Goal: Task Accomplishment & Management: Manage account settings

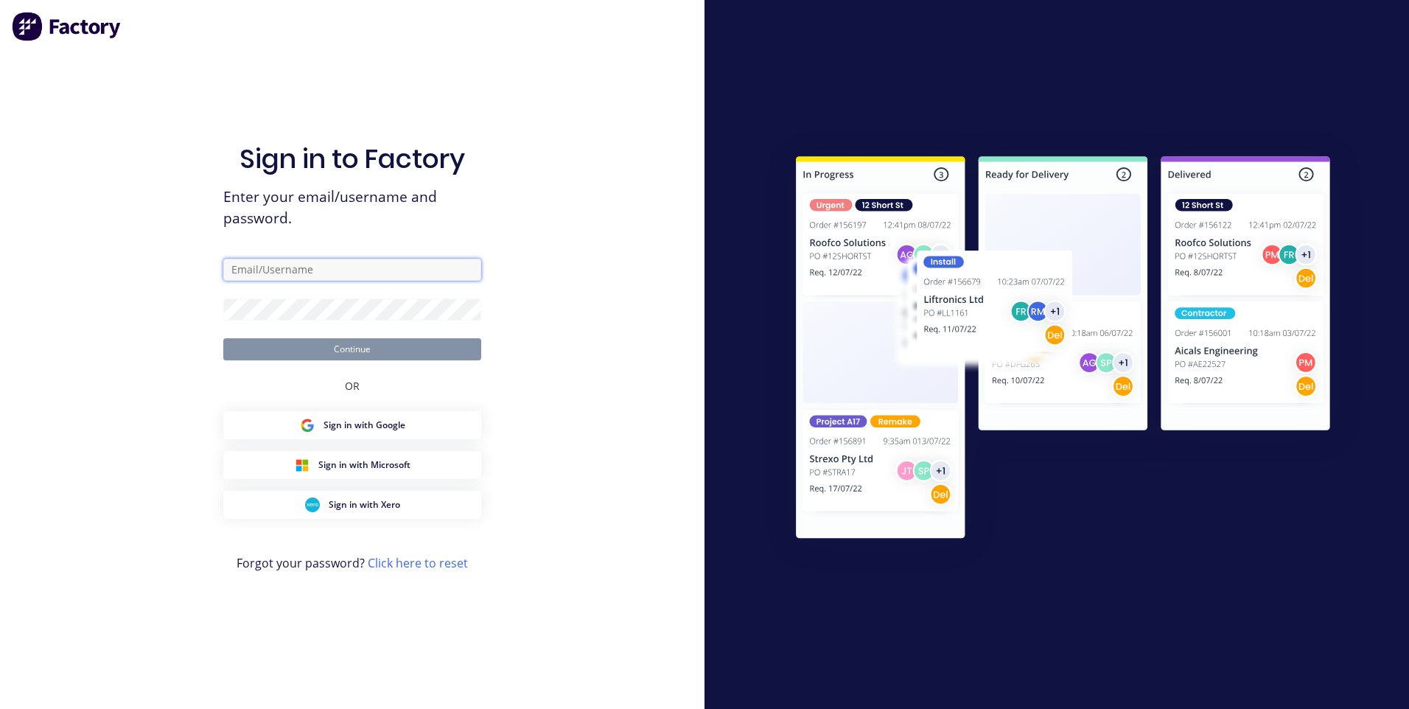
type input "[EMAIL_ADDRESS][DOMAIN_NAME]"
click at [310, 353] on button "Continue" at bounding box center [352, 349] width 258 height 22
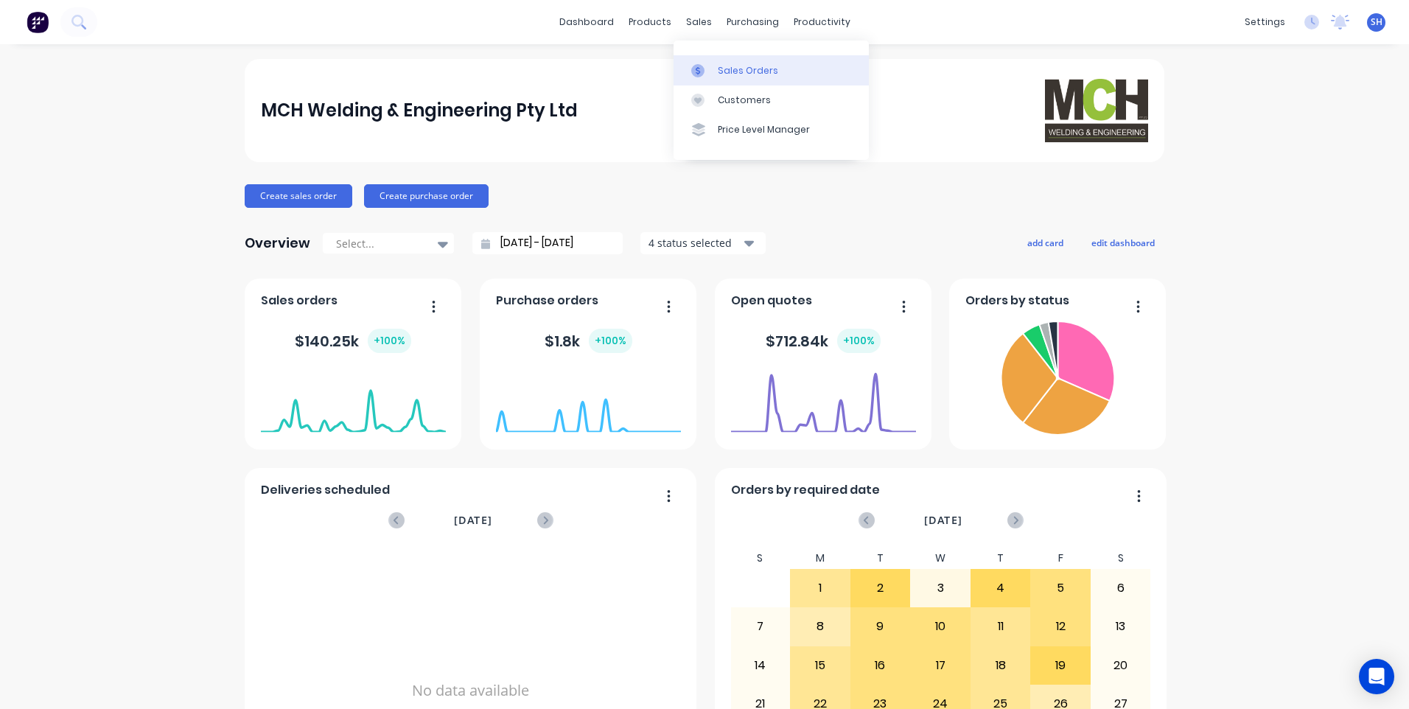
click at [729, 65] on div "Sales Orders" at bounding box center [748, 70] width 60 height 13
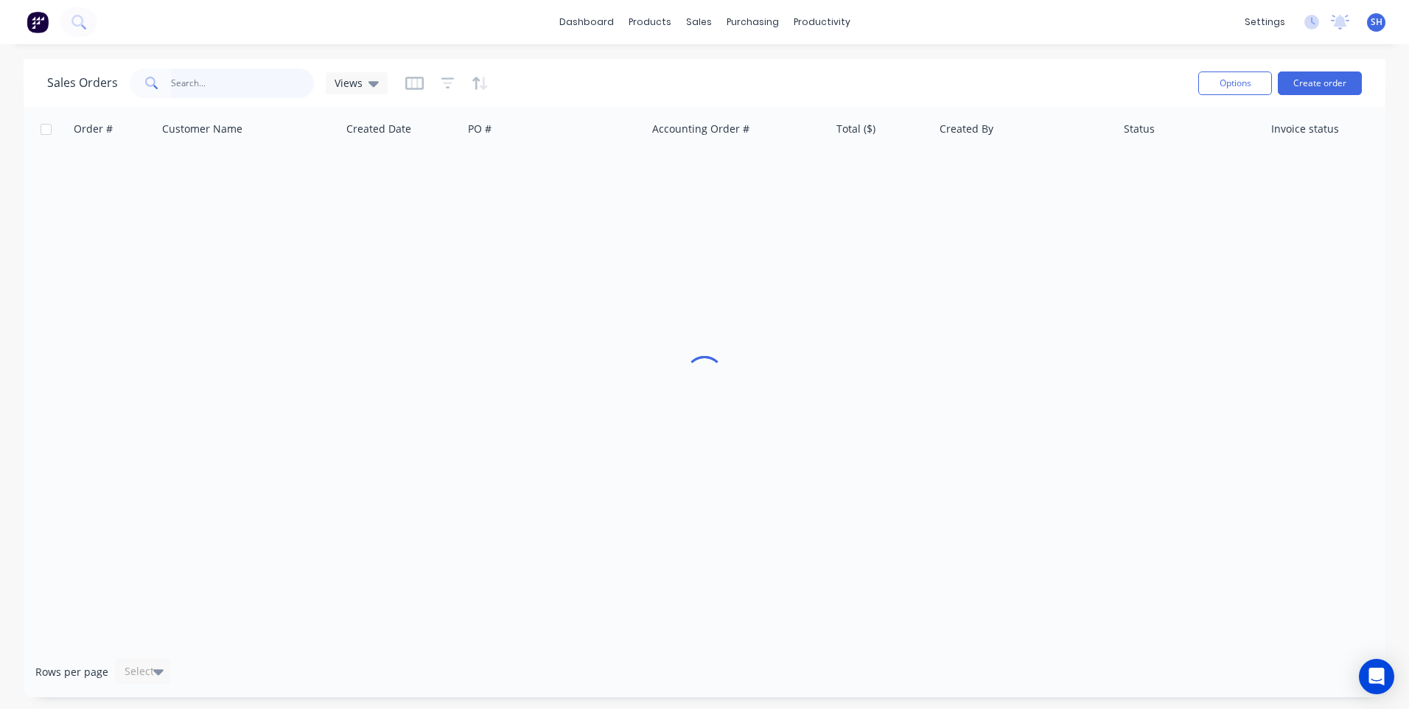
click at [171, 80] on input "text" at bounding box center [243, 83] width 144 height 29
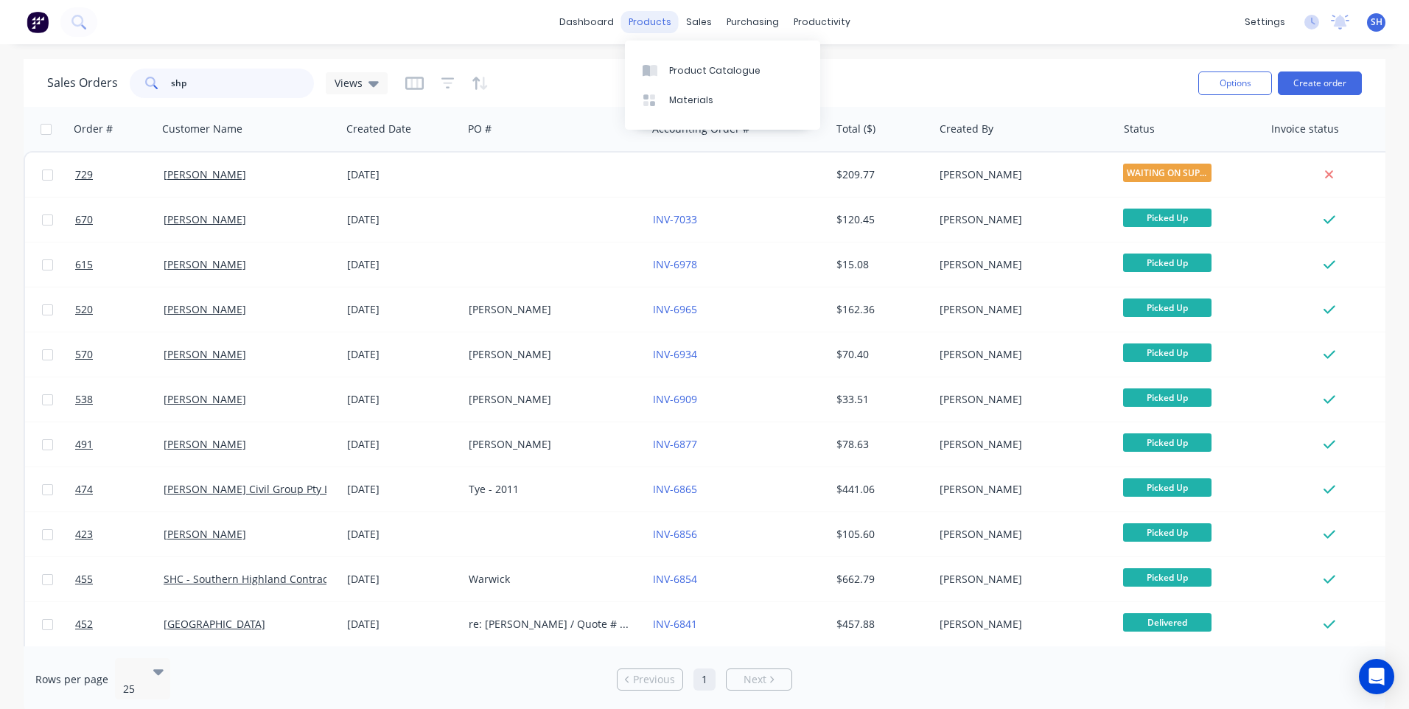
type input "shp"
click at [655, 24] on div "products" at bounding box center [649, 22] width 57 height 22
click at [690, 69] on div "Product Catalogue" at bounding box center [714, 70] width 91 height 13
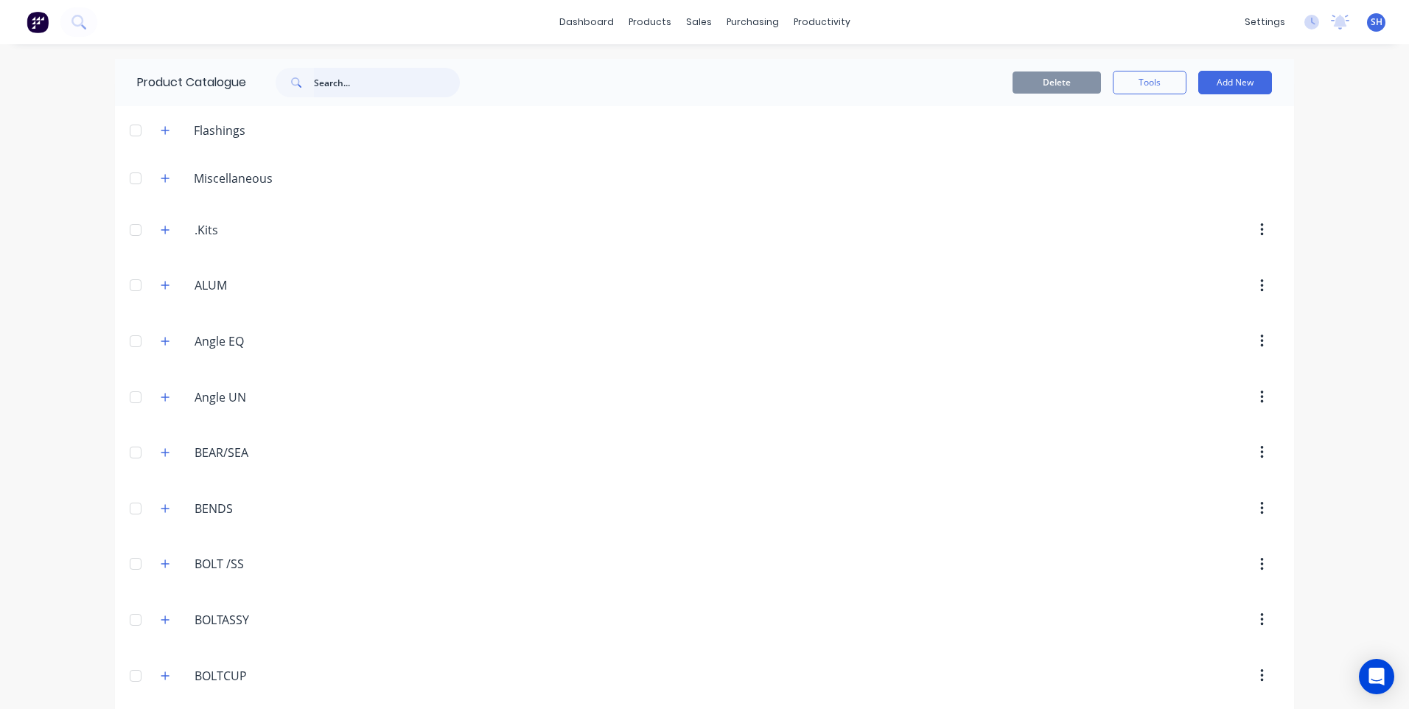
click at [321, 83] on input "text" at bounding box center [387, 82] width 146 height 29
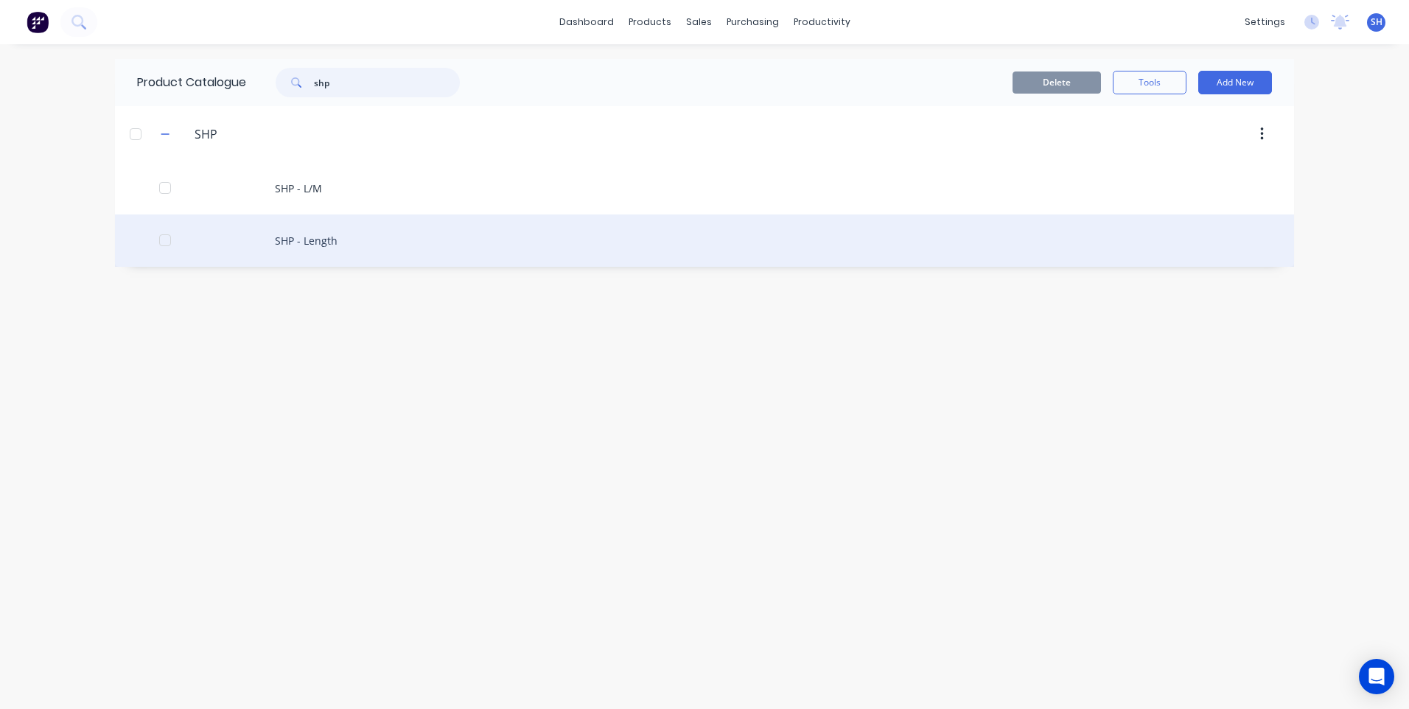
type input "shp"
click at [303, 237] on div "SHP - Length" at bounding box center [704, 240] width 1179 height 52
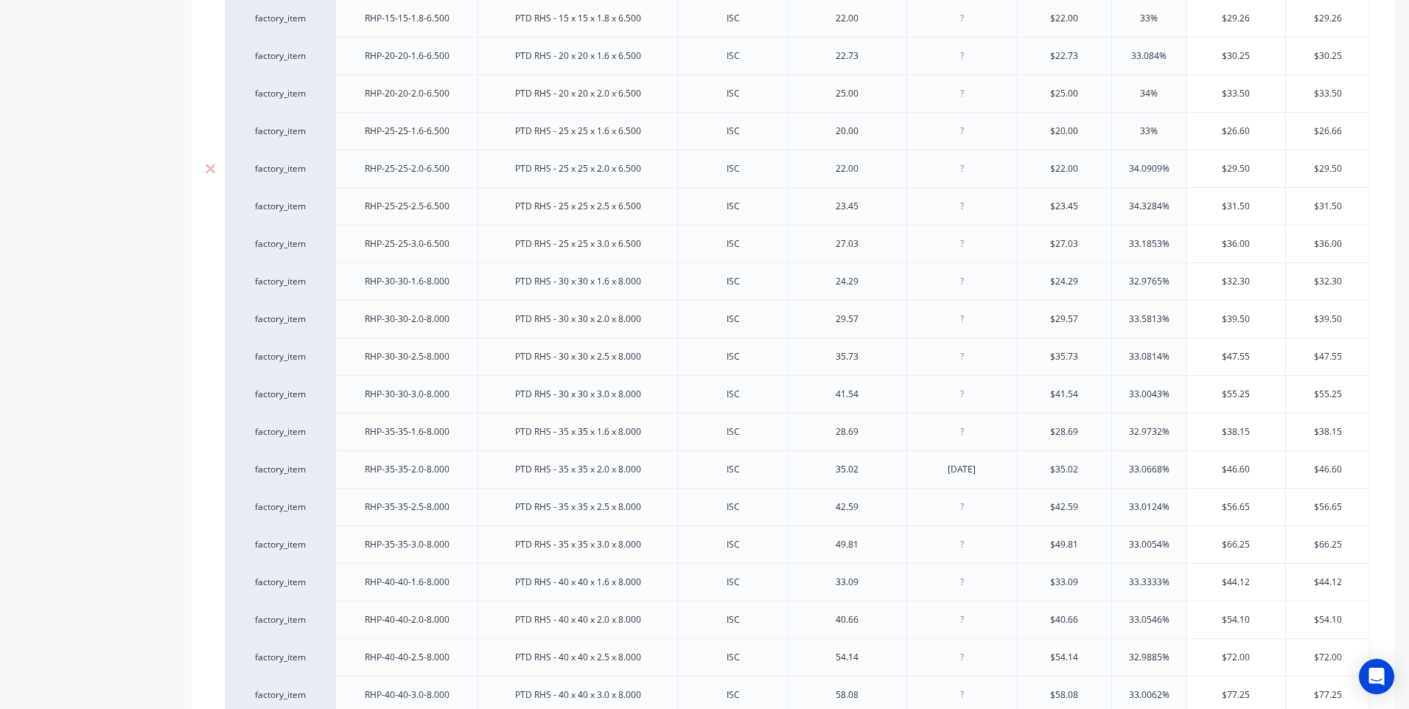
scroll to position [516, 0]
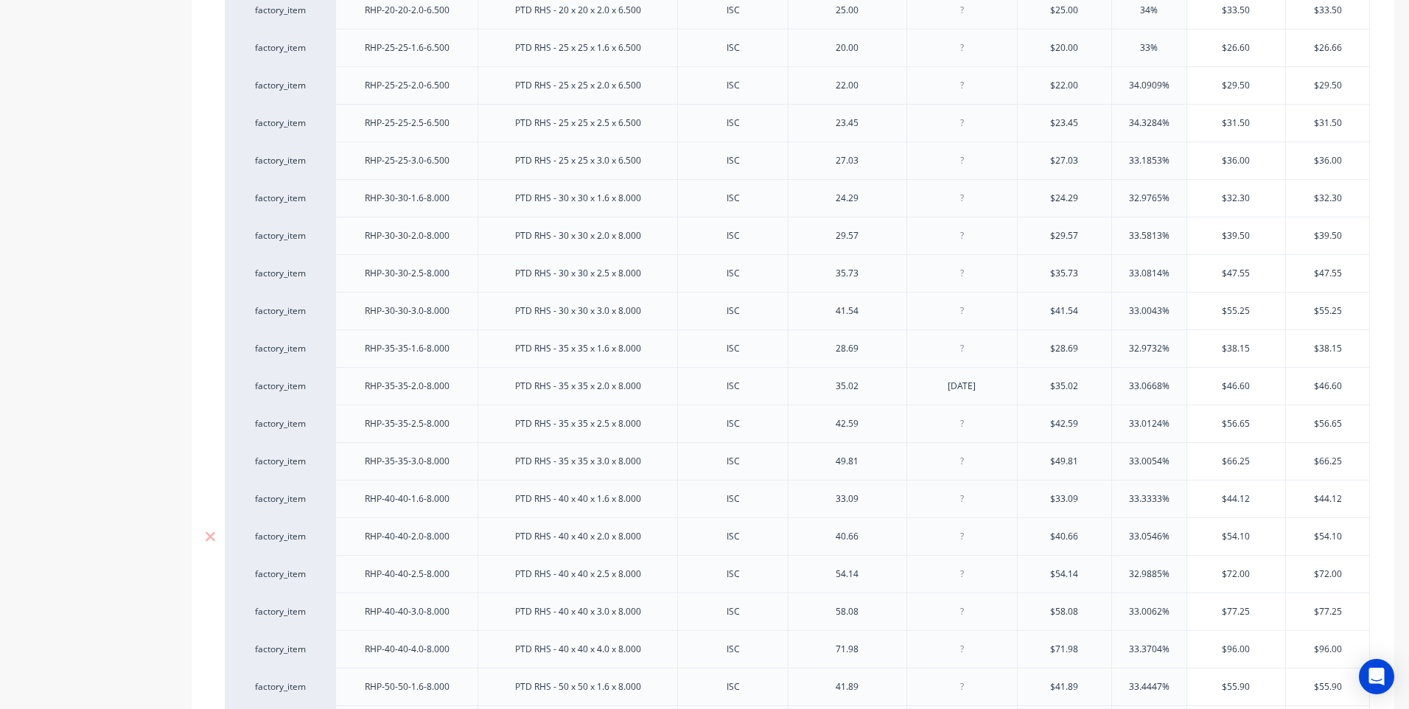
click at [962, 537] on div at bounding box center [962, 536] width 74 height 19
type input "$40.66"
type input "33.0546%"
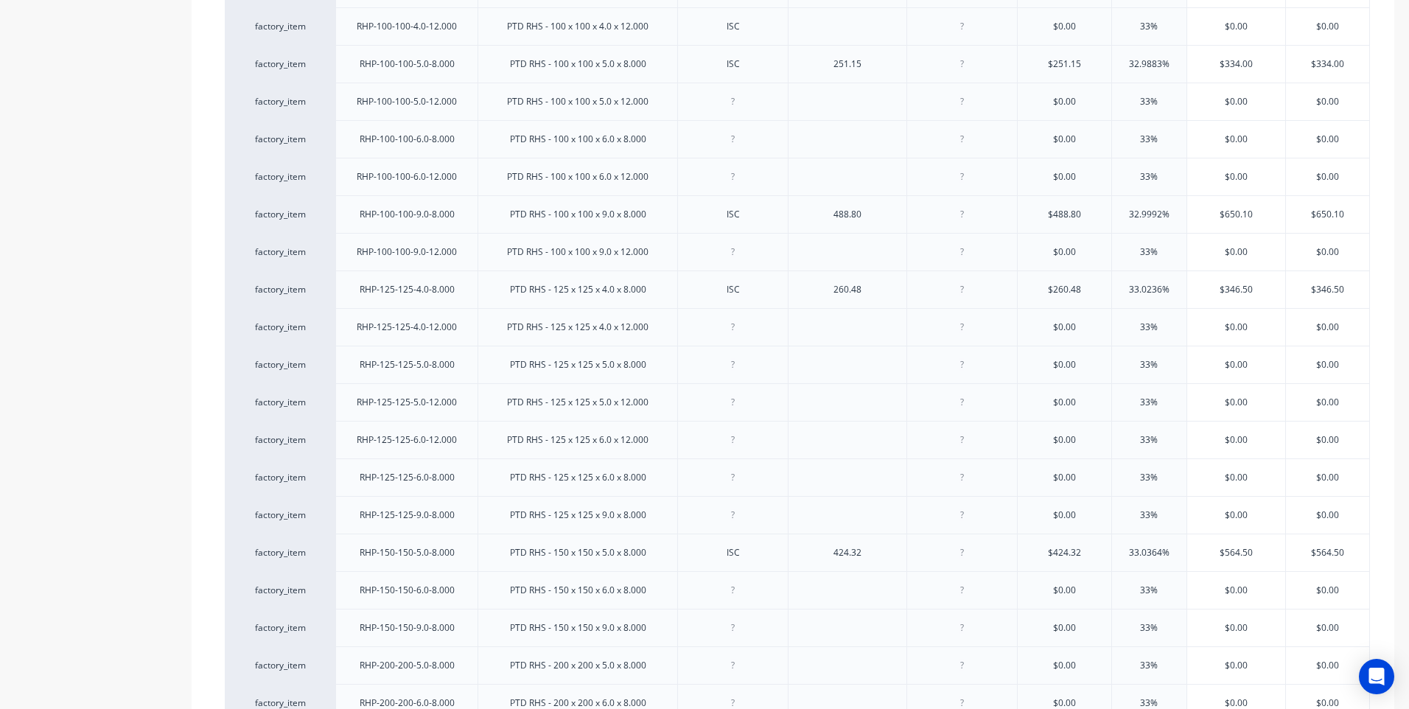
scroll to position [2506, 0]
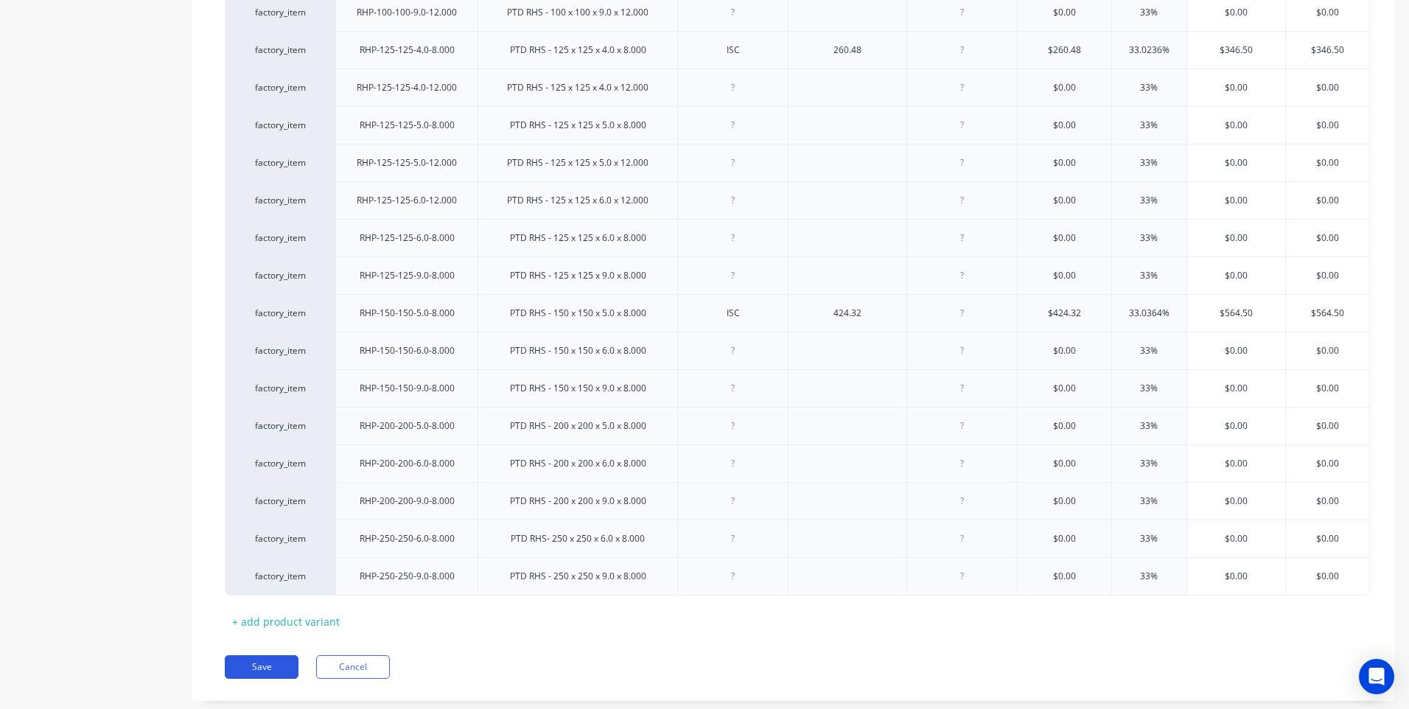
click at [261, 665] on button "Save" at bounding box center [262, 667] width 74 height 24
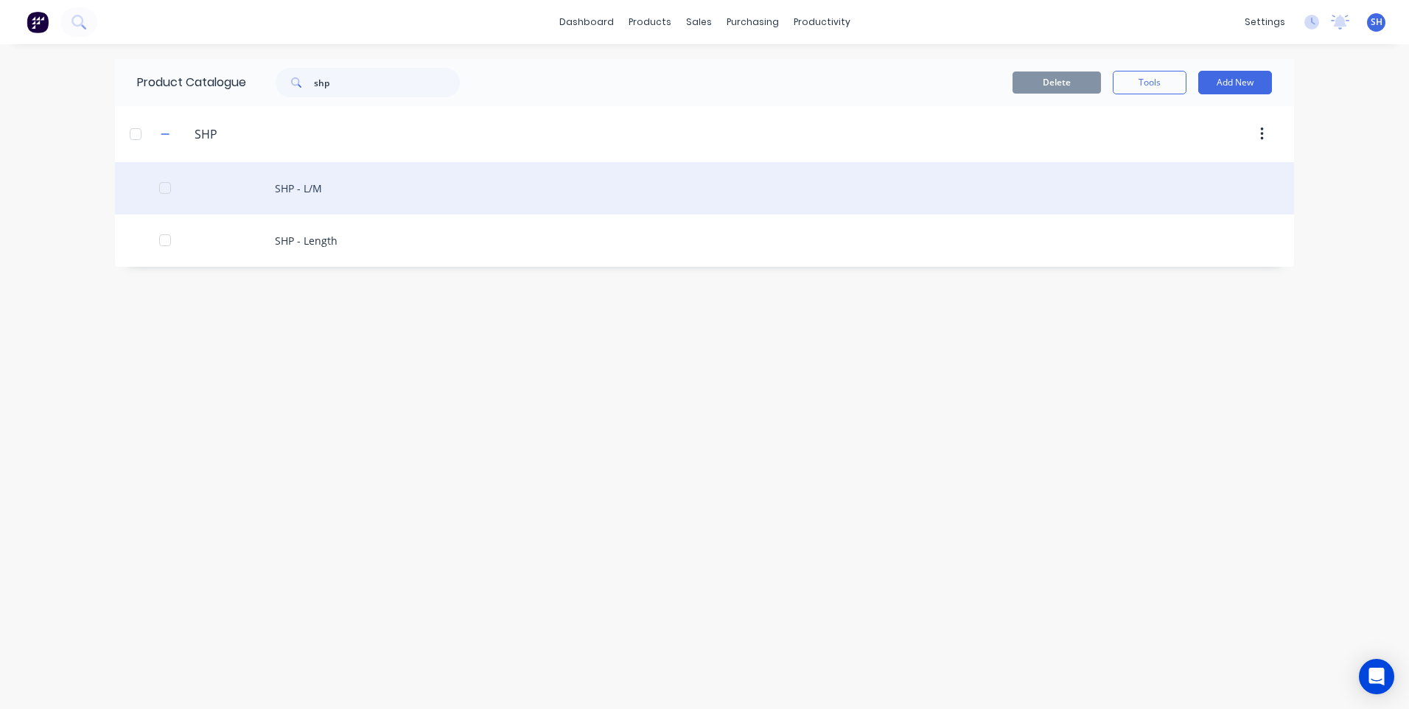
click at [310, 184] on div "SHP - L/M" at bounding box center [704, 188] width 1179 height 52
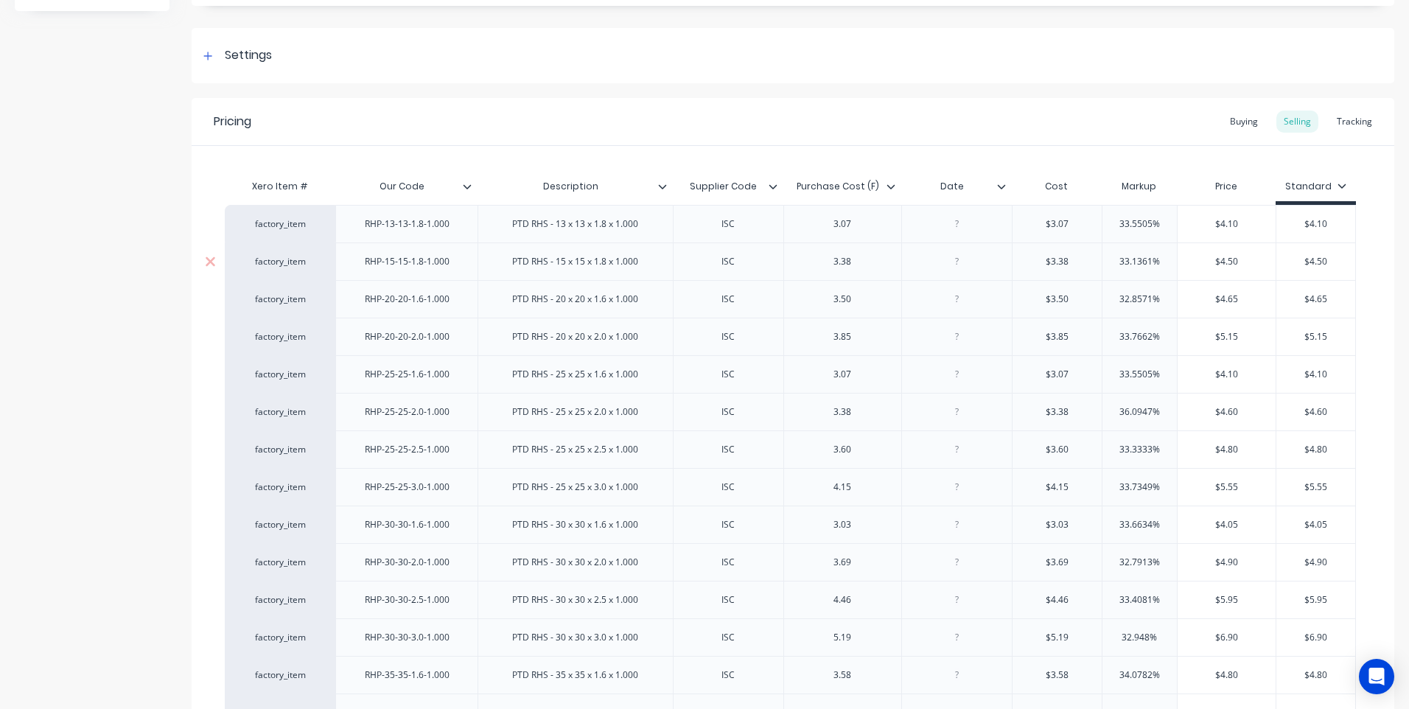
scroll to position [442, 0]
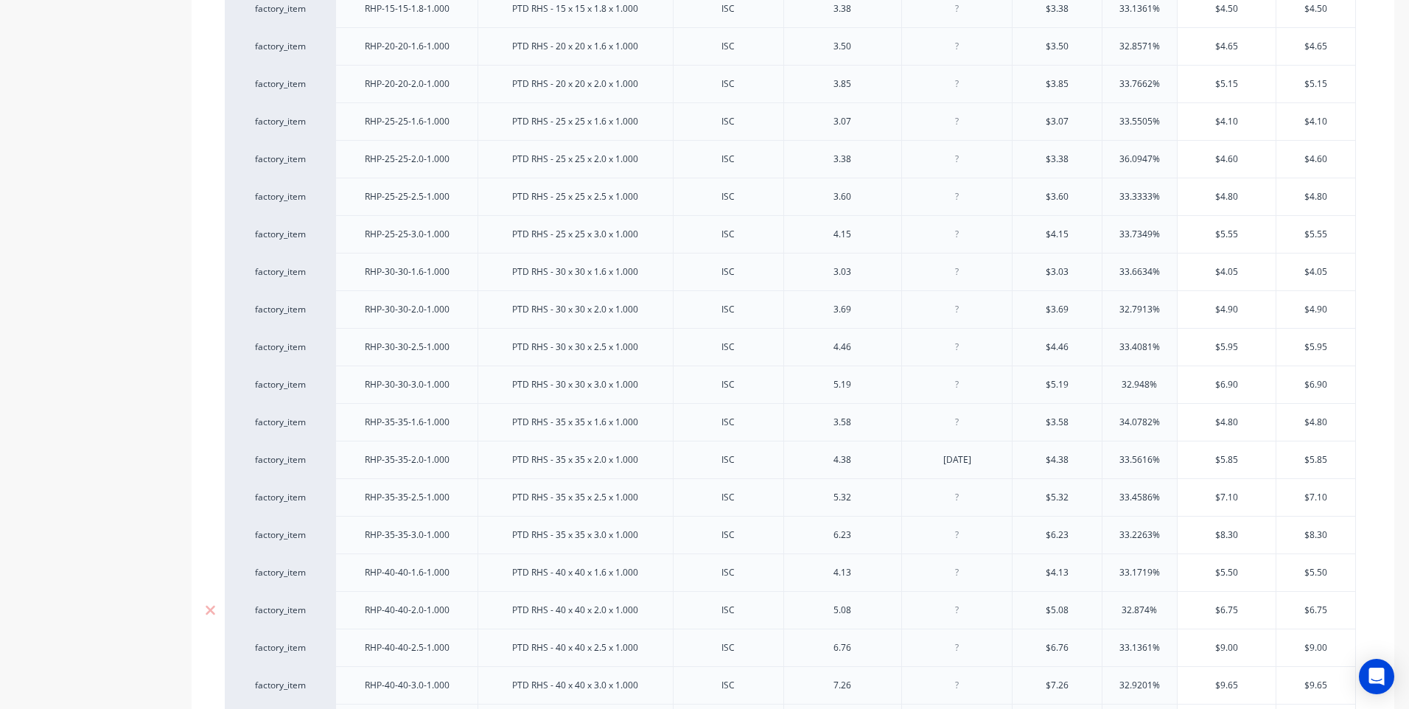
click at [960, 615] on div at bounding box center [957, 610] width 74 height 19
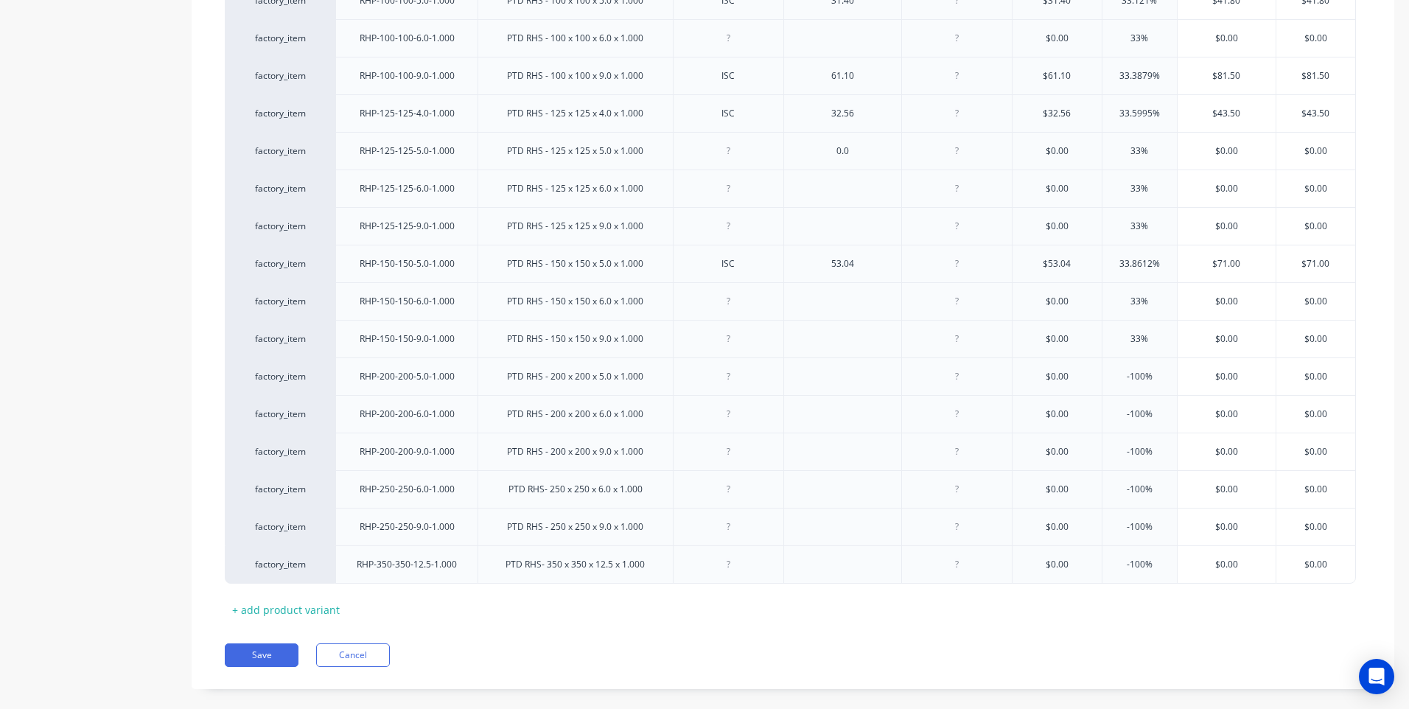
scroll to position [2200, 0]
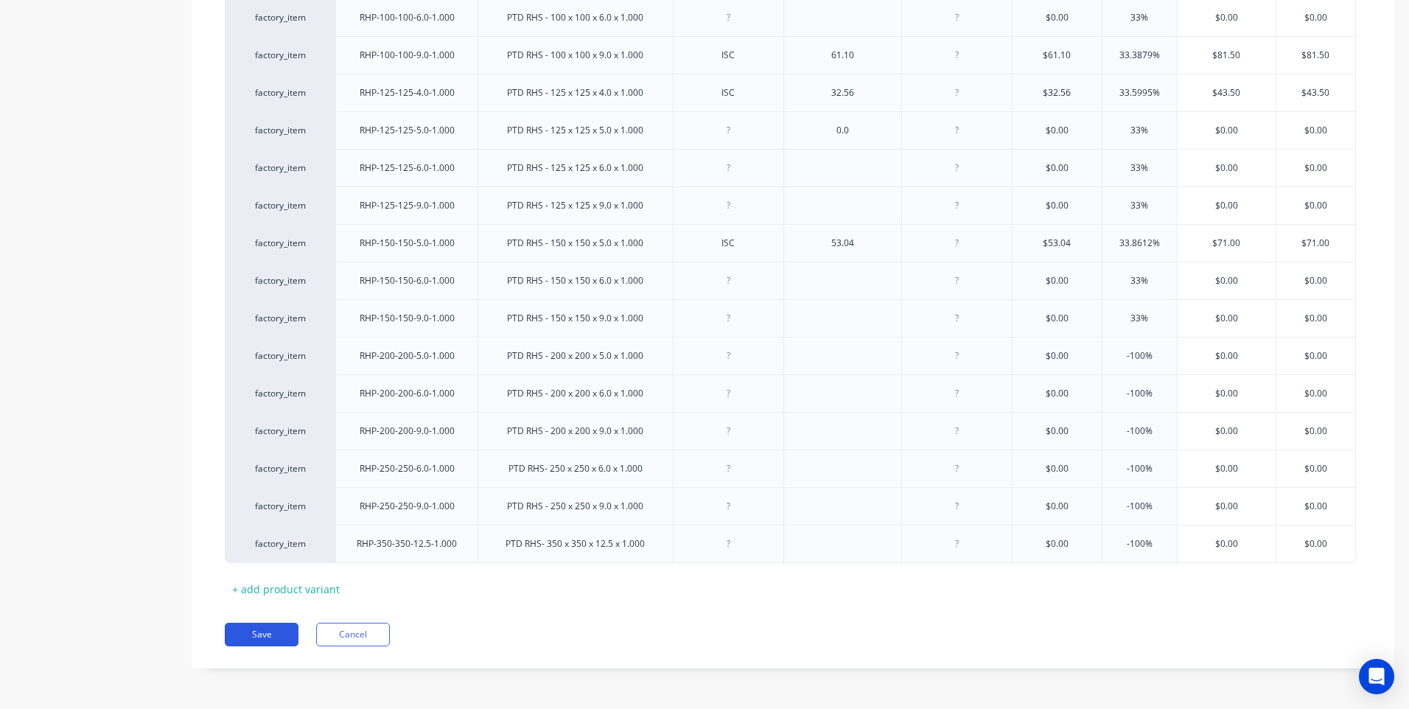
click at [254, 625] on button "Save" at bounding box center [262, 635] width 74 height 24
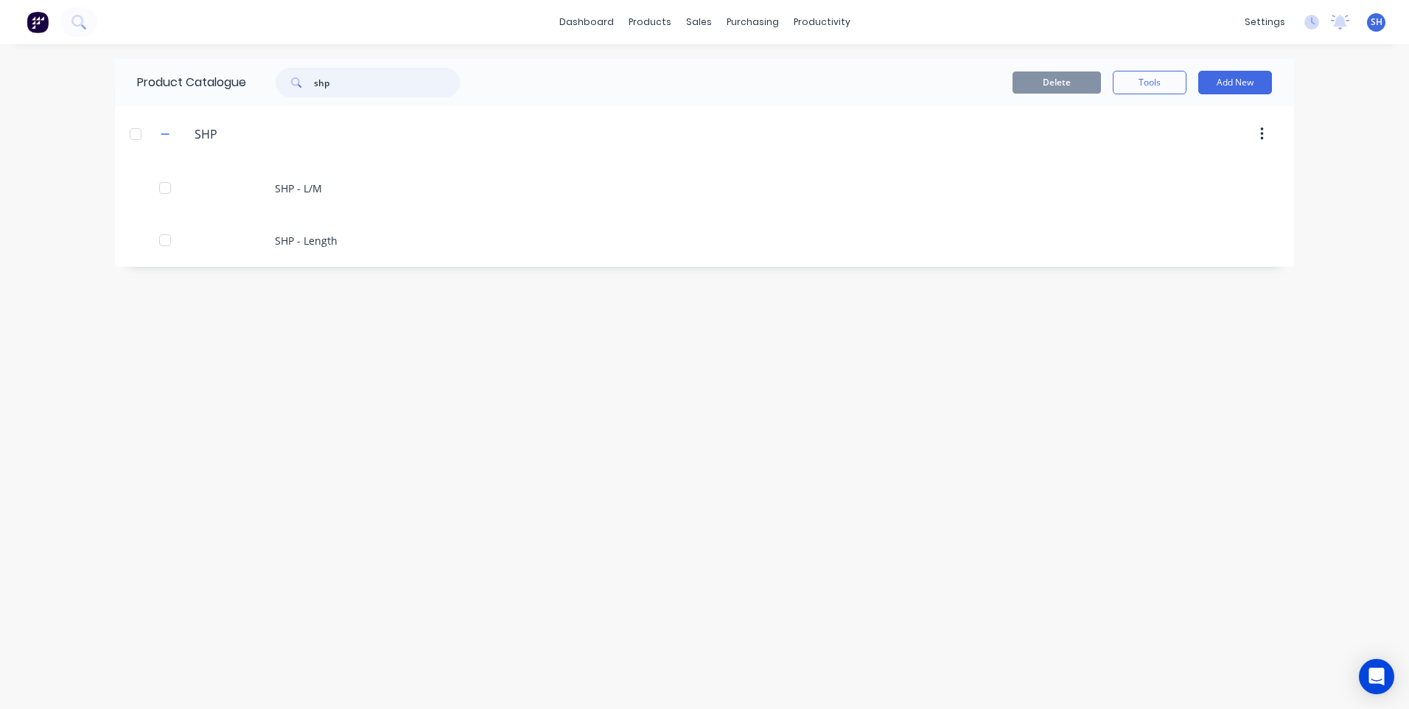
drag, startPoint x: 347, startPoint y: 88, endPoint x: 262, endPoint y: 88, distance: 85.5
click at [262, 88] on div "shp" at bounding box center [364, 82] width 236 height 29
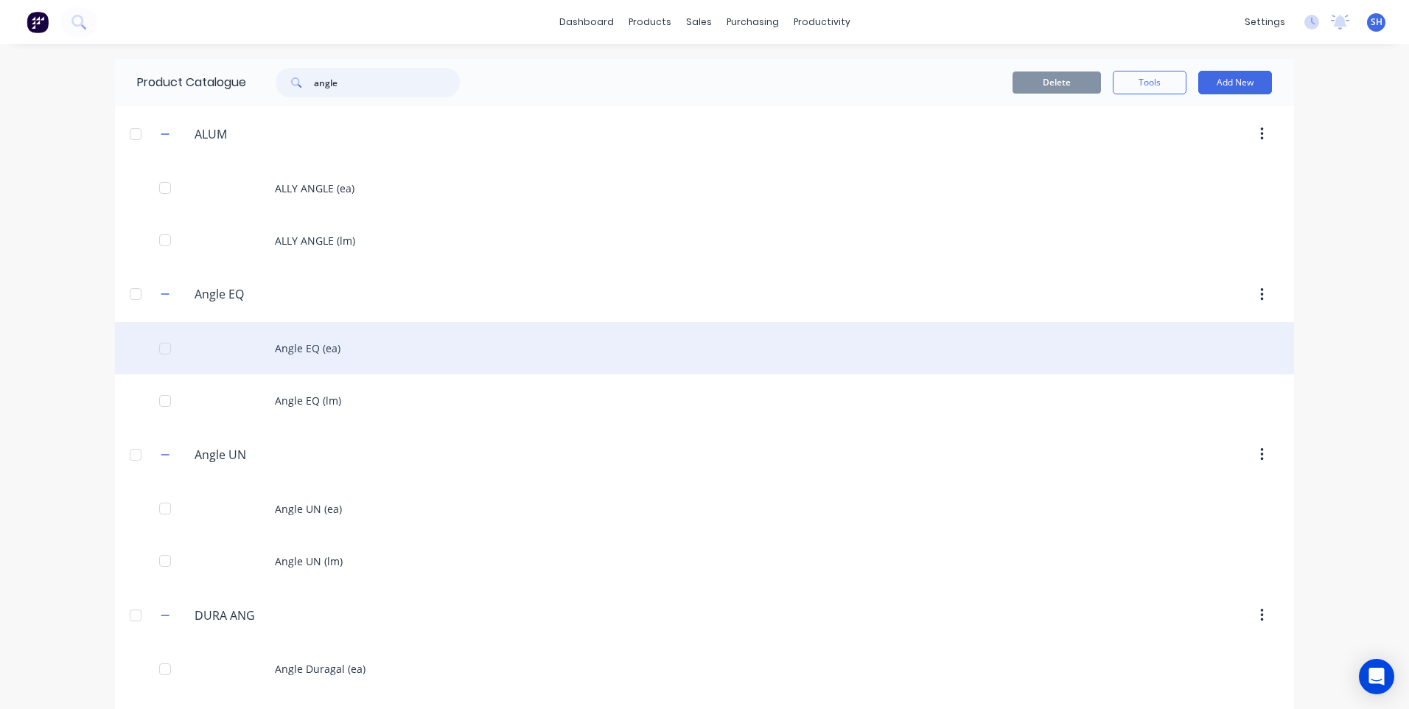
type input "angle"
click at [295, 340] on div "Angle EQ (ea)" at bounding box center [704, 348] width 1179 height 52
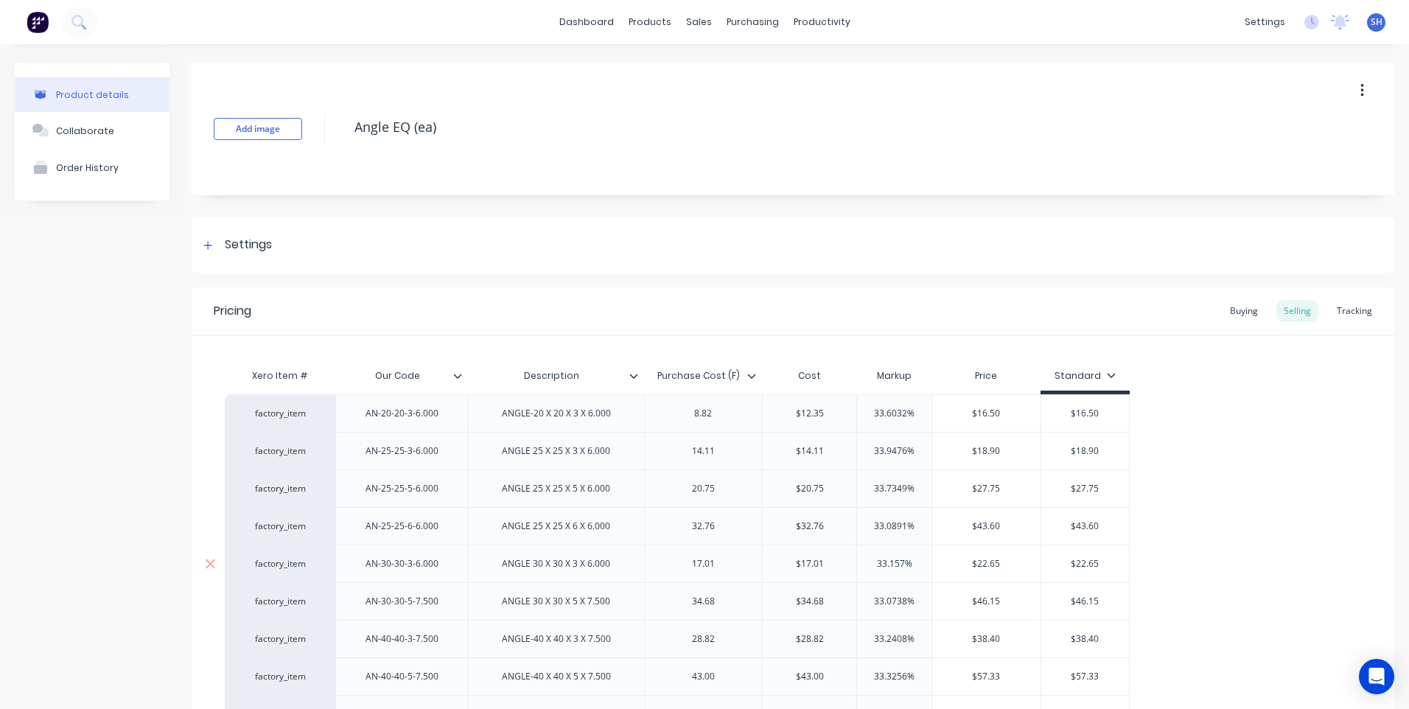
scroll to position [147, 0]
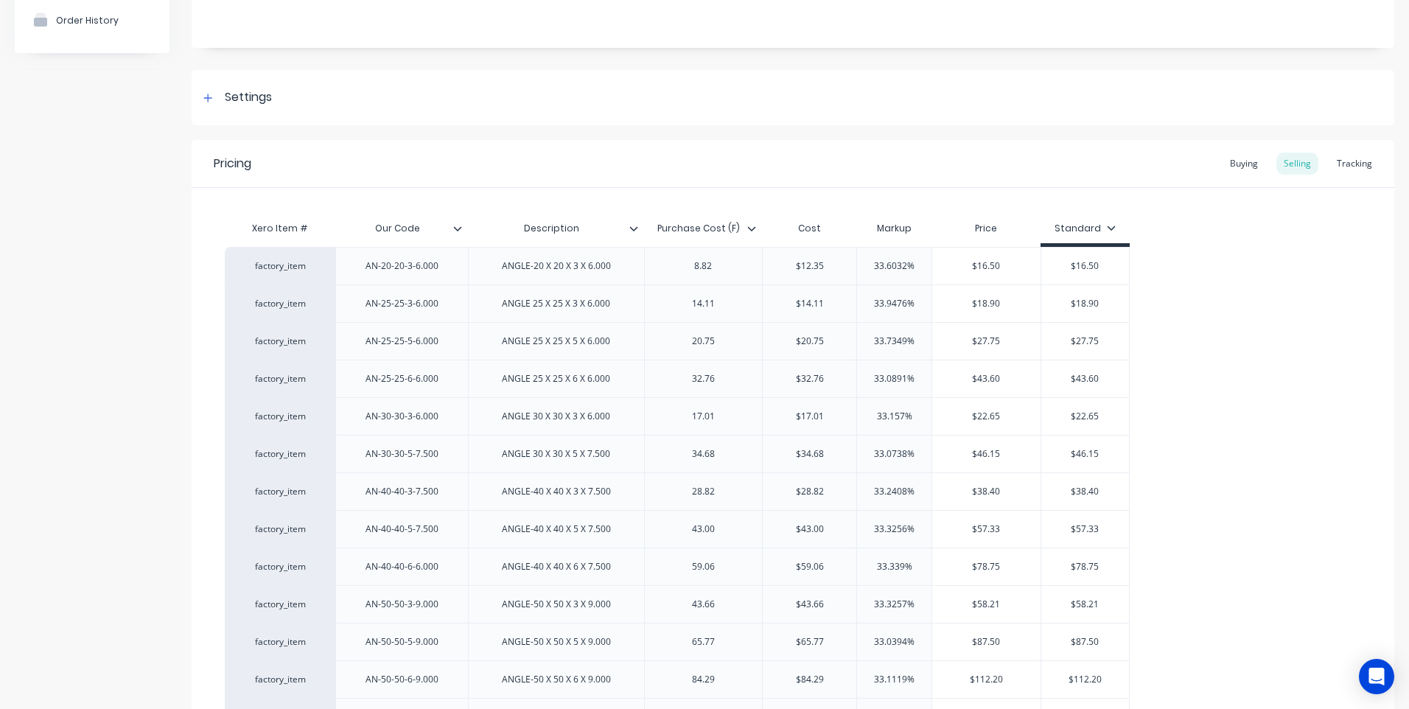
click at [752, 228] on icon at bounding box center [751, 228] width 9 height 9
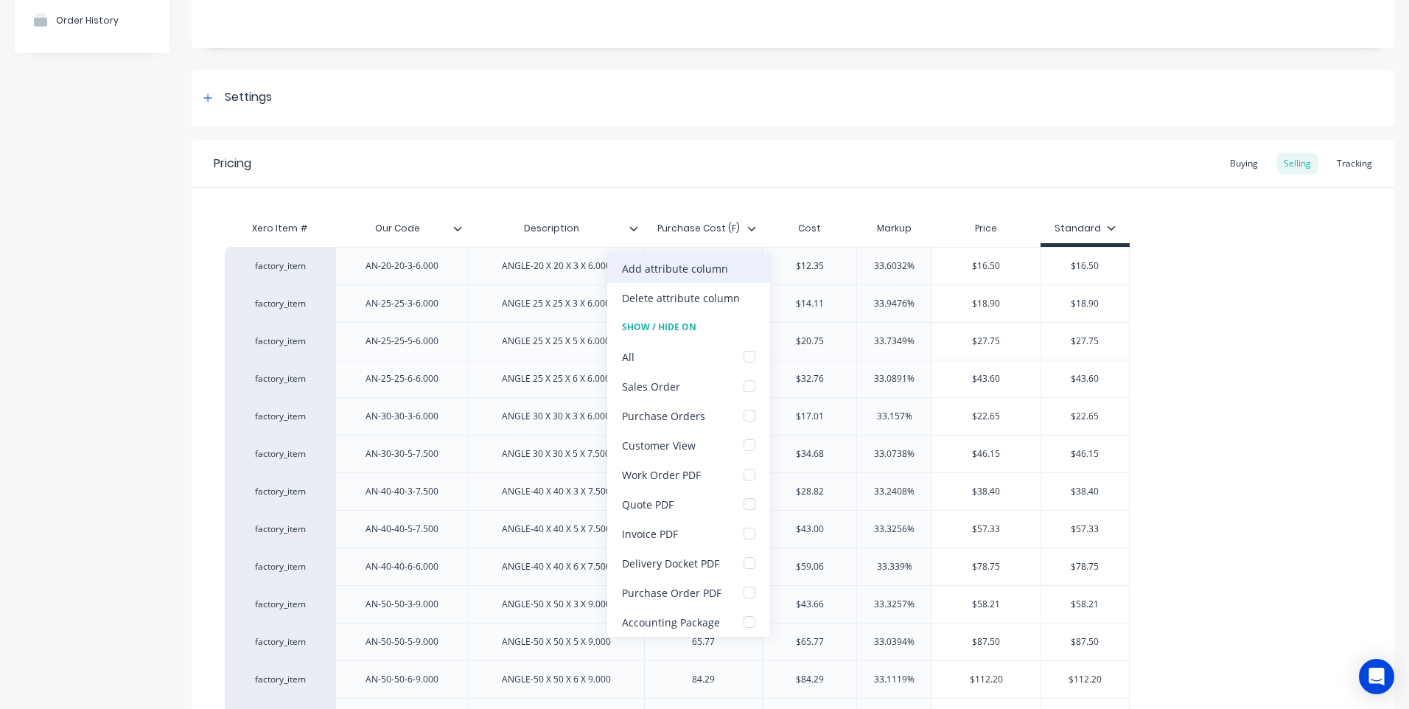
click at [712, 262] on div "Add attribute column" at bounding box center [675, 268] width 106 height 15
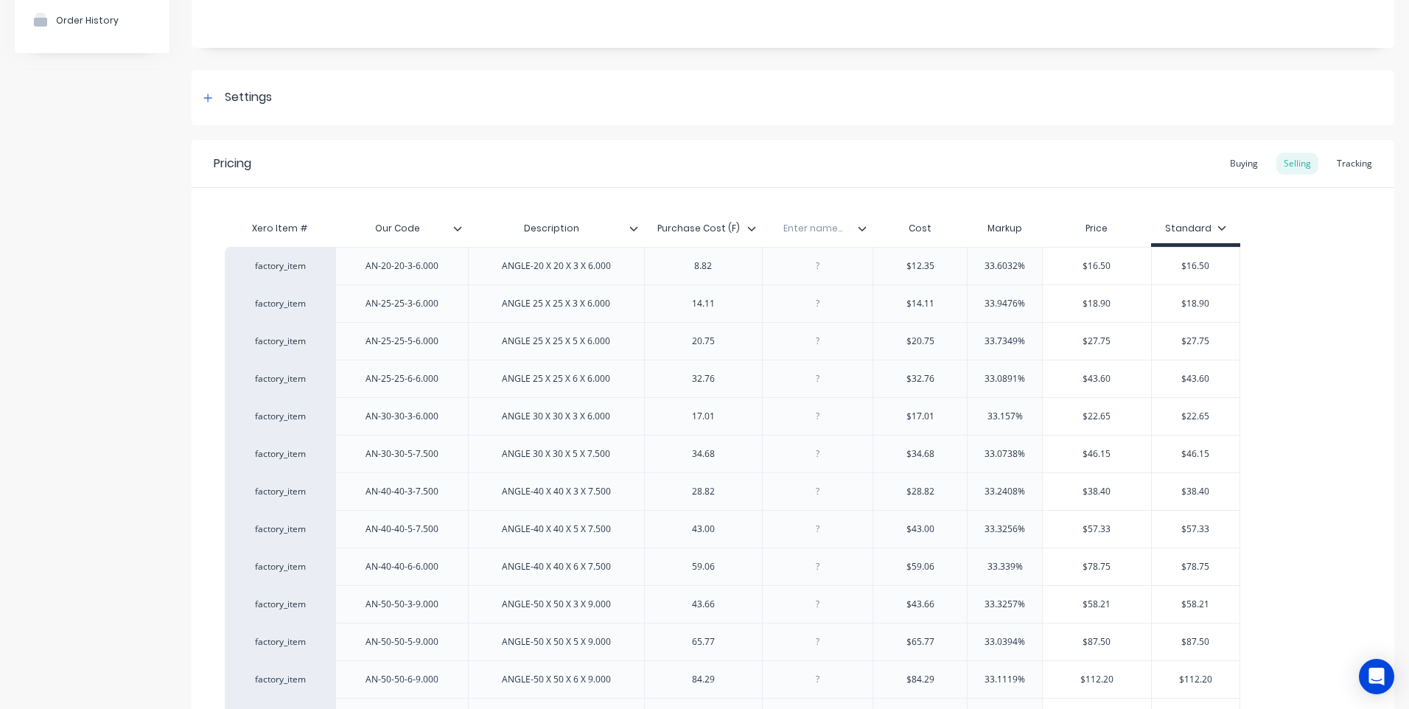
click at [812, 227] on input "text" at bounding box center [813, 228] width 102 height 13
click at [816, 229] on input "text" at bounding box center [813, 228] width 102 height 13
type input "Date"
click at [858, 226] on icon at bounding box center [862, 228] width 9 height 9
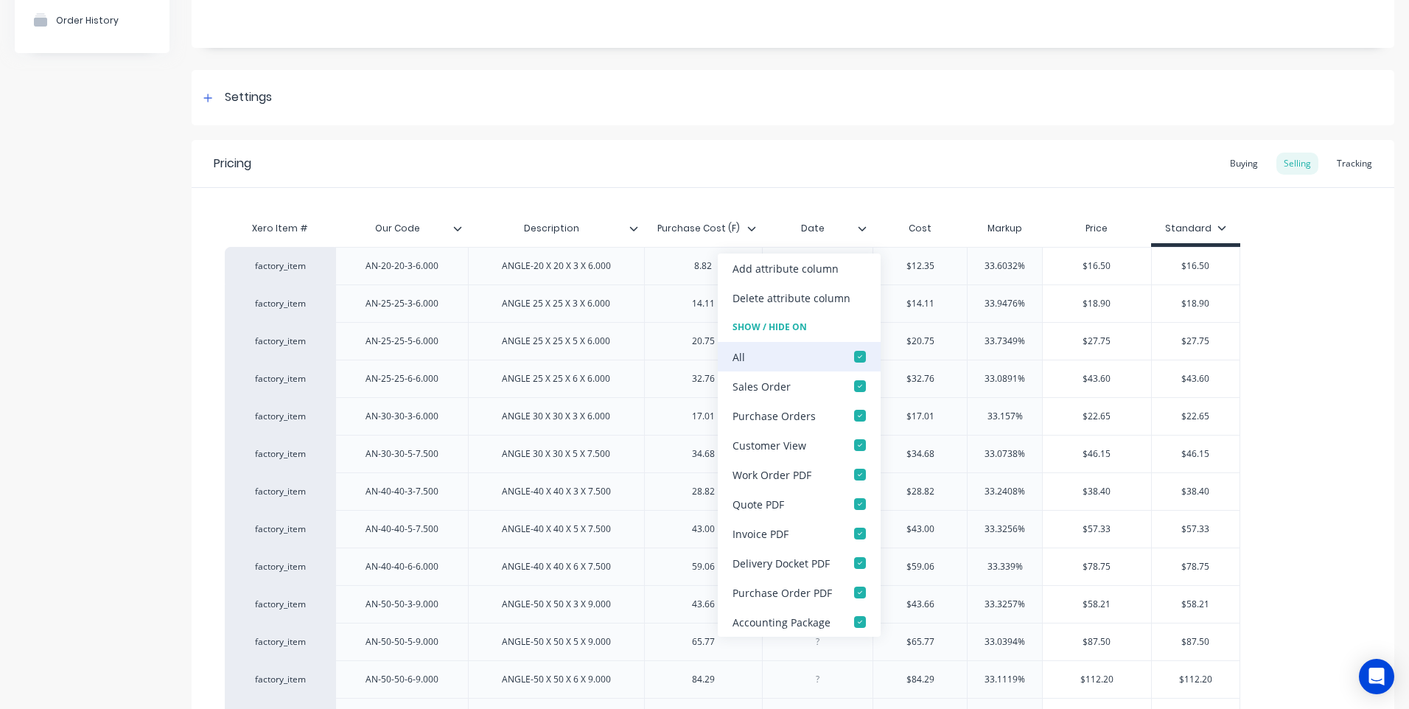
click at [858, 355] on div at bounding box center [859, 356] width 29 height 29
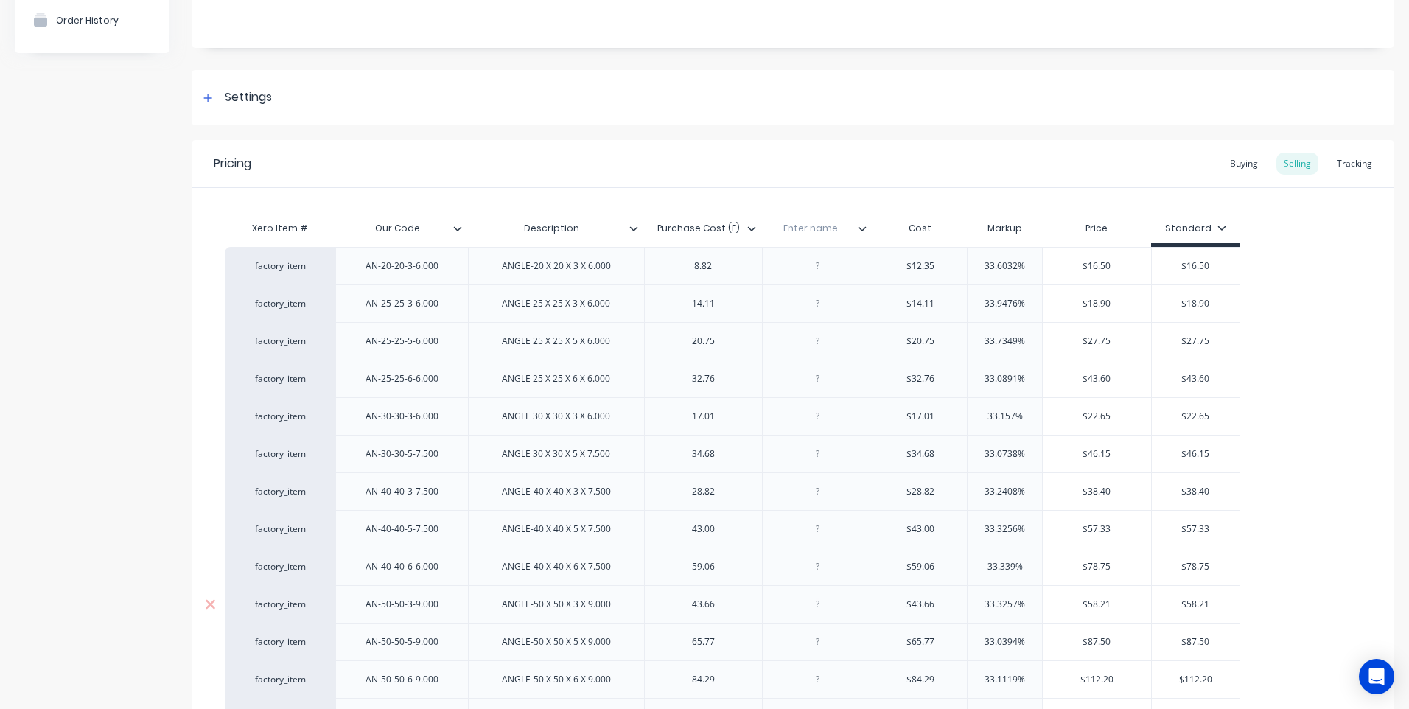
click at [817, 610] on div at bounding box center [818, 604] width 74 height 19
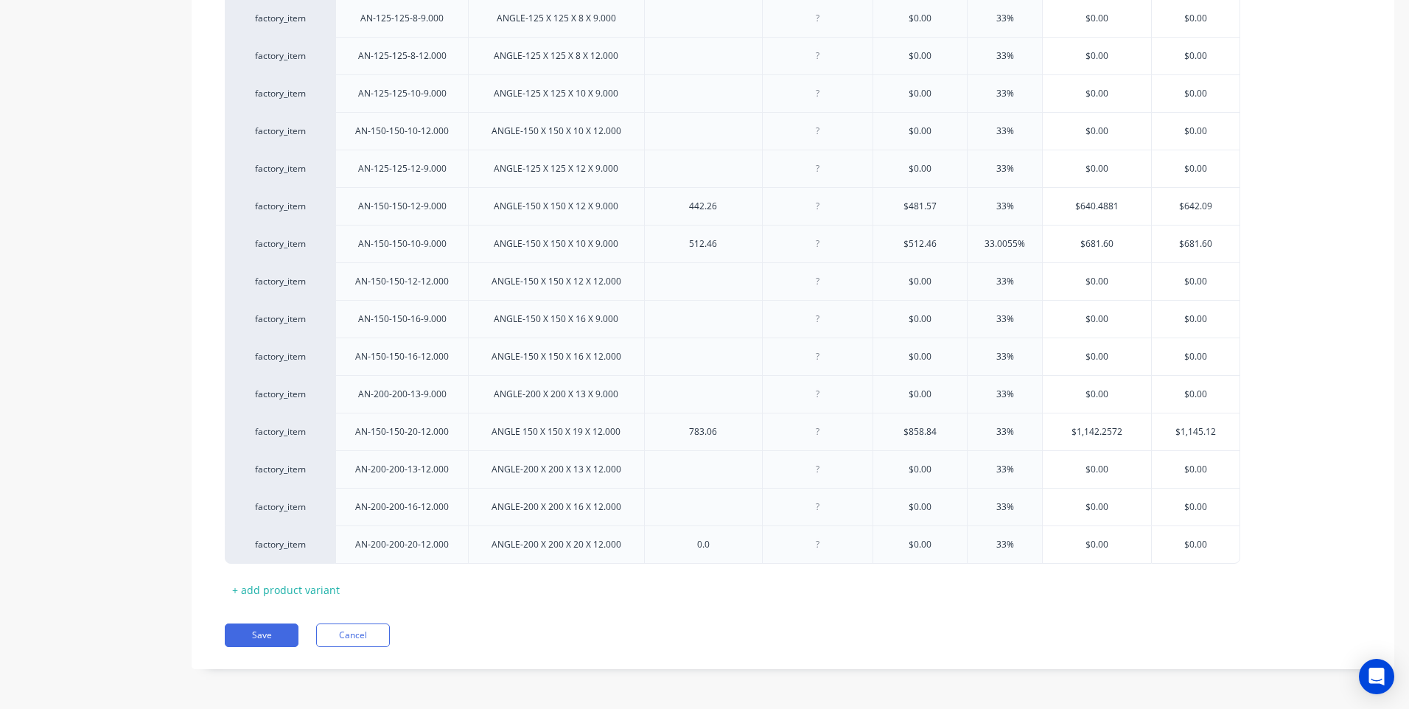
scroll to position [1674, 0]
click at [273, 632] on button "Save" at bounding box center [262, 635] width 74 height 24
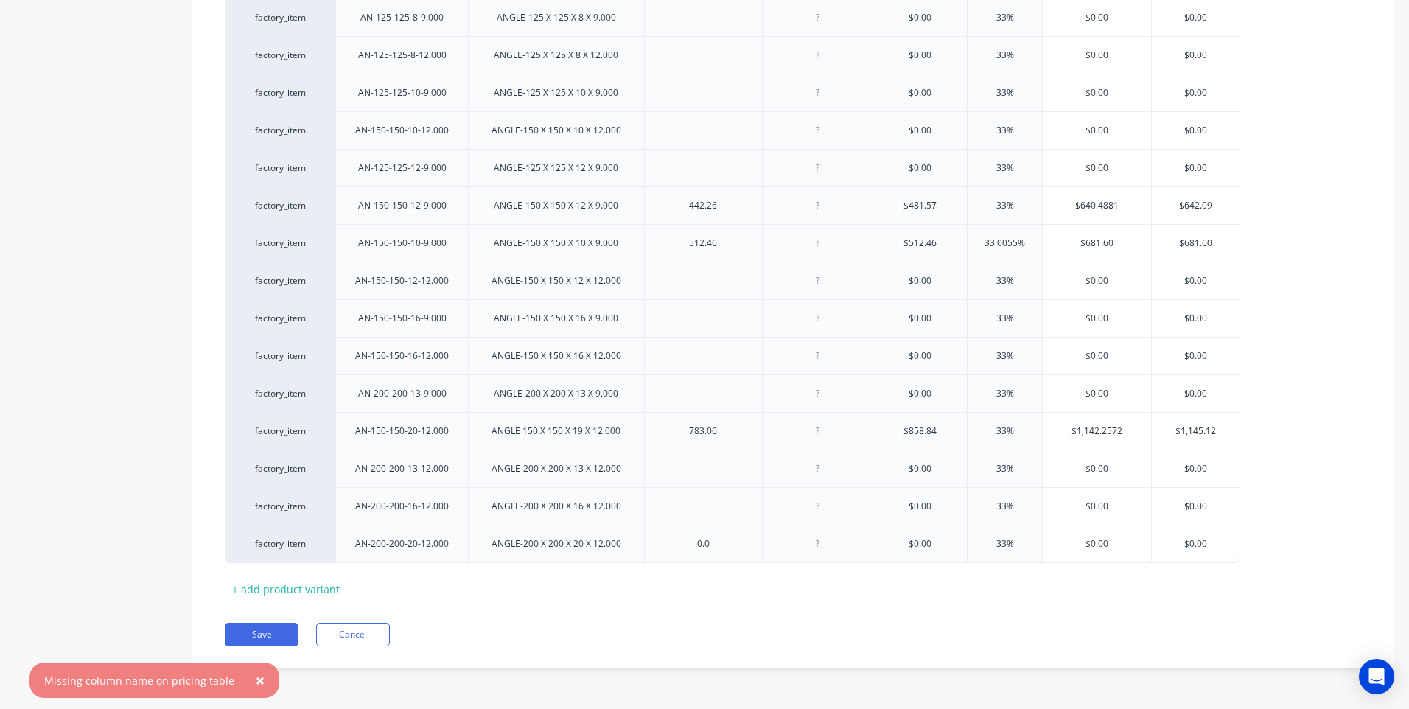
click at [256, 681] on span "×" at bounding box center [260, 680] width 9 height 21
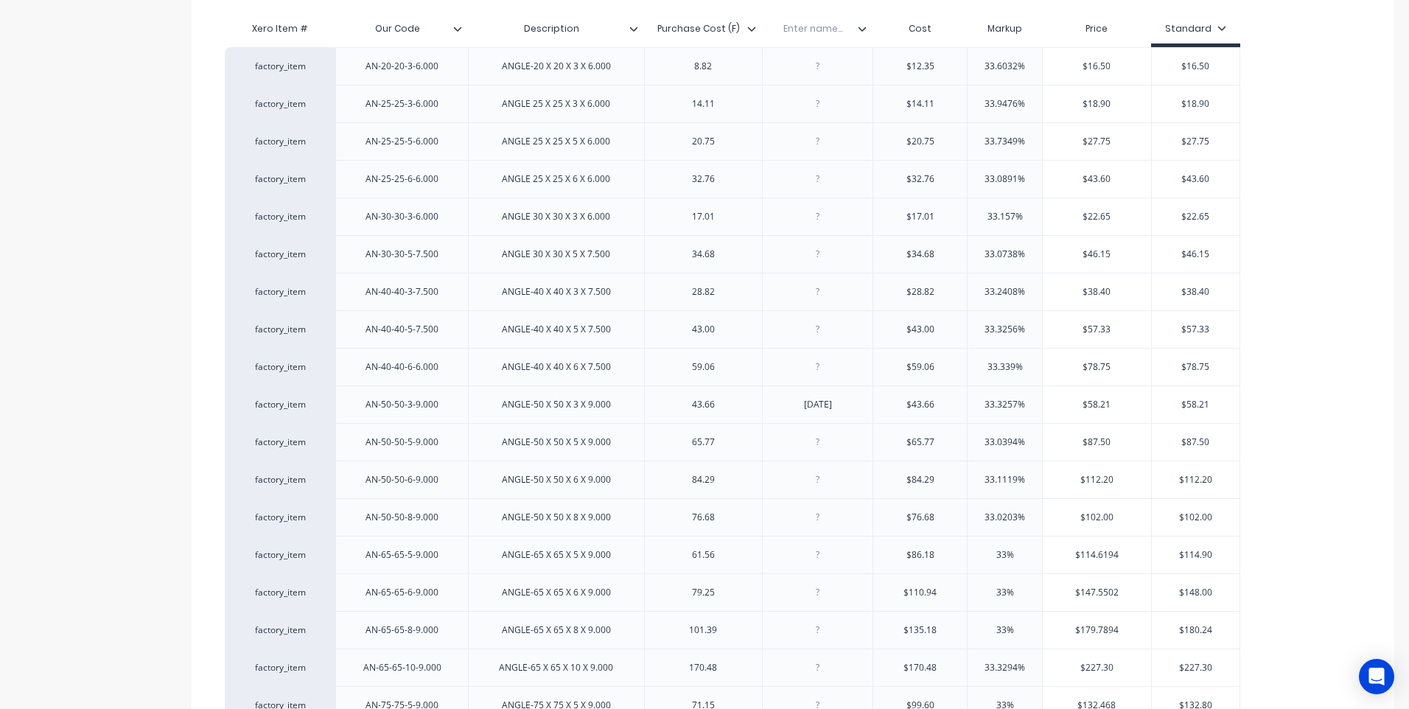
scroll to position [0, 0]
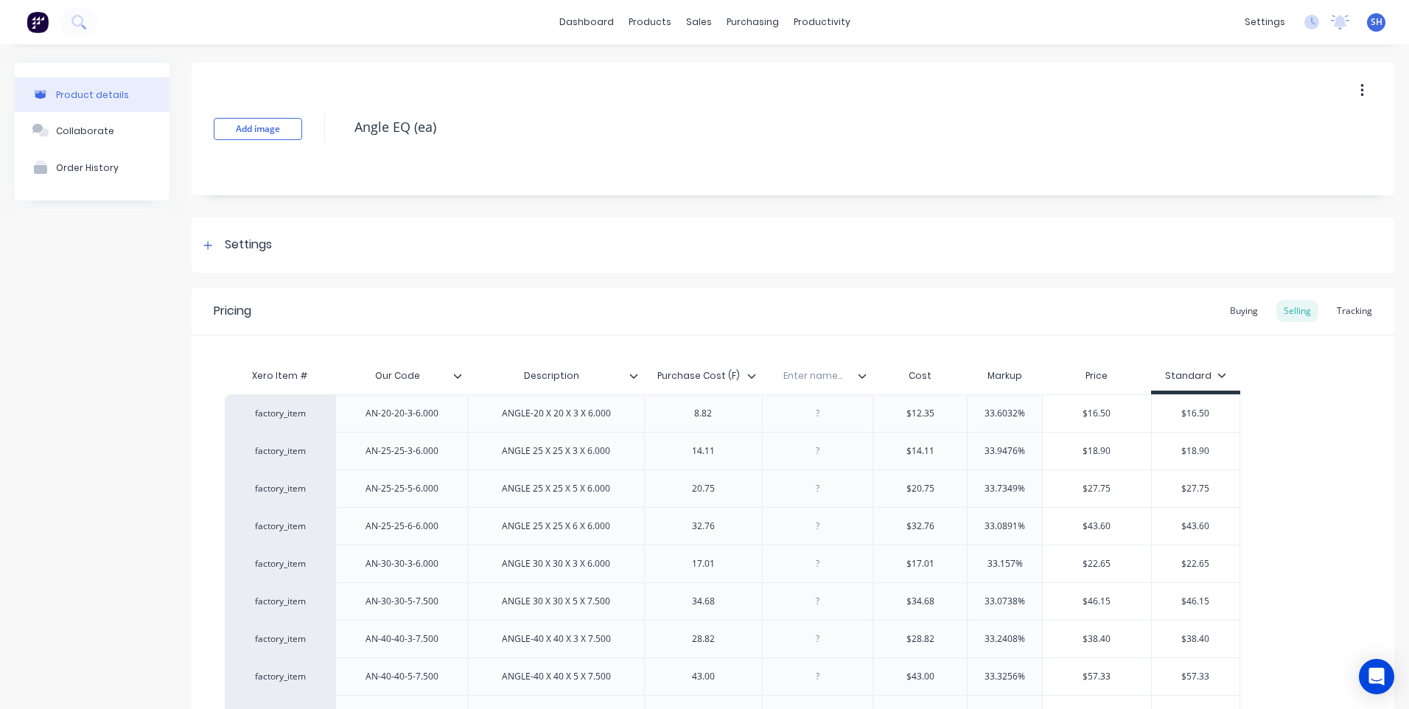
click at [810, 377] on input "text" at bounding box center [813, 375] width 102 height 13
type input "Date"
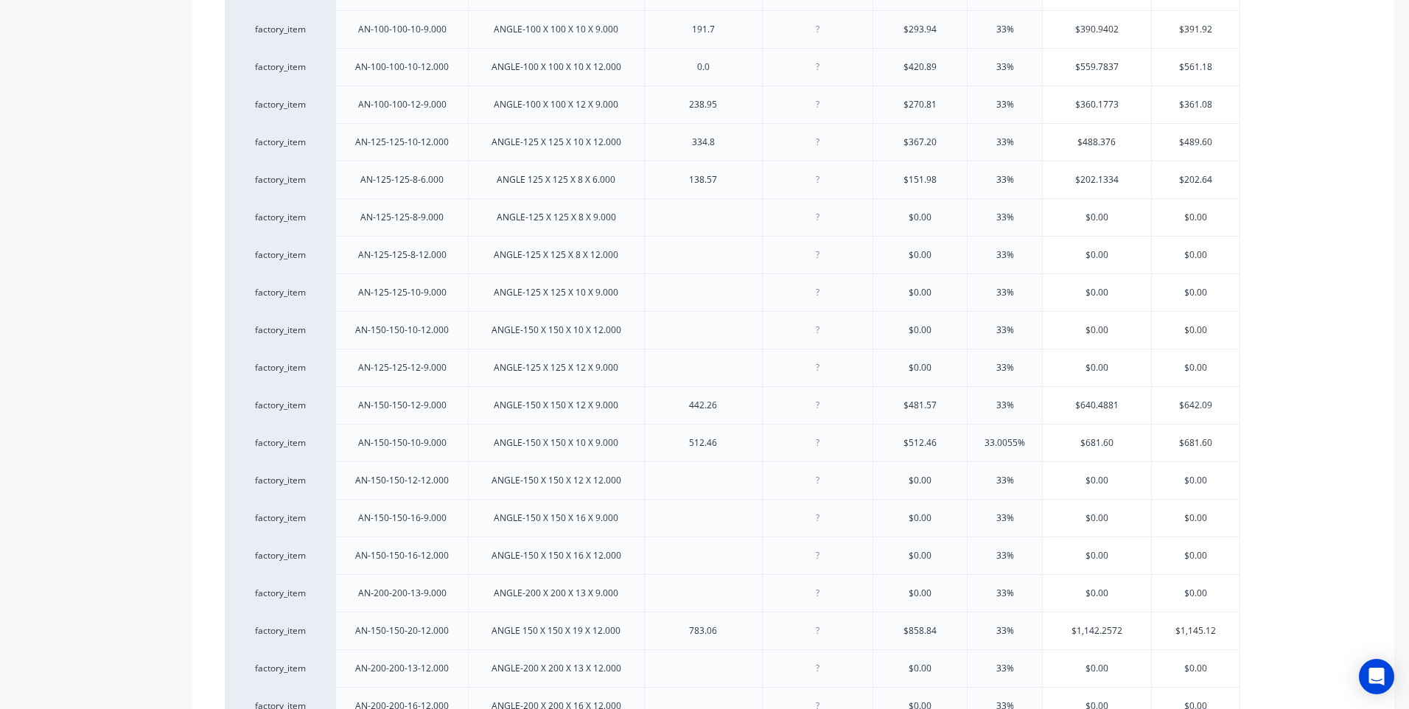
scroll to position [1674, 0]
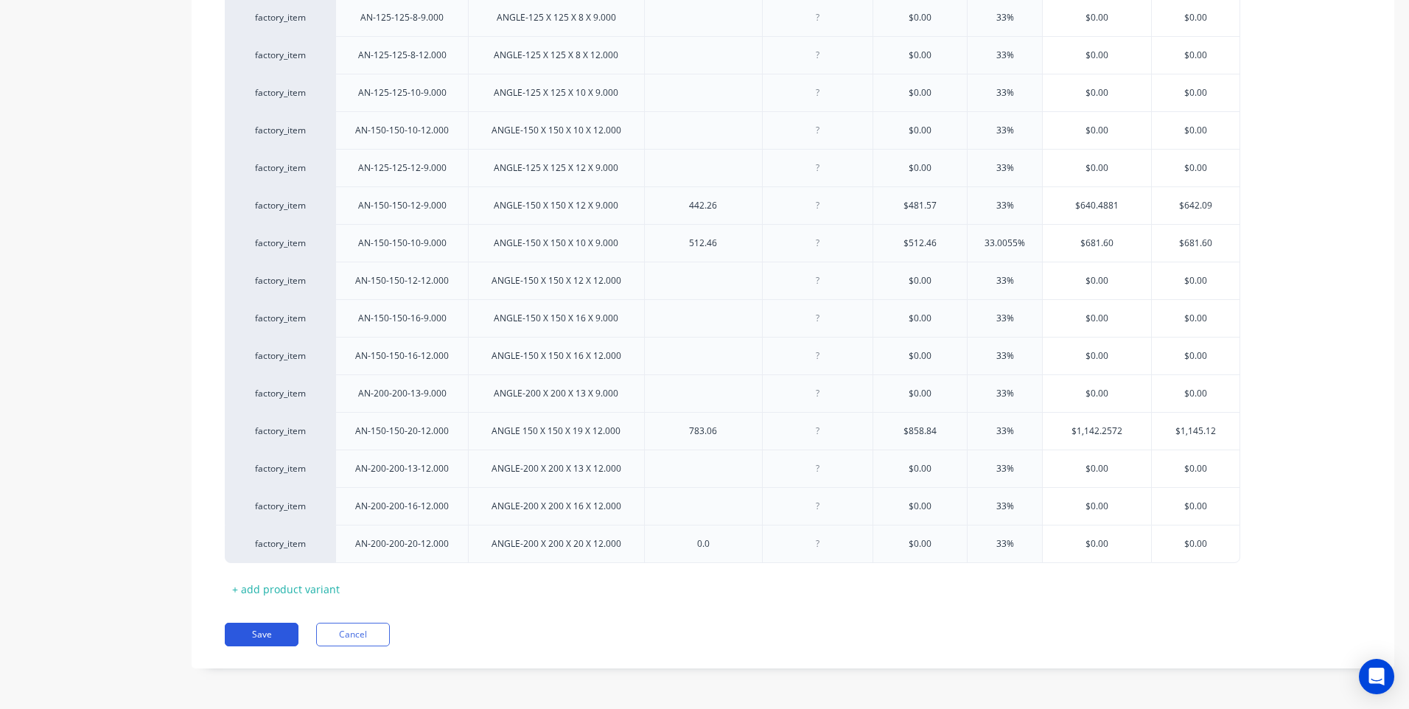
click at [266, 634] on button "Save" at bounding box center [262, 635] width 74 height 24
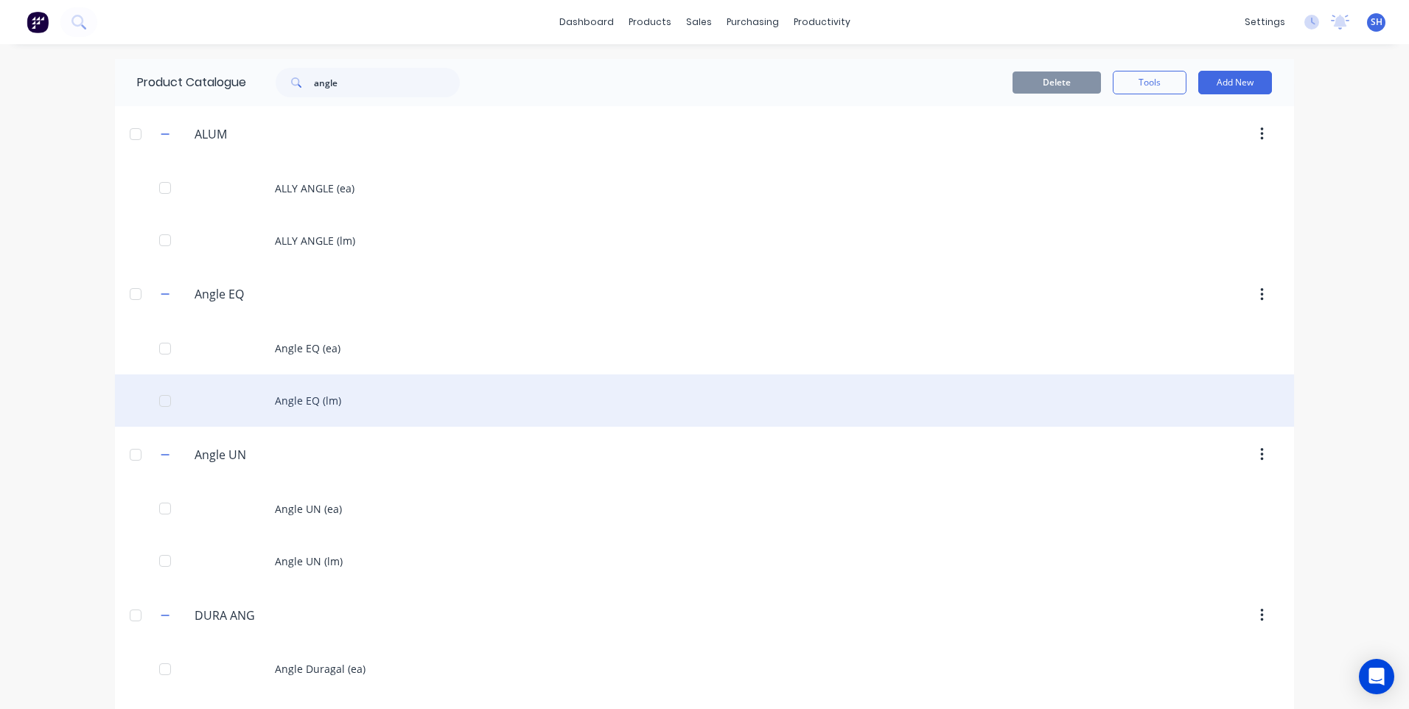
click at [303, 396] on div "Angle EQ (lm)" at bounding box center [704, 400] width 1179 height 52
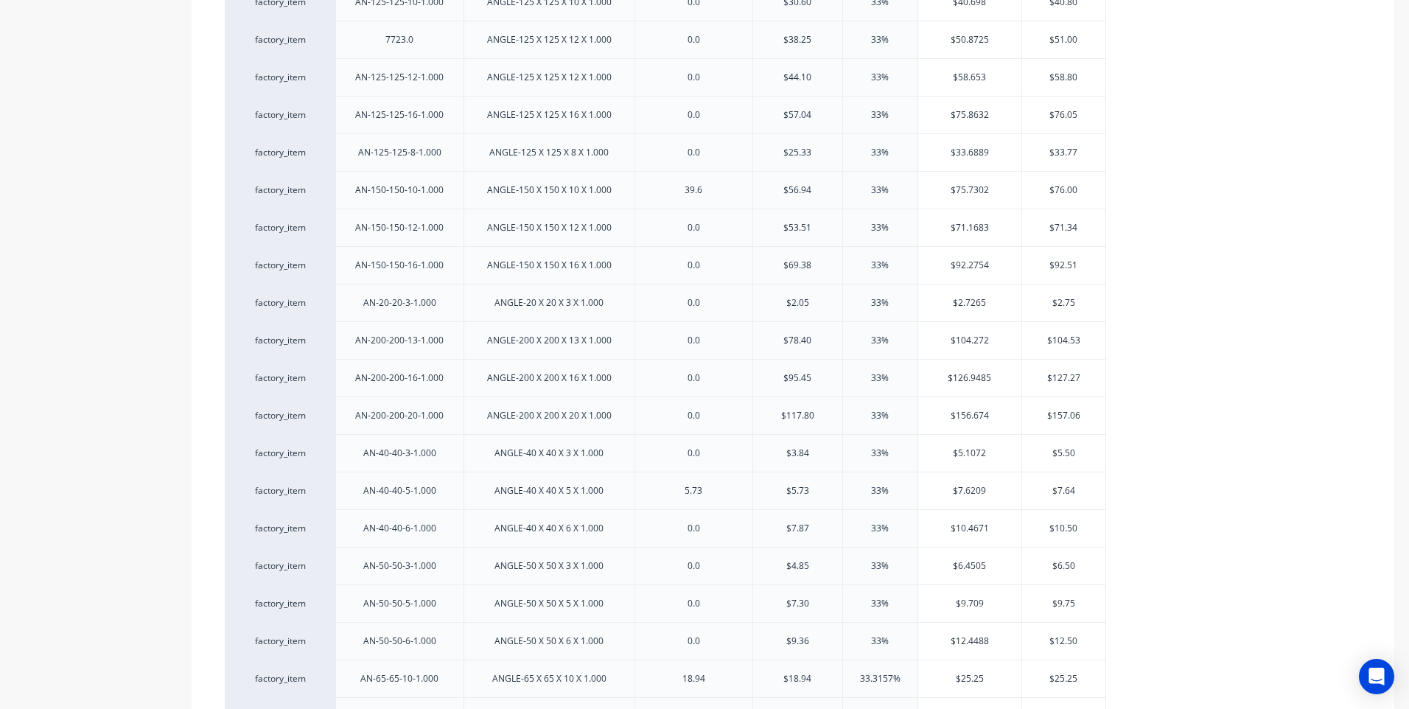
scroll to position [884, 0]
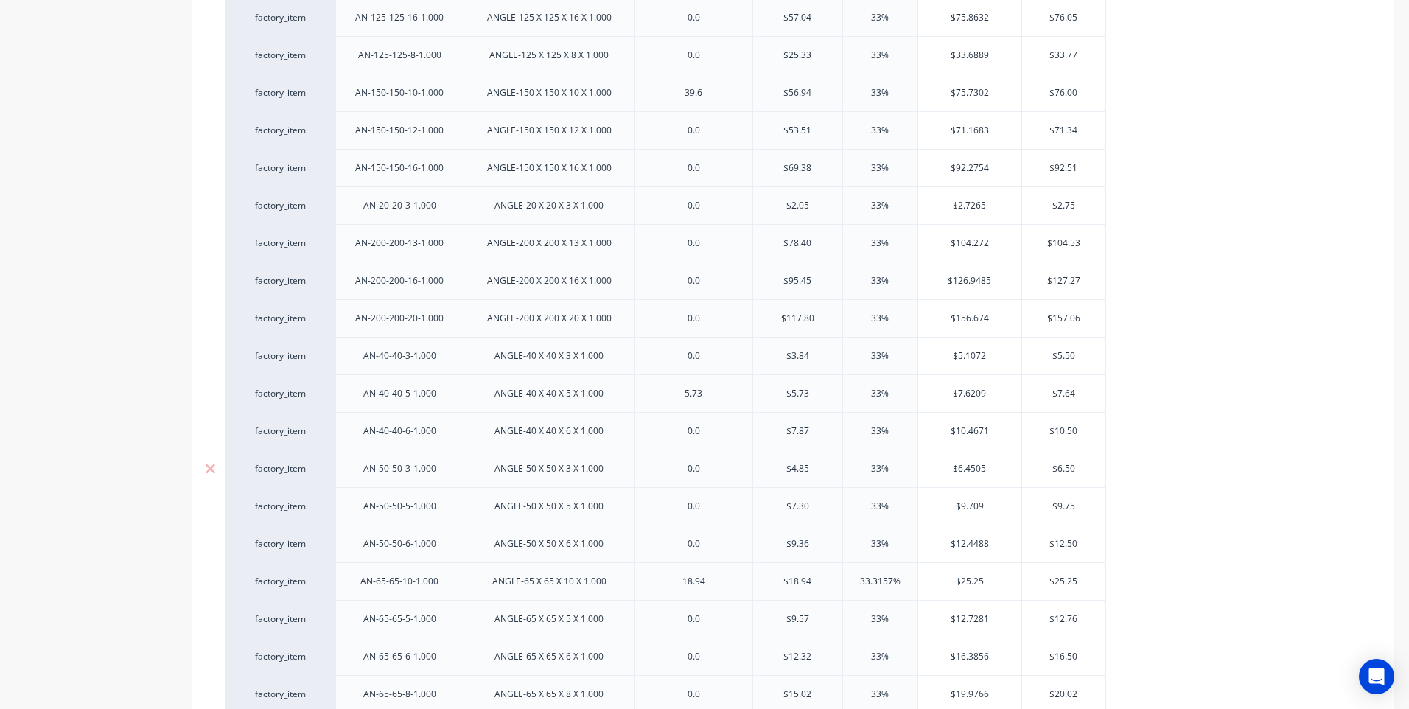
drag, startPoint x: 817, startPoint y: 469, endPoint x: 740, endPoint y: 461, distance: 77.1
click at [740, 461] on div "factory_item AN-50-50-3-1.000 ANGLE-50 X 50 X 3 X 1.000 0.0 $4.85 $4.85 33% $6.…" at bounding box center [665, 469] width 881 height 38
type input "4.87"
click at [709, 472] on div "0.0" at bounding box center [694, 468] width 74 height 19
click at [984, 466] on input "$6.4771" at bounding box center [969, 468] width 103 height 13
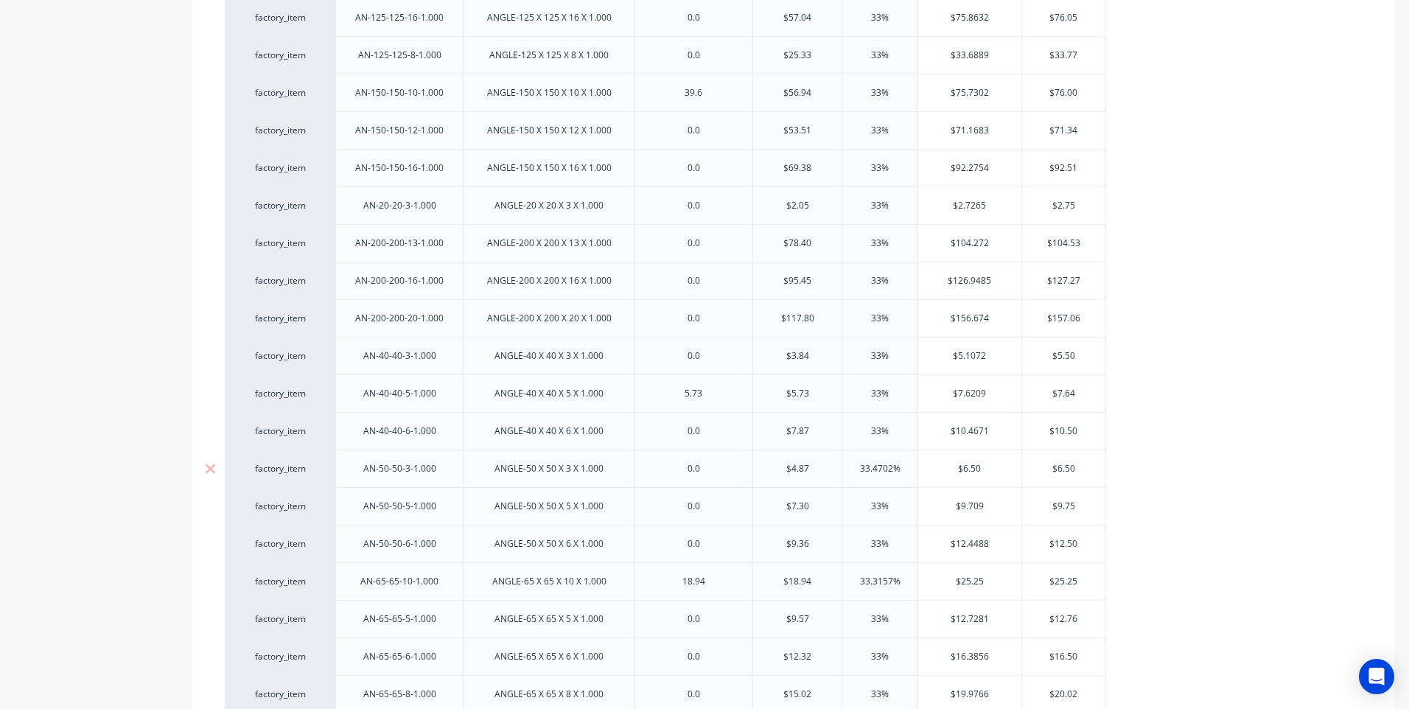
type input "$6.50"
click at [700, 475] on div "0.0" at bounding box center [694, 468] width 74 height 19
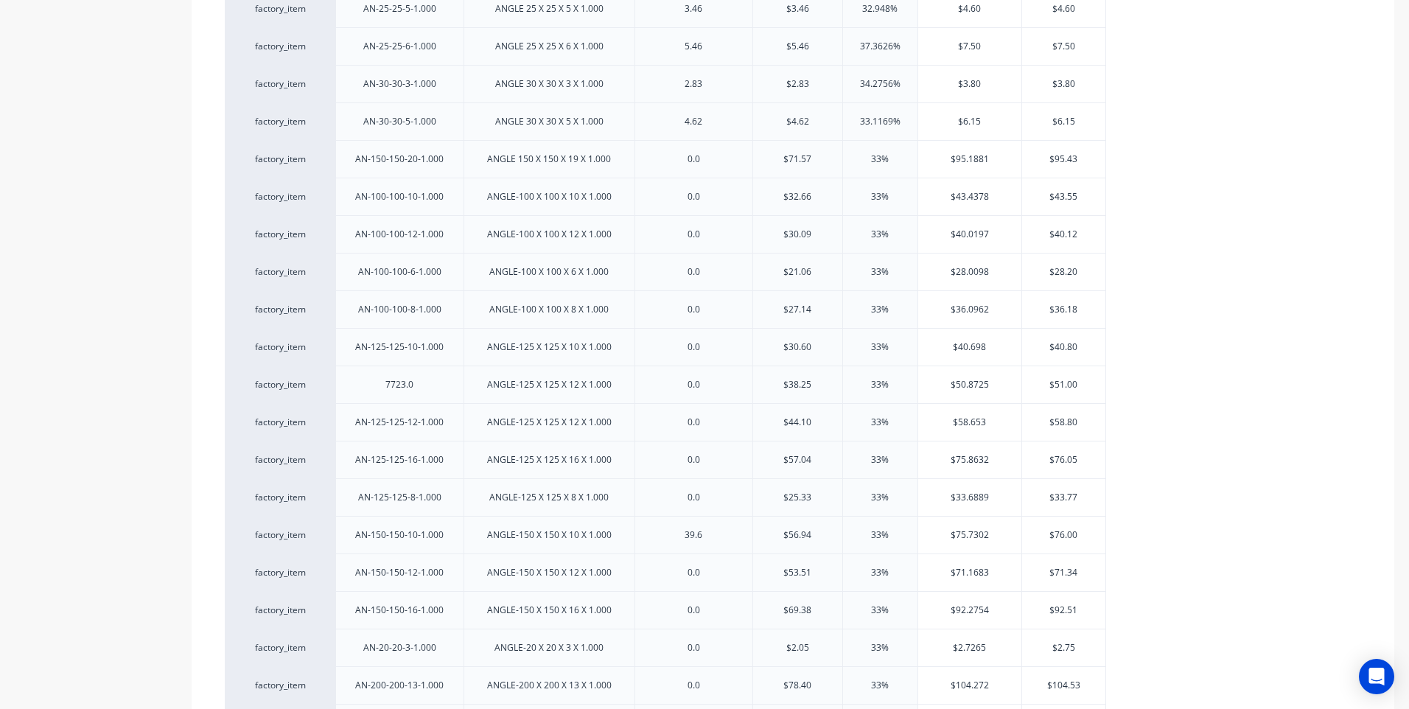
scroll to position [0, 0]
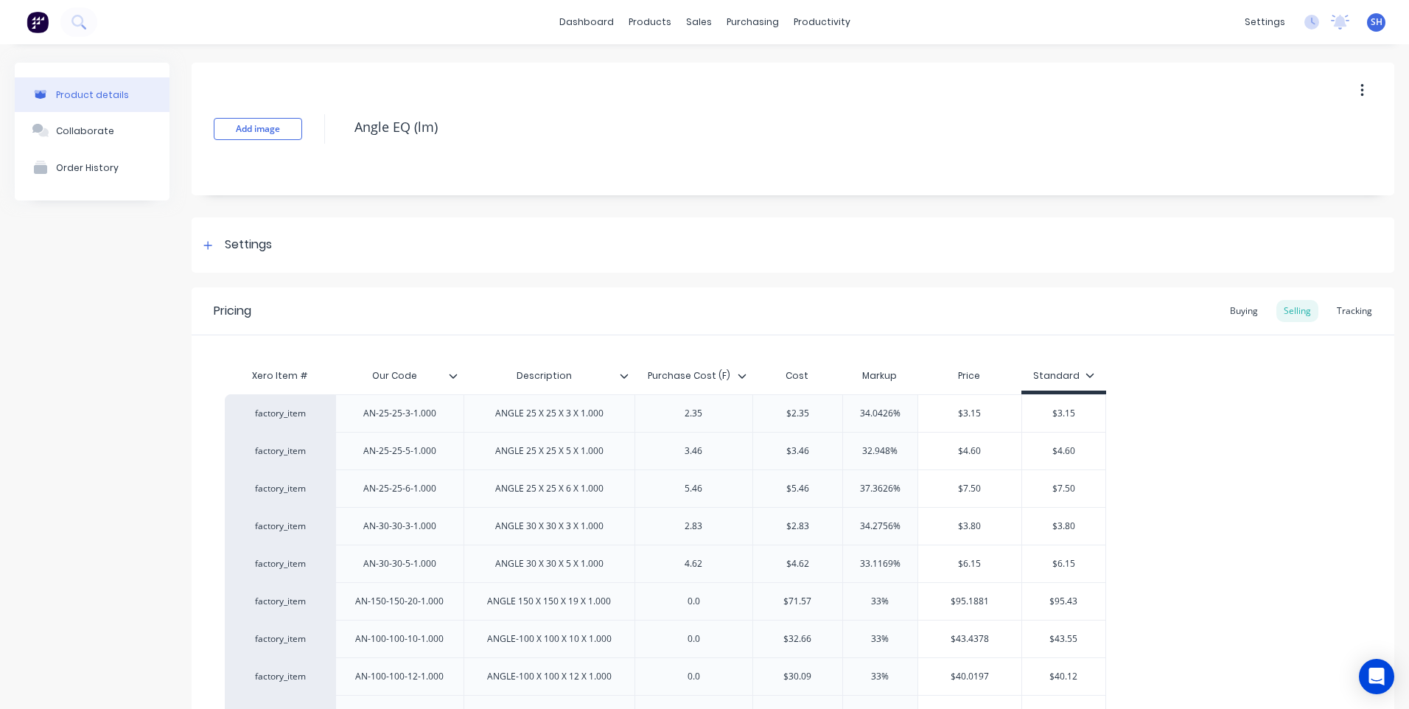
click at [744, 377] on icon at bounding box center [742, 376] width 8 height 4
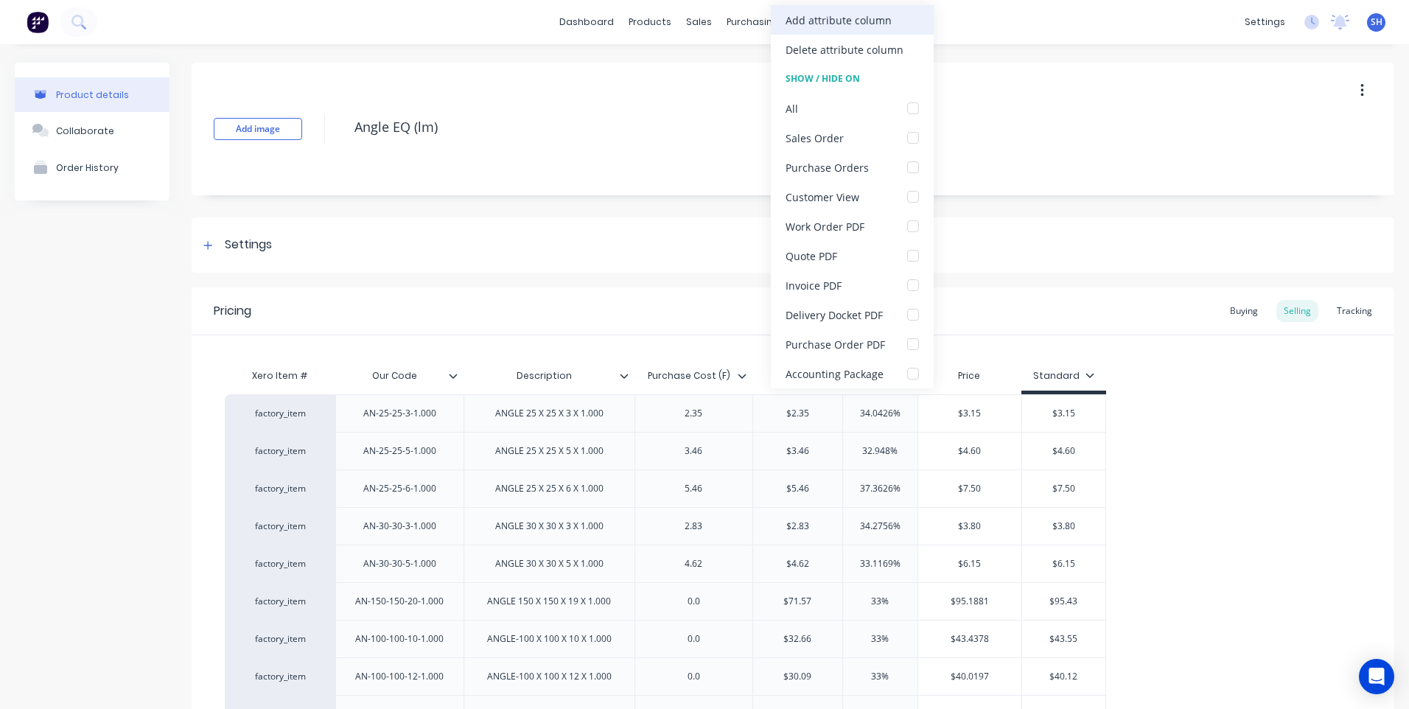
click at [850, 19] on div "Add attribute column" at bounding box center [839, 20] width 106 height 15
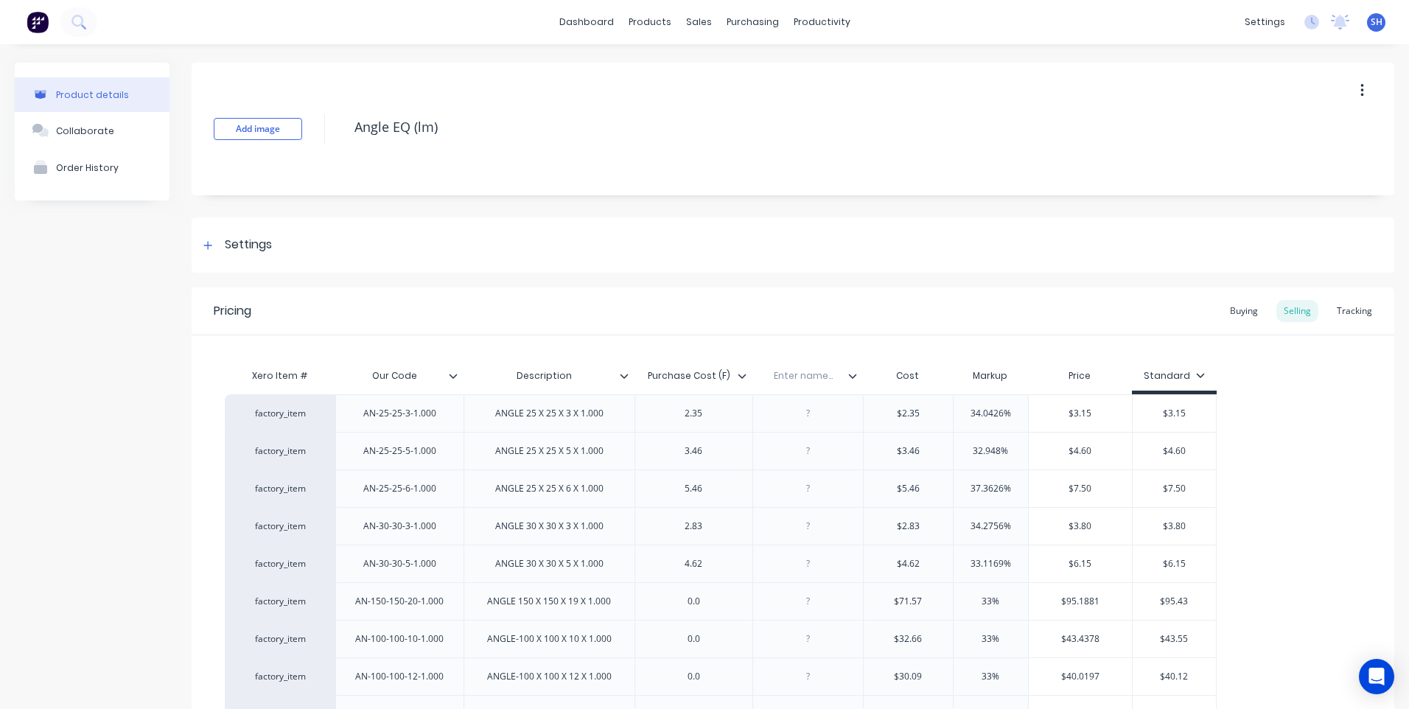
click at [800, 380] on input "text" at bounding box center [803, 375] width 102 height 13
type input "Date"
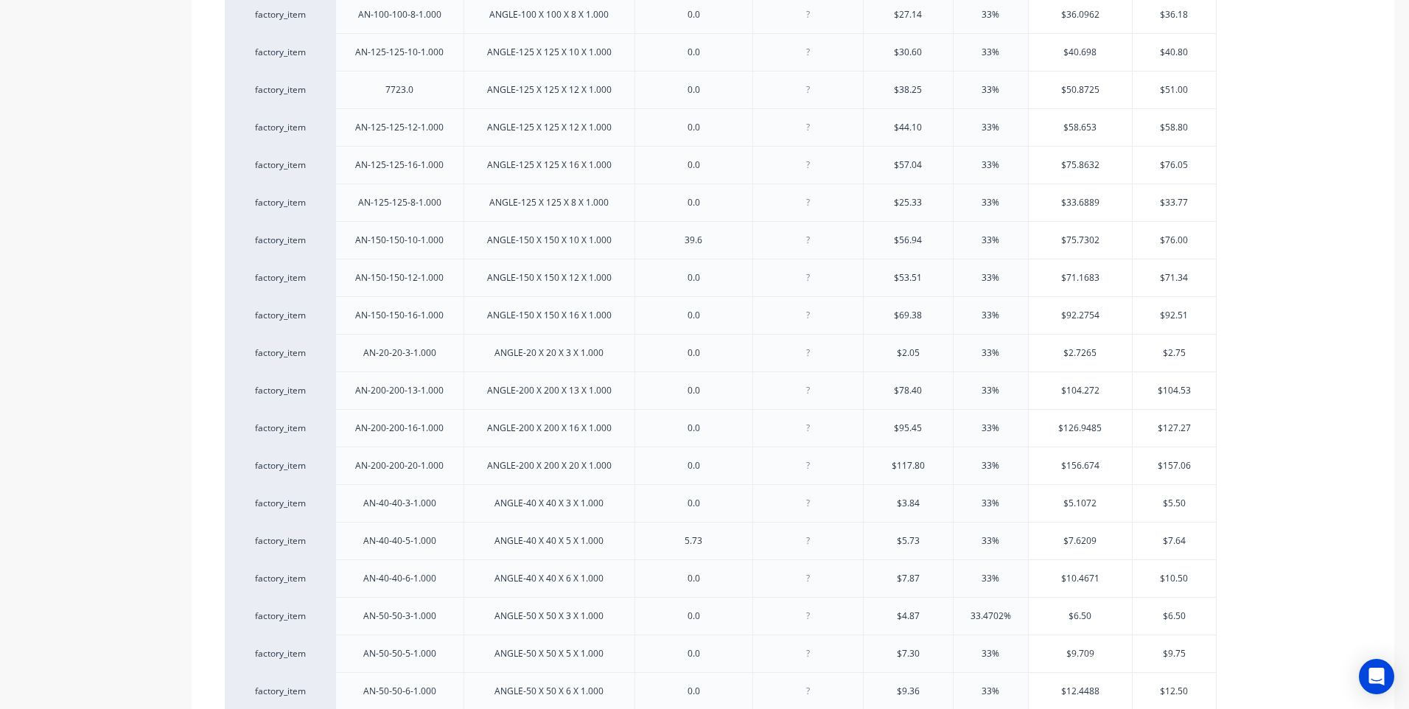
scroll to position [811, 0]
click at [808, 550] on div at bounding box center [809, 542] width 74 height 19
drag, startPoint x: 704, startPoint y: 546, endPoint x: 660, endPoint y: 548, distance: 43.5
click at [660, 548] on div "0.0" at bounding box center [694, 542] width 74 height 19
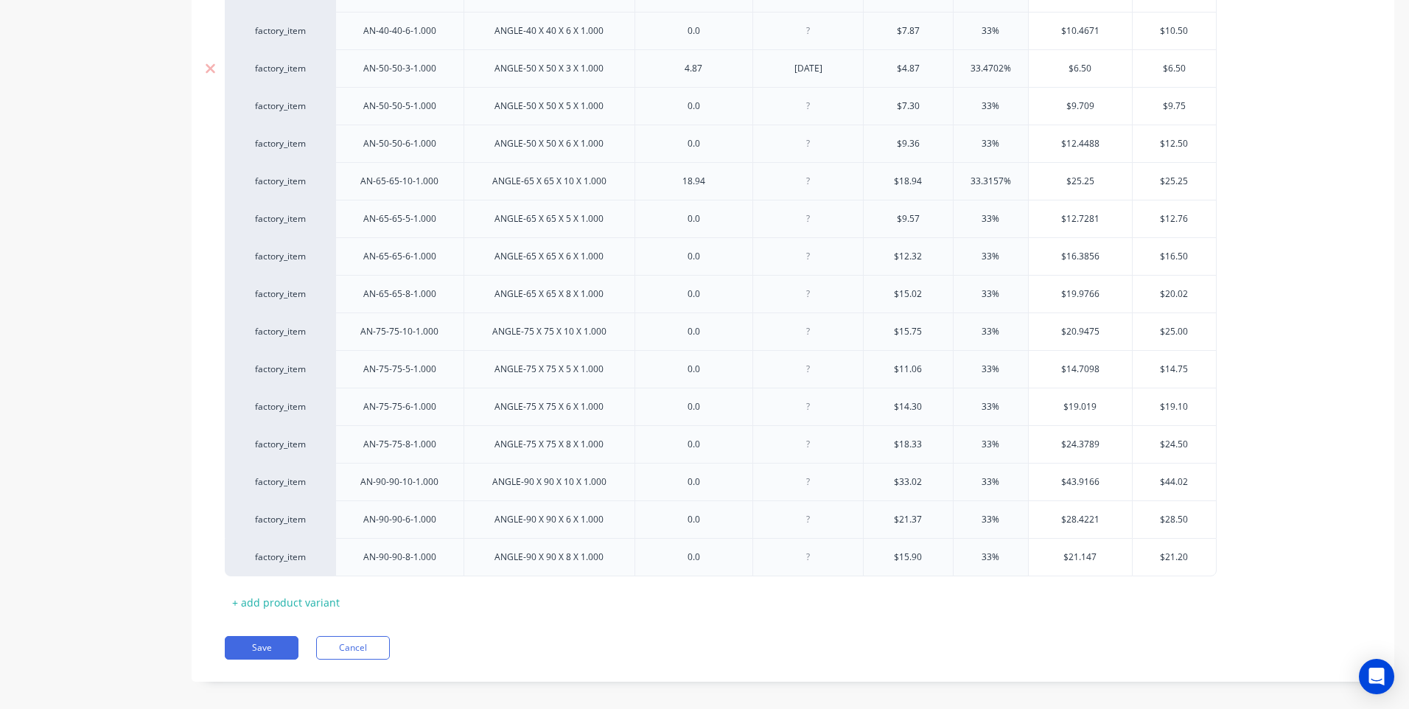
scroll to position [1298, 0]
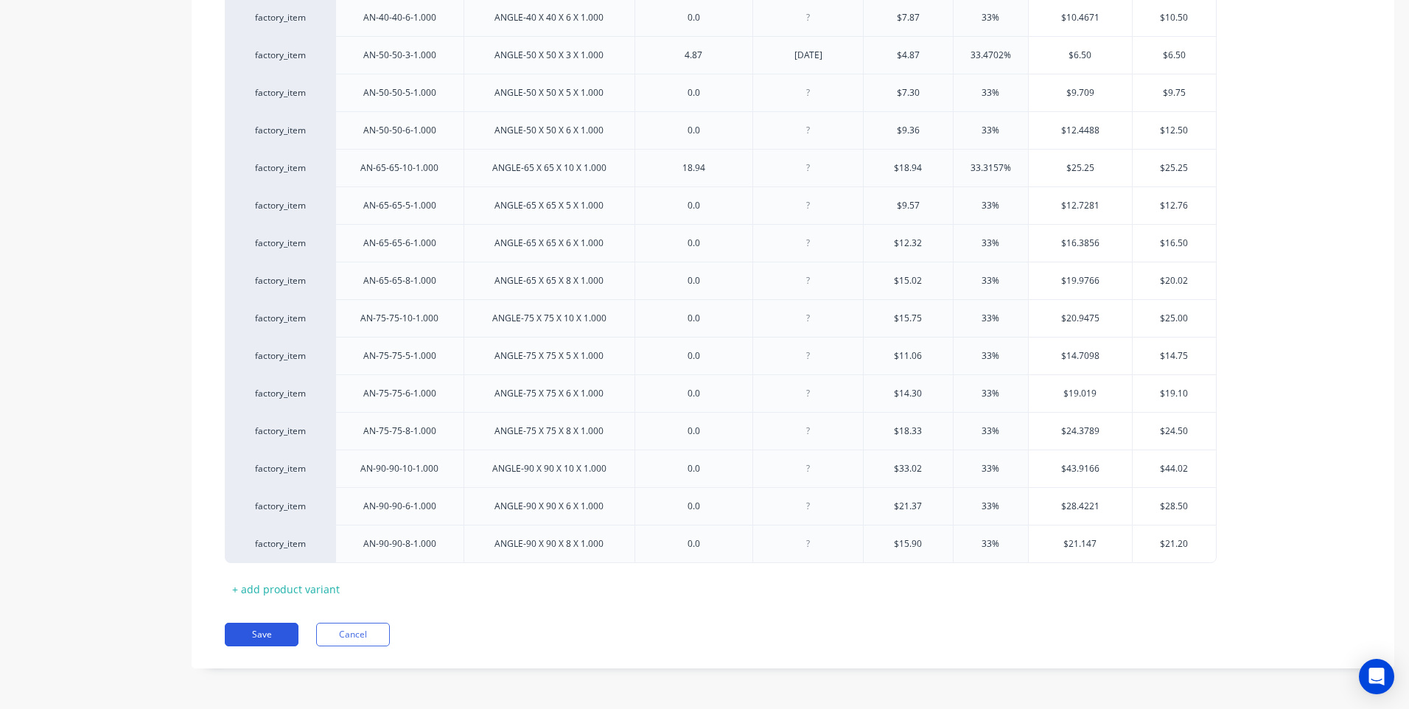
click at [269, 629] on button "Save" at bounding box center [262, 635] width 74 height 24
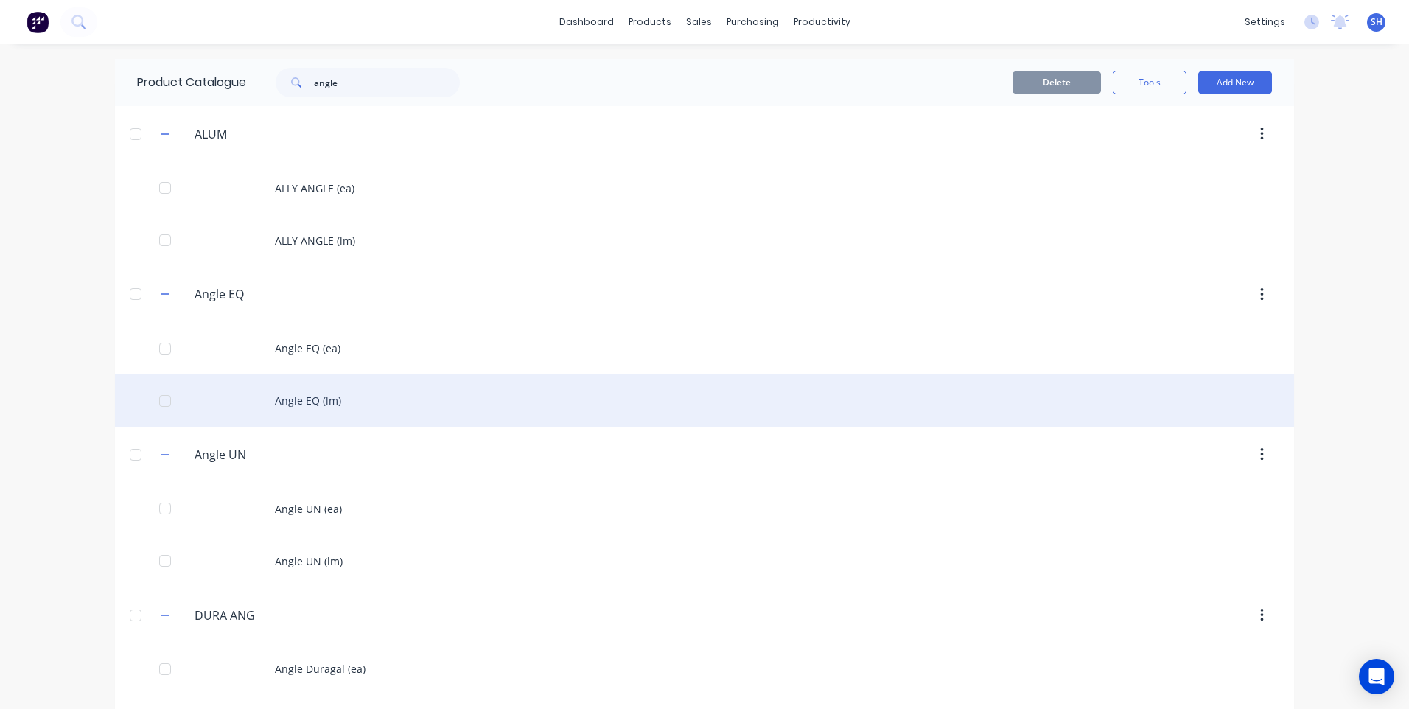
click at [305, 402] on div "Angle EQ (lm)" at bounding box center [704, 400] width 1179 height 52
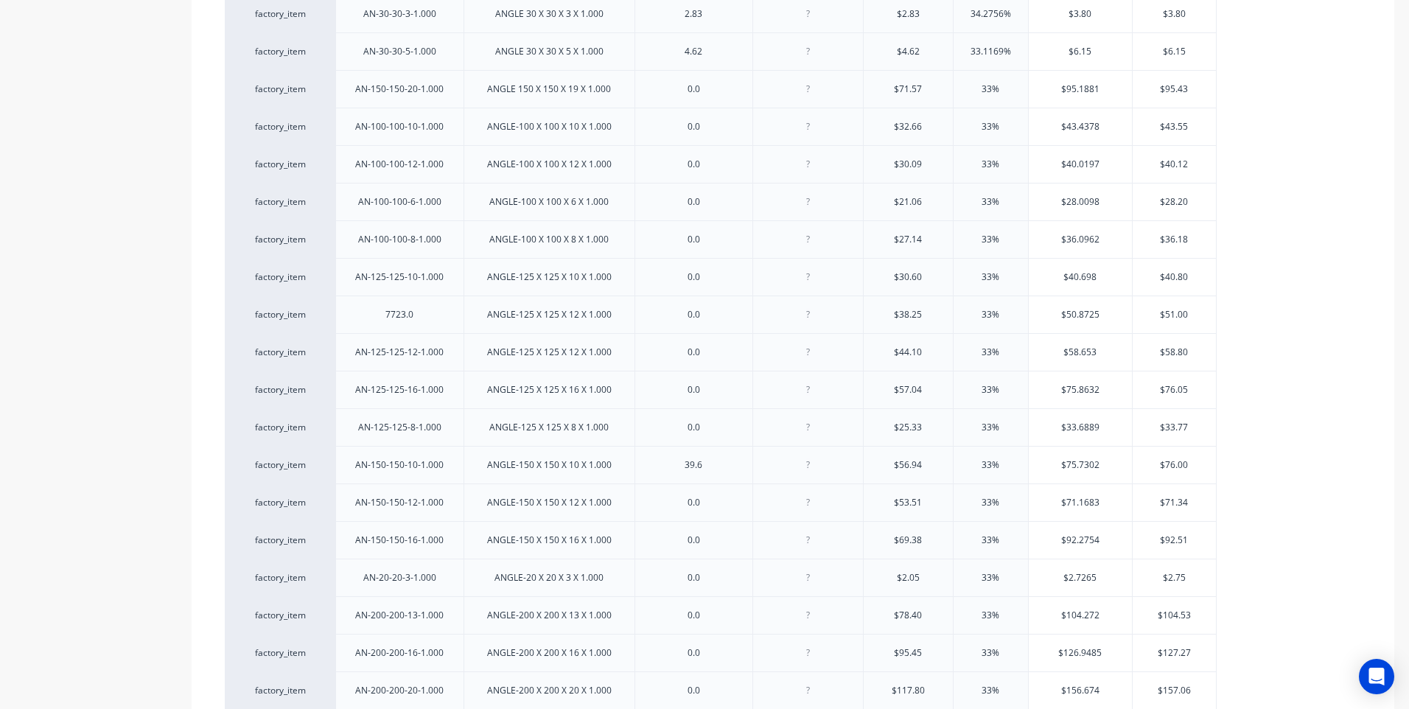
scroll to position [192, 0]
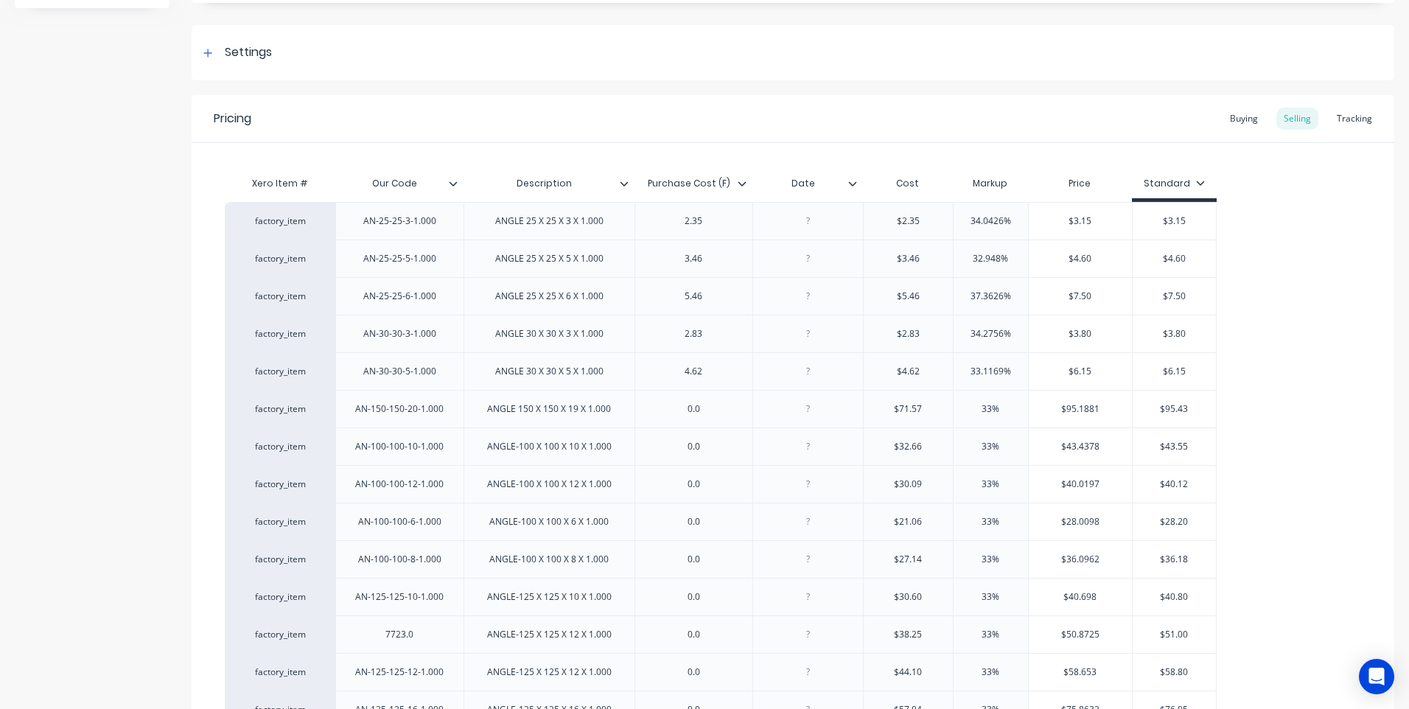
click at [851, 183] on icon at bounding box center [853, 183] width 8 height 4
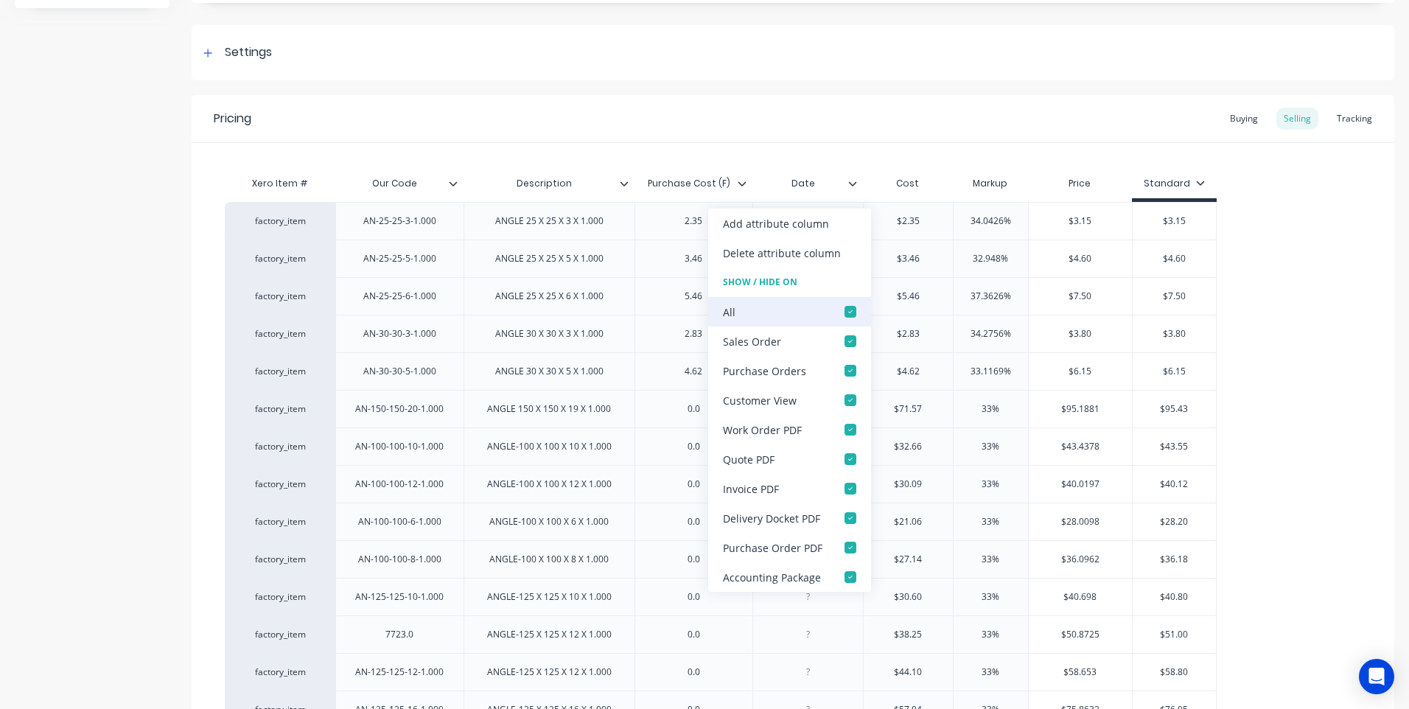
click at [845, 309] on div at bounding box center [850, 311] width 29 height 29
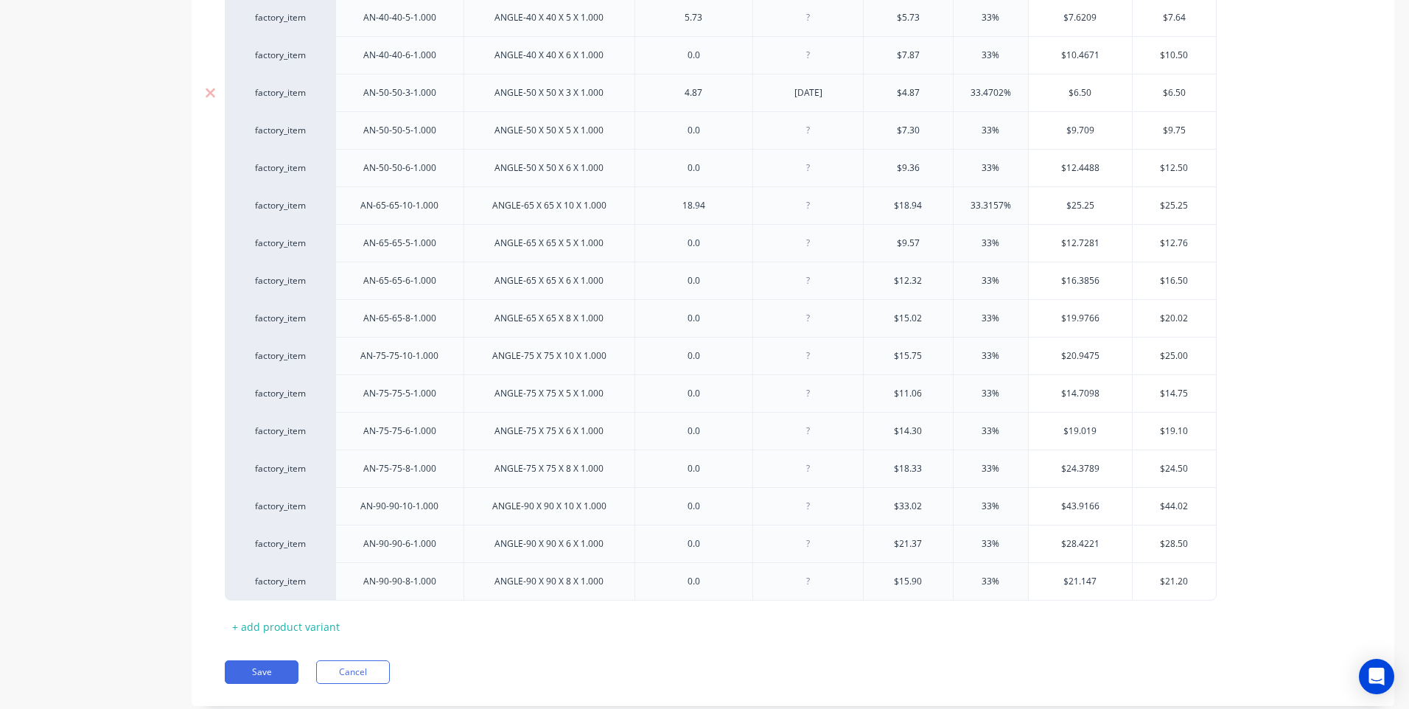
scroll to position [1298, 0]
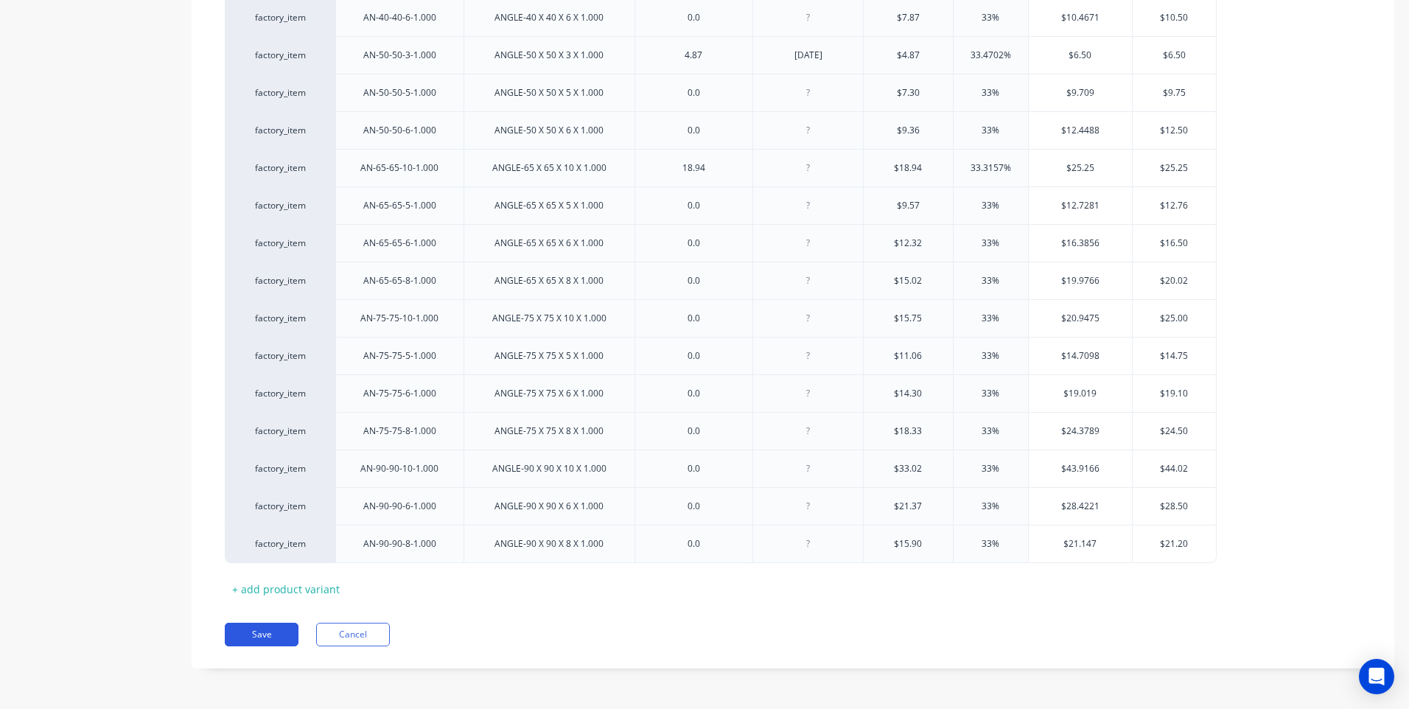
click at [263, 629] on button "Save" at bounding box center [262, 635] width 74 height 24
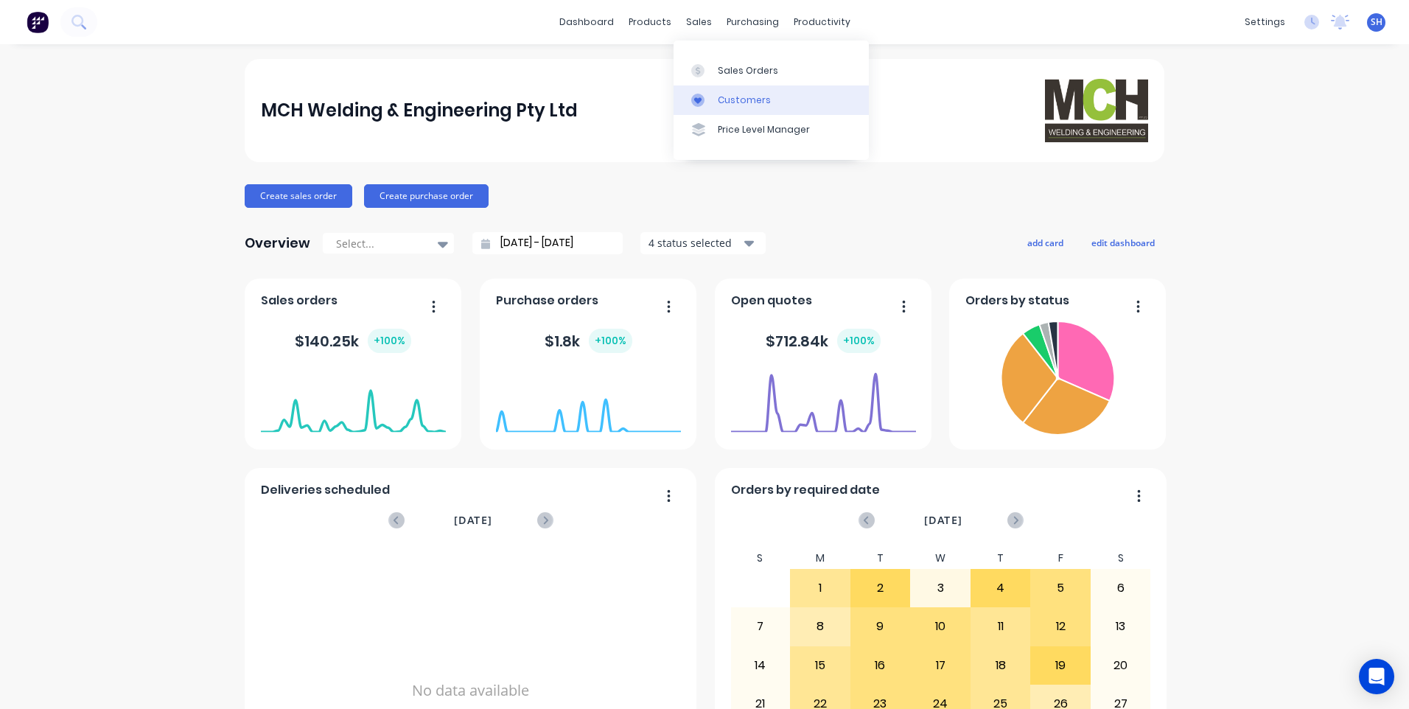
click at [732, 97] on div "Customers" at bounding box center [744, 100] width 53 height 13
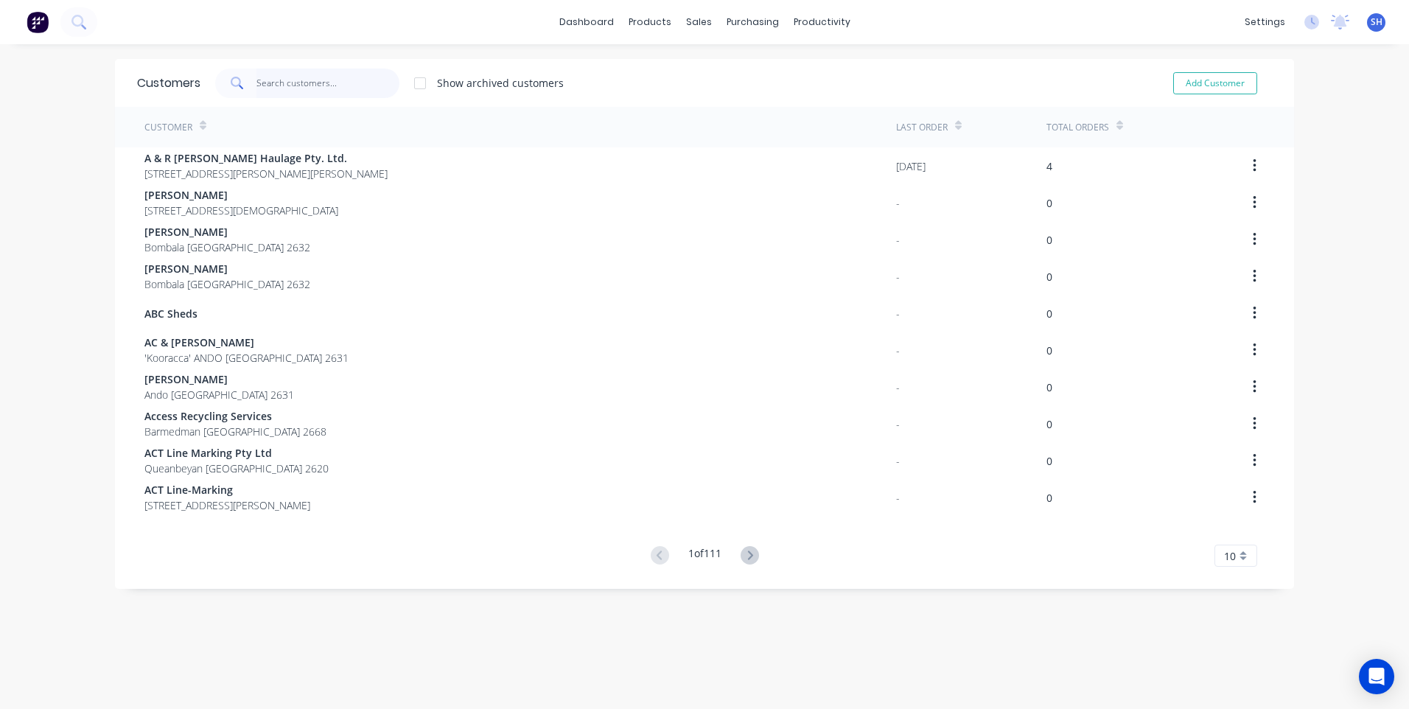
click at [263, 83] on input "text" at bounding box center [328, 83] width 144 height 29
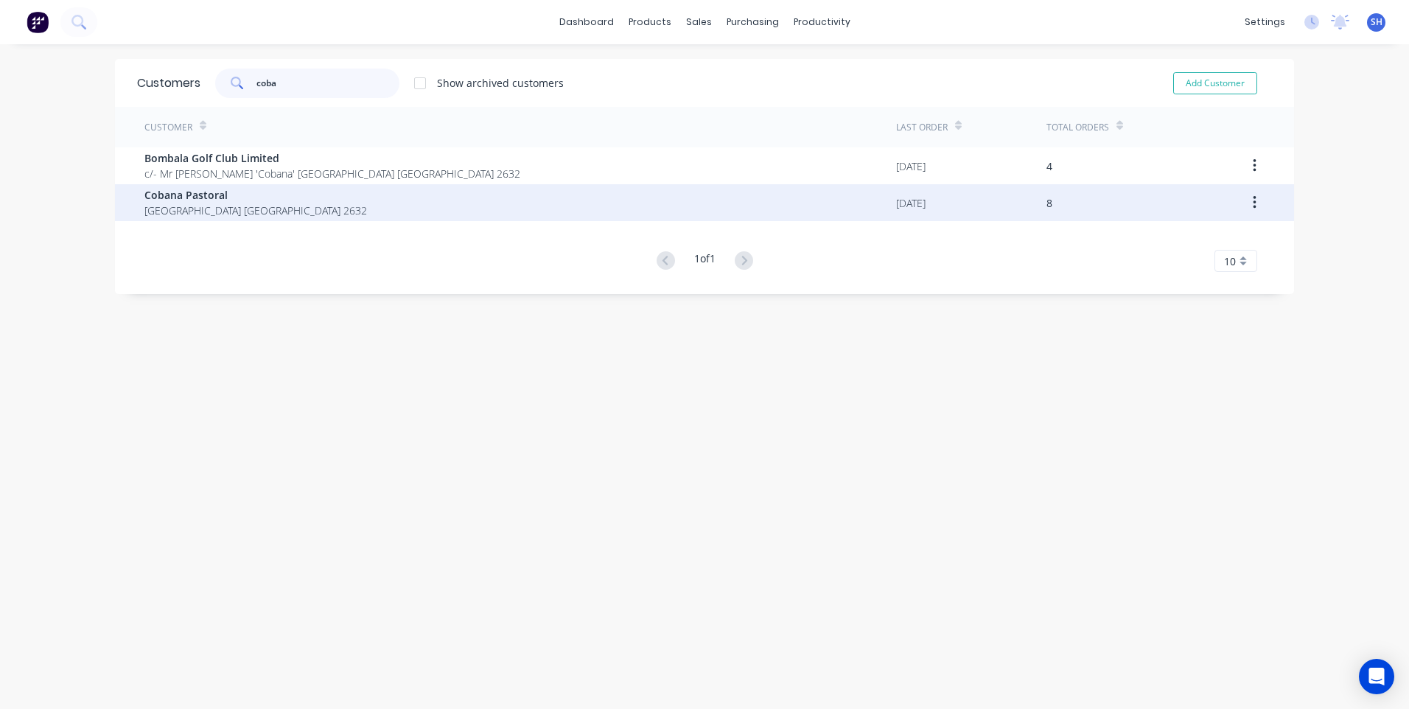
type input "coba"
click at [200, 196] on span "Cobana Pastoral" at bounding box center [255, 194] width 223 height 15
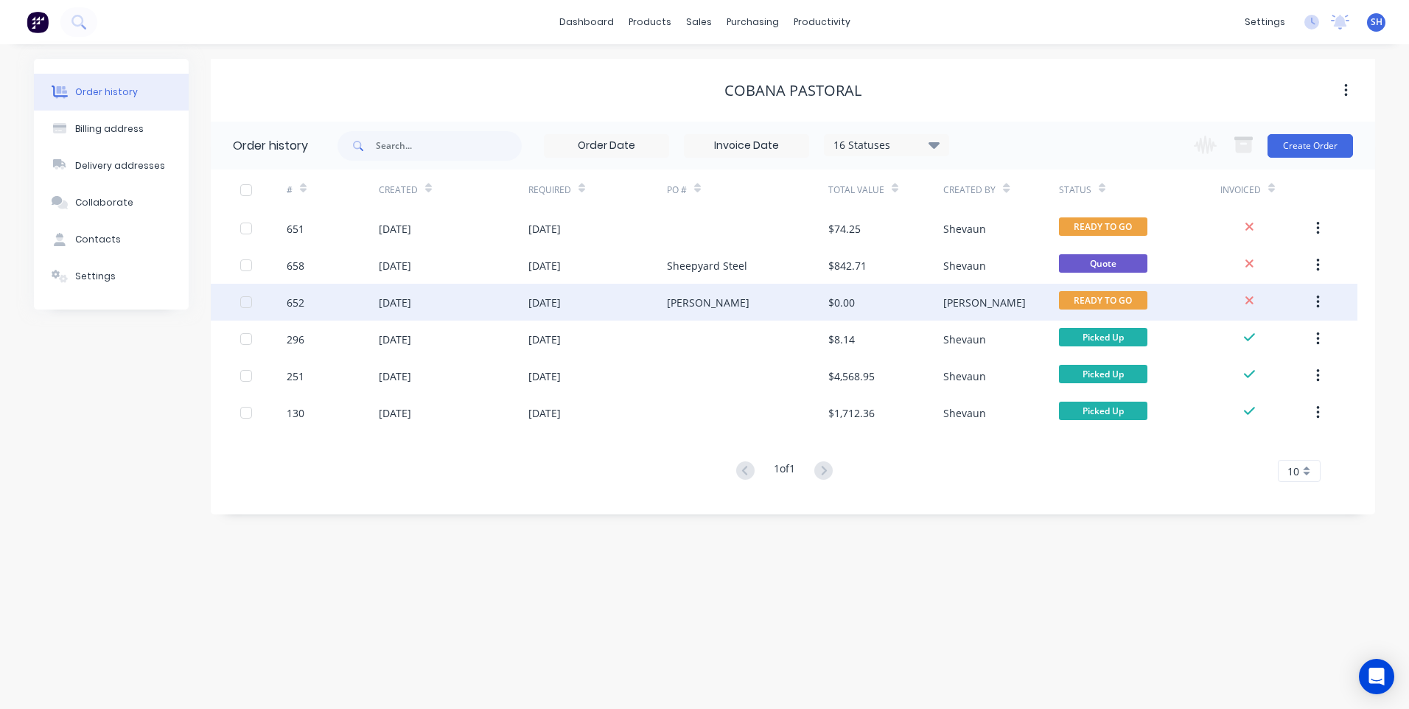
click at [609, 301] on div "[DATE]" at bounding box center [597, 302] width 139 height 37
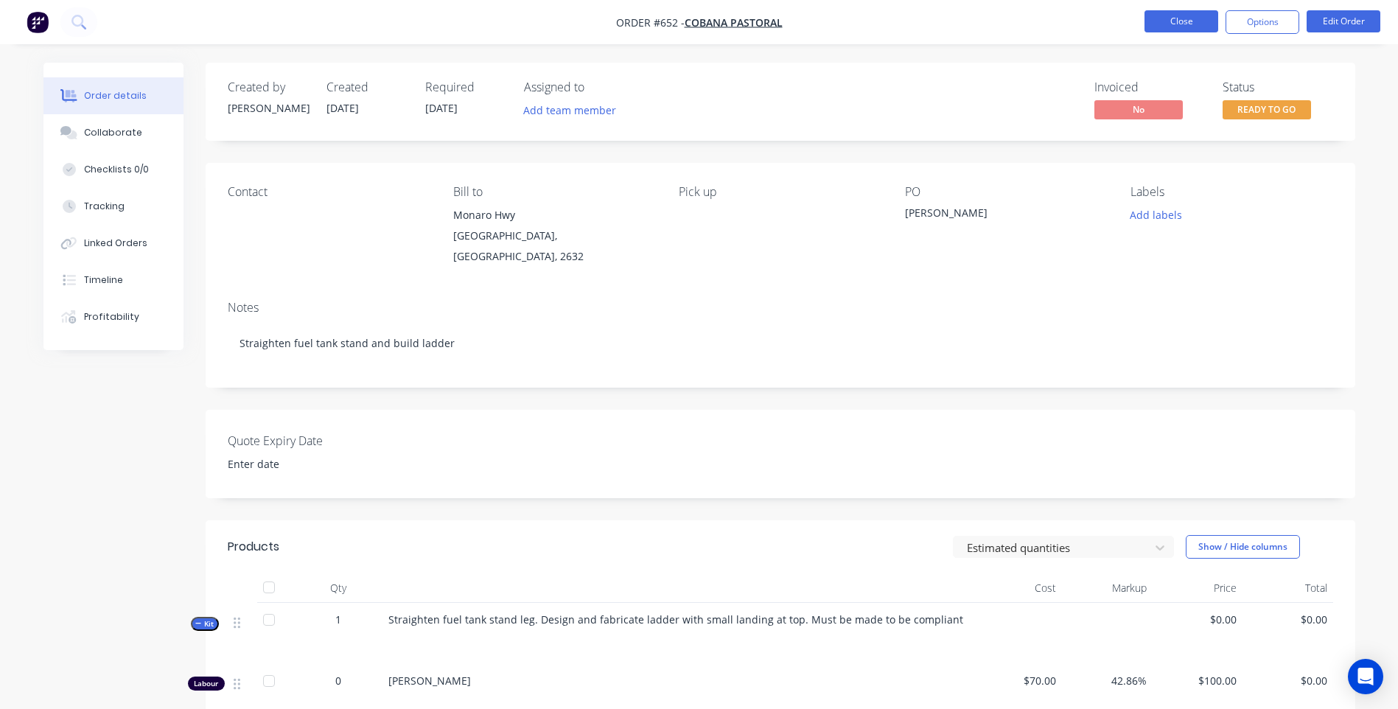
click at [1192, 22] on button "Close" at bounding box center [1181, 21] width 74 height 22
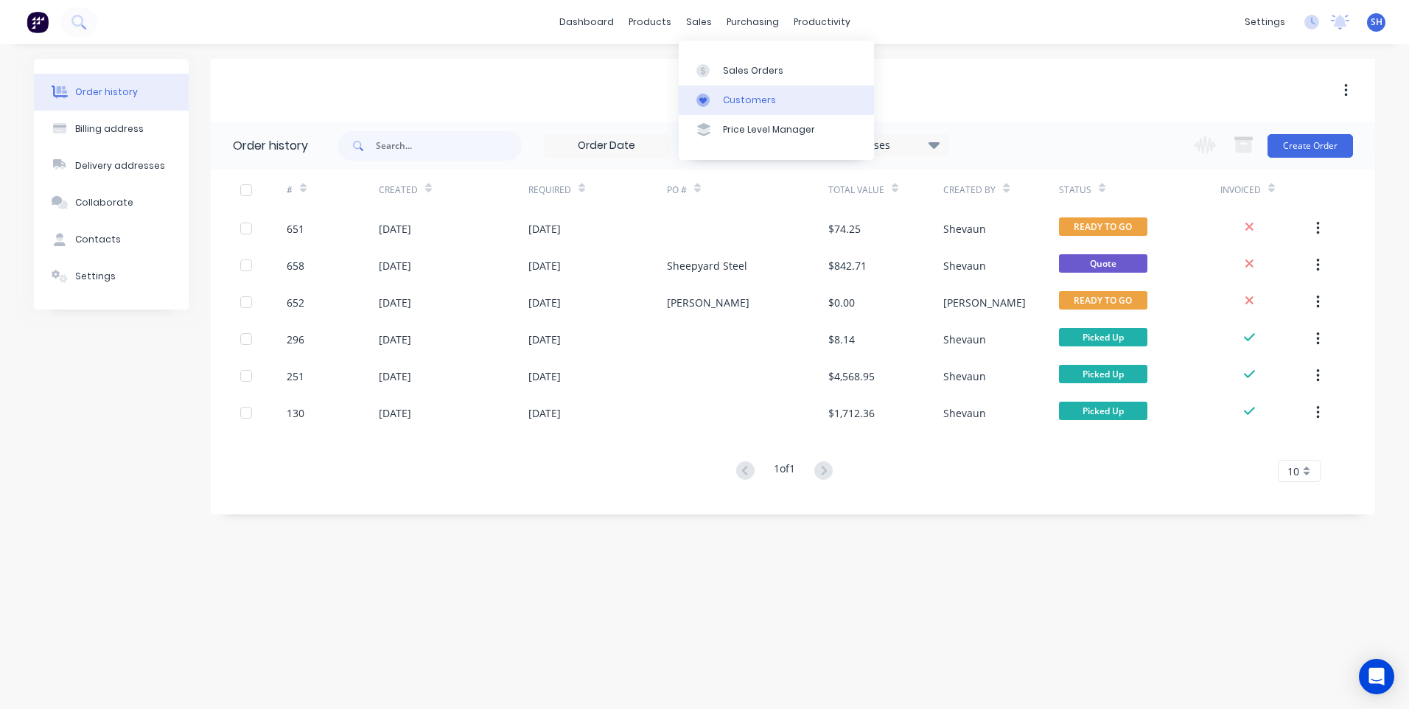
click at [735, 94] on div "Customers" at bounding box center [749, 100] width 53 height 13
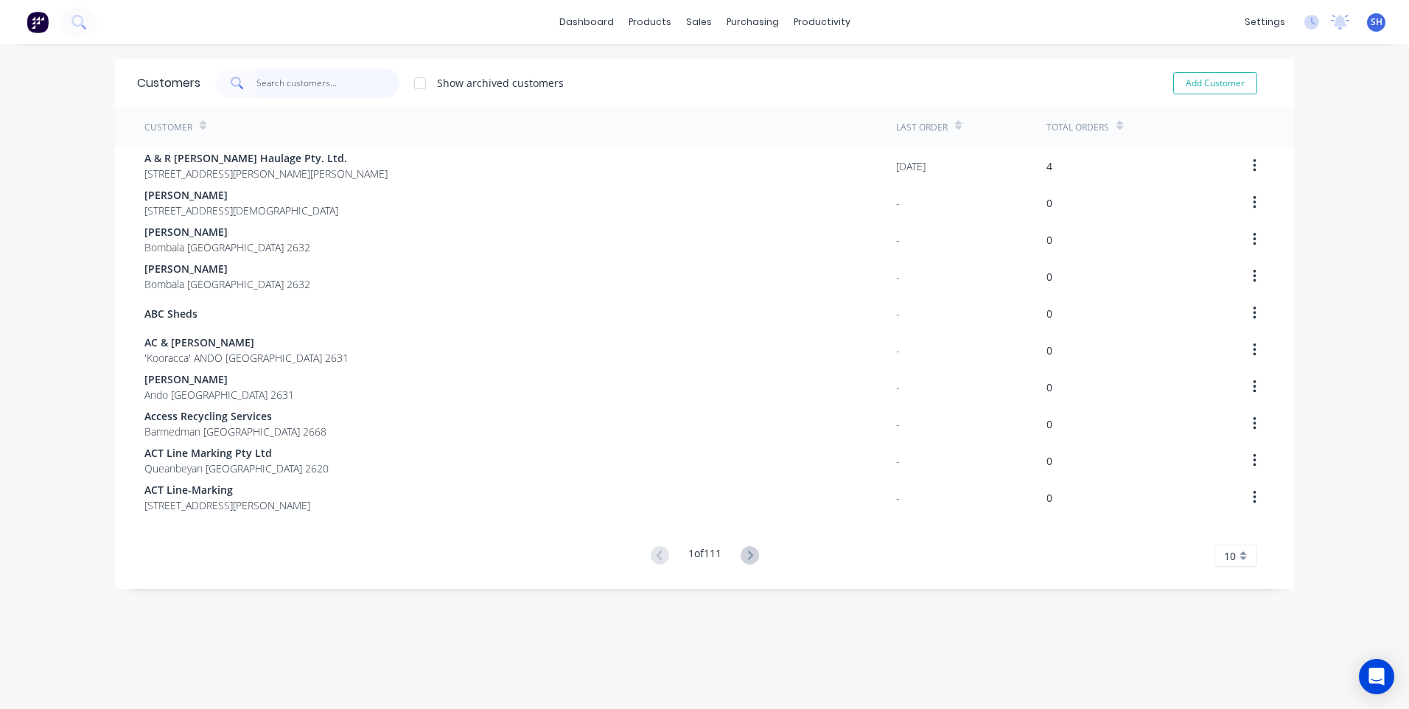
click at [265, 82] on input "text" at bounding box center [328, 83] width 144 height 29
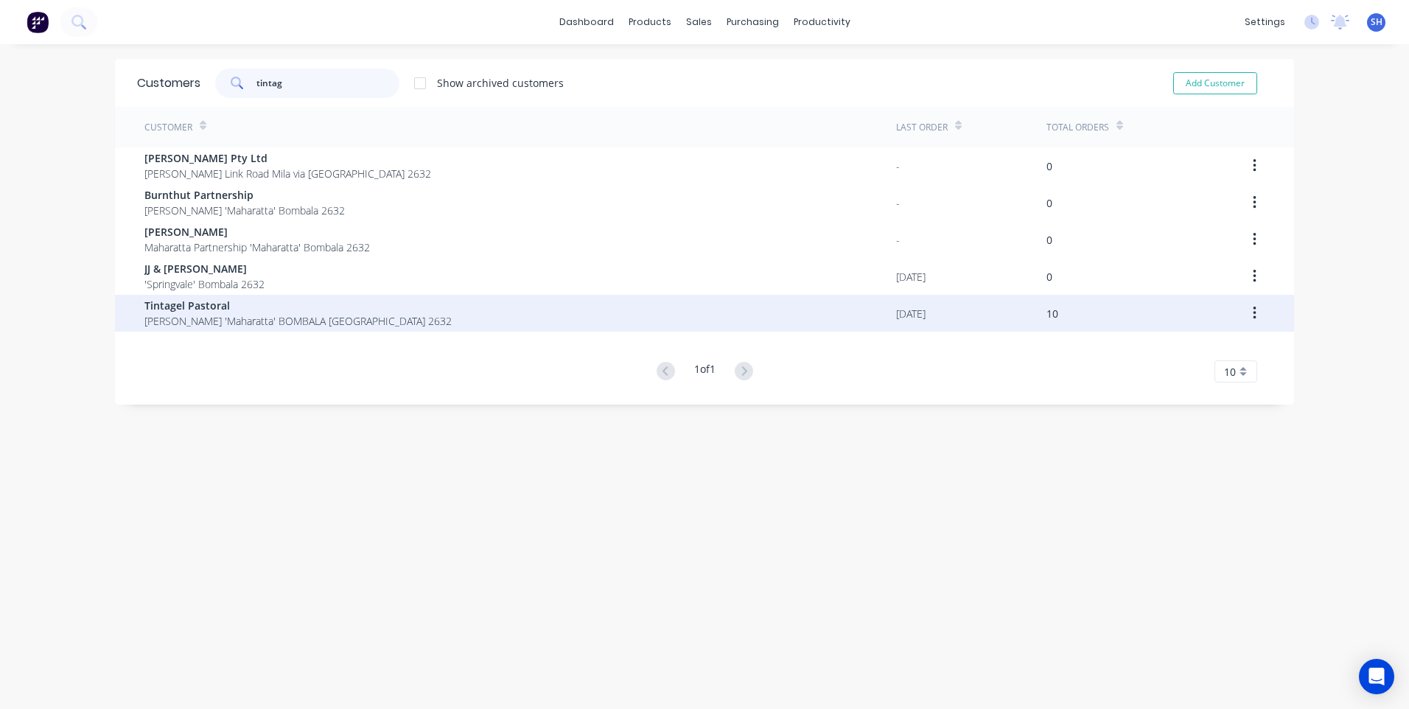
type input "tintag"
click at [205, 308] on span "Tintagel Pastoral" at bounding box center [297, 305] width 307 height 15
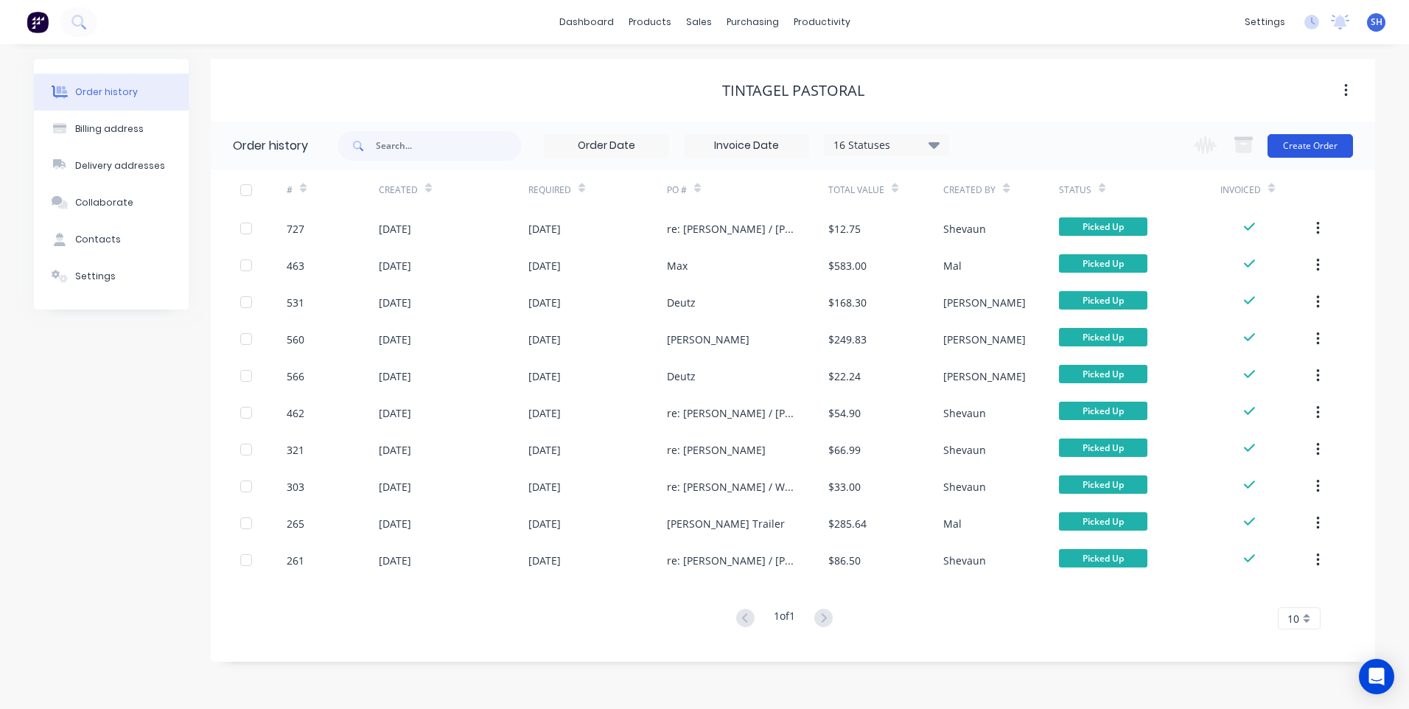
click at [1315, 141] on button "Create Order" at bounding box center [1310, 146] width 85 height 24
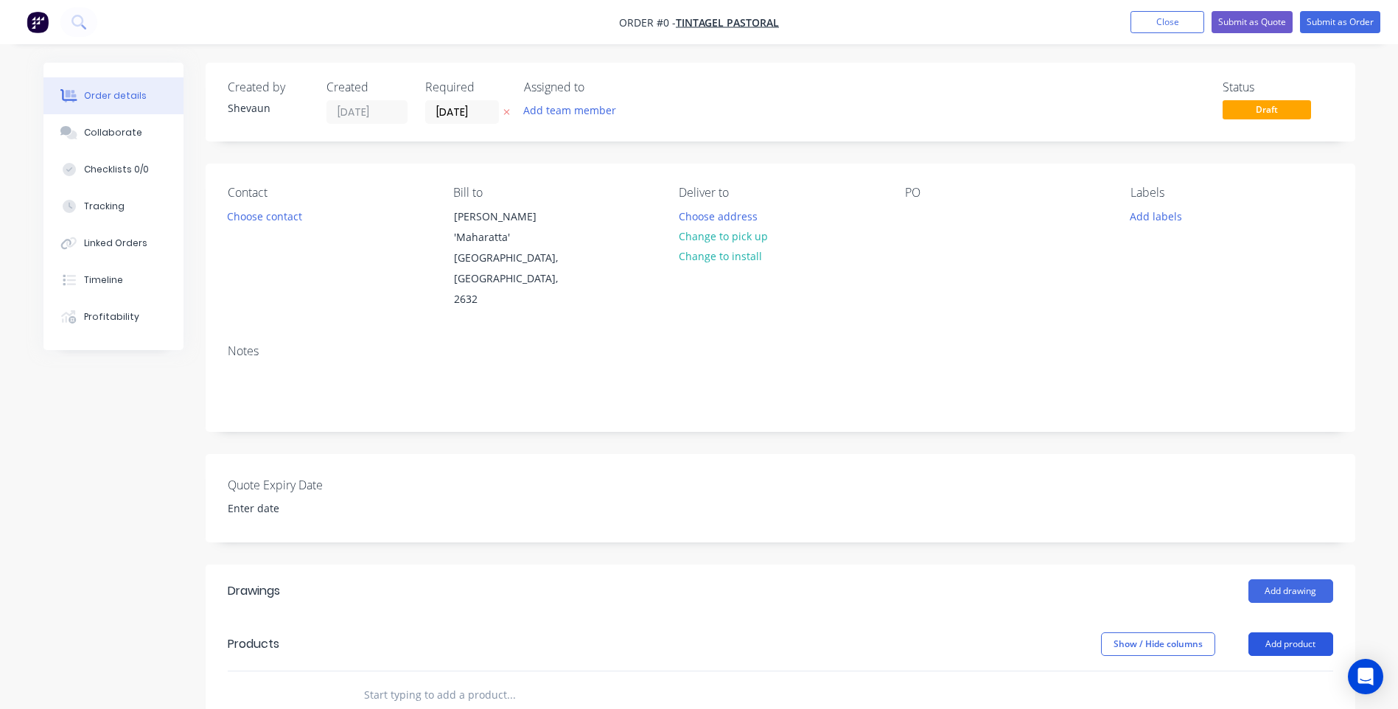
click at [1292, 632] on button "Add product" at bounding box center [1290, 644] width 85 height 24
click at [1256, 671] on div "Product catalogue" at bounding box center [1262, 681] width 113 height 21
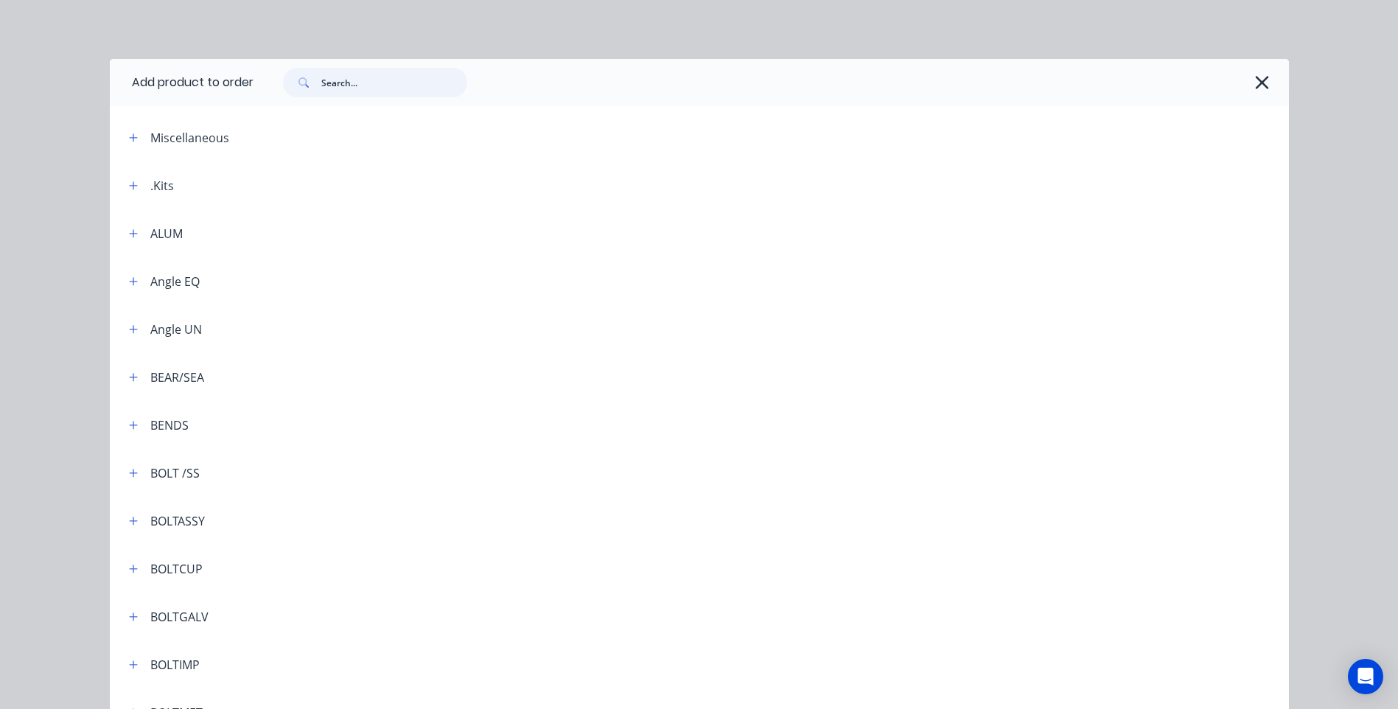
click at [328, 82] on input "text" at bounding box center [394, 82] width 146 height 29
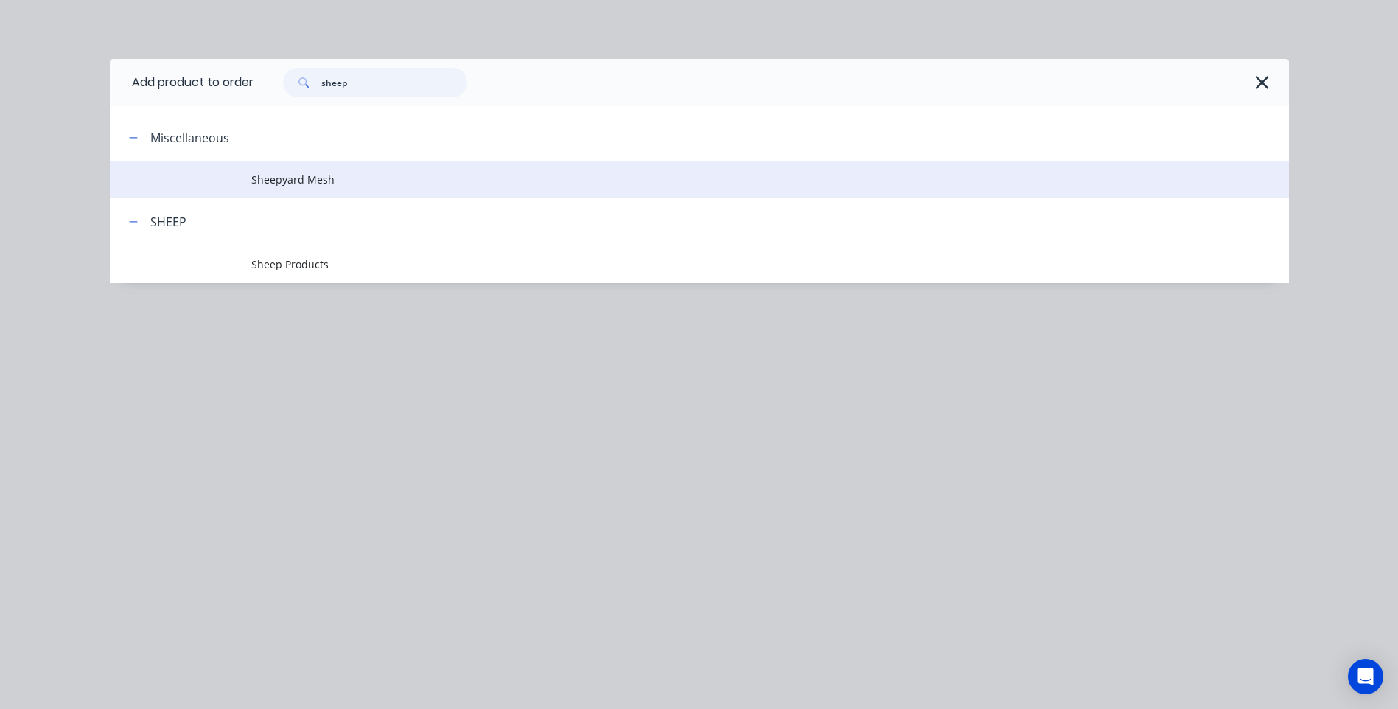
type input "sheep"
click at [296, 181] on span "Sheepyard Mesh" at bounding box center [666, 179] width 830 height 15
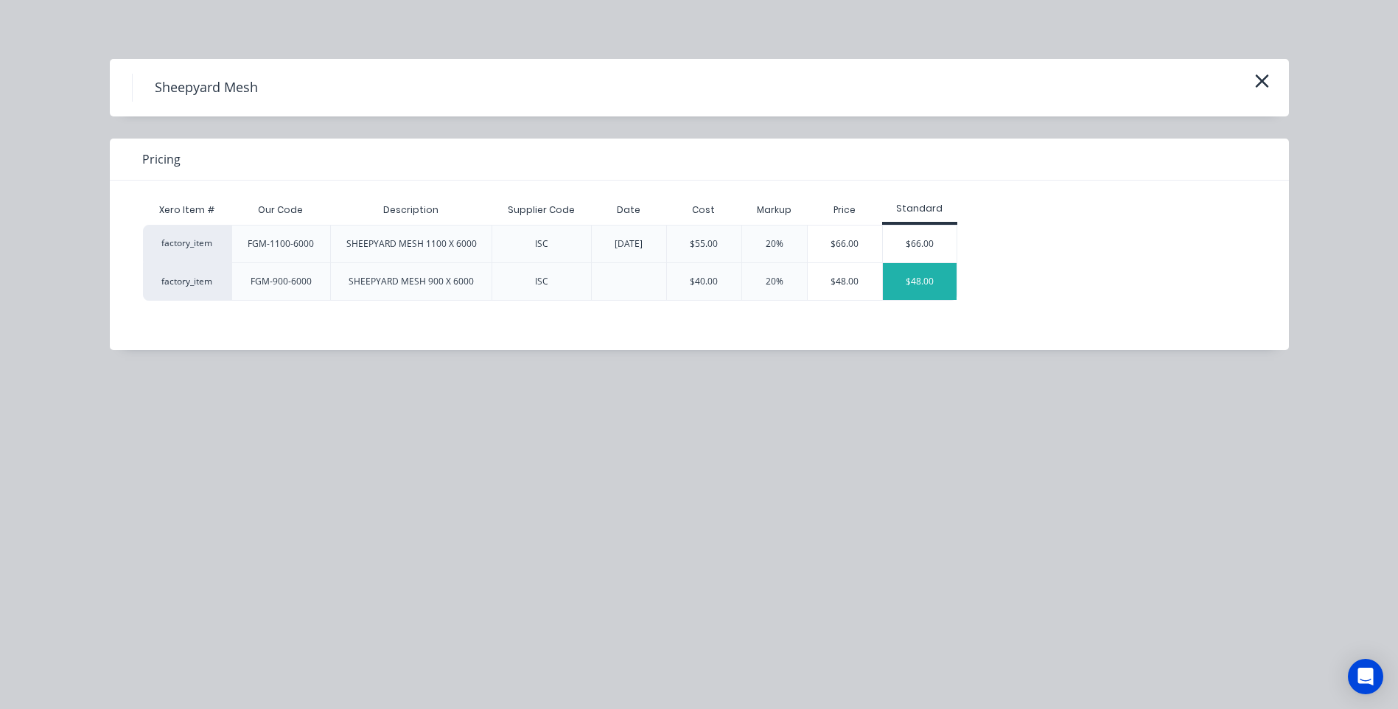
click at [921, 277] on div "$48.00" at bounding box center [920, 281] width 74 height 37
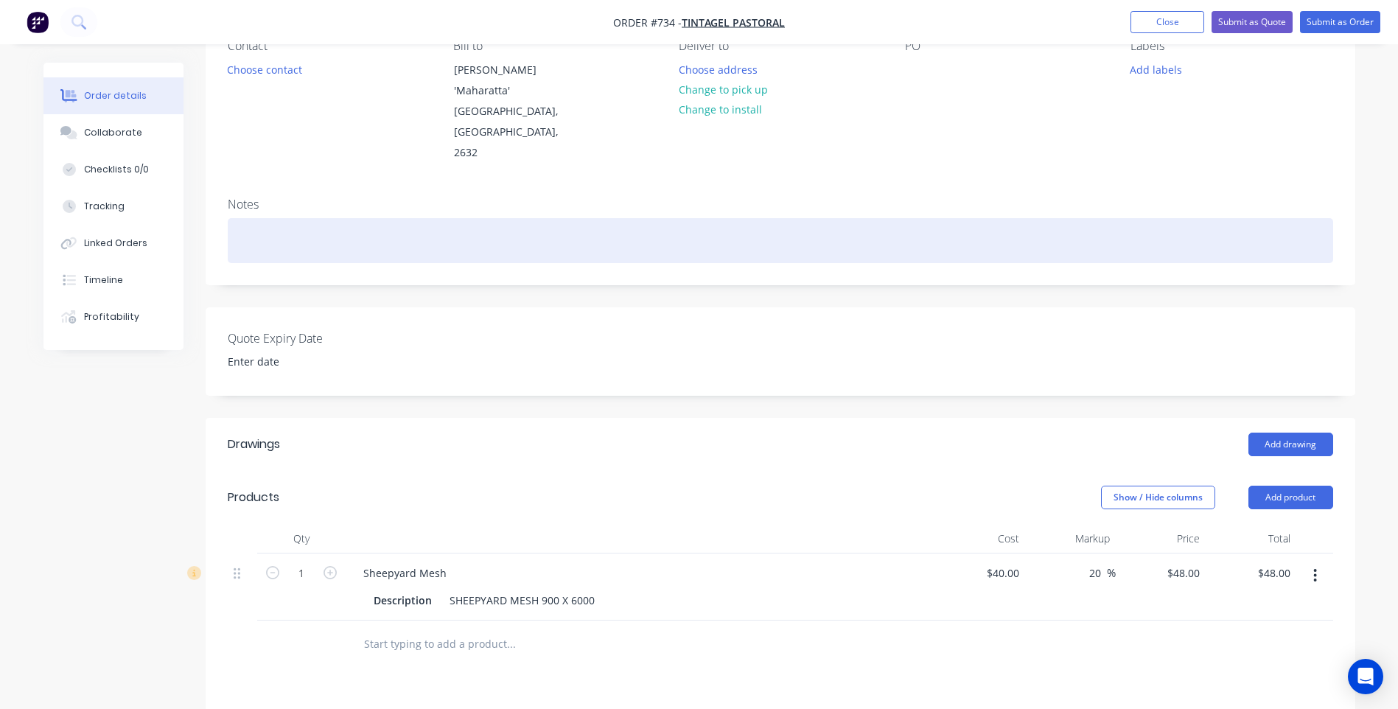
scroll to position [147, 0]
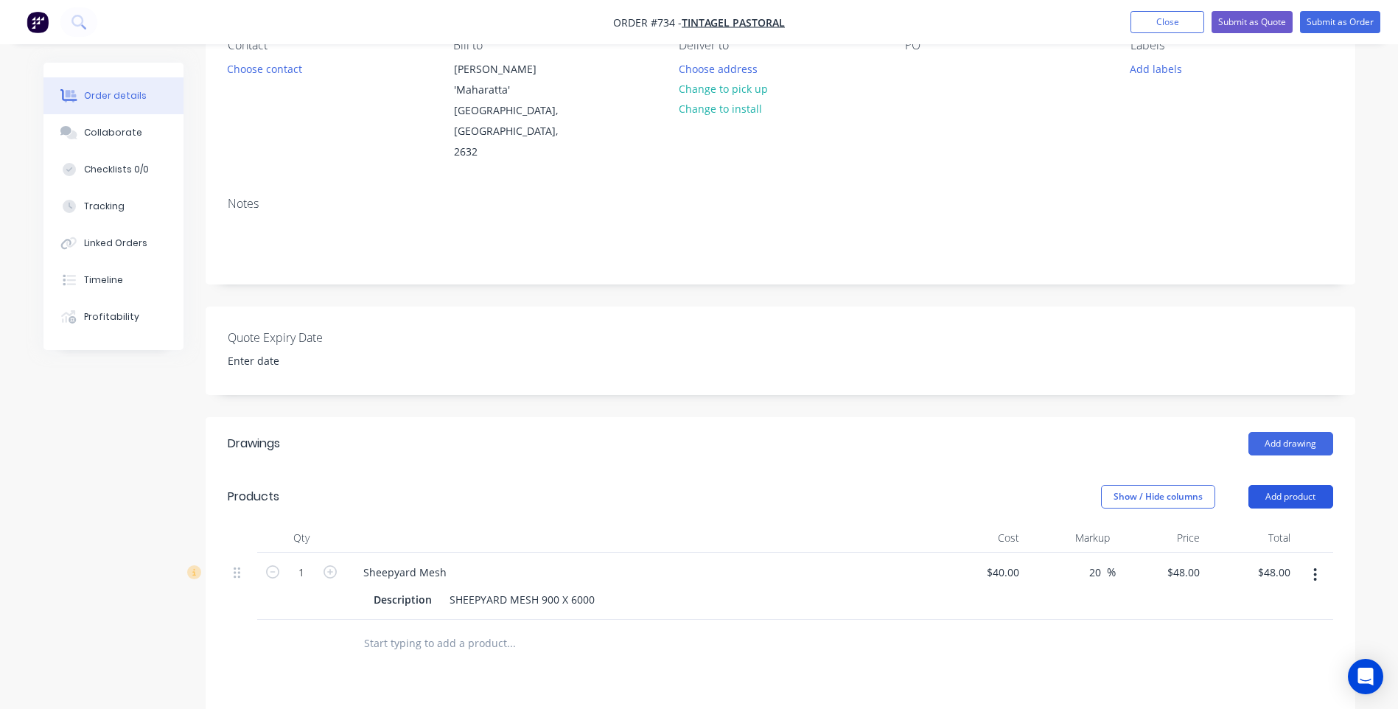
click at [1304, 485] on button "Add product" at bounding box center [1290, 497] width 85 height 24
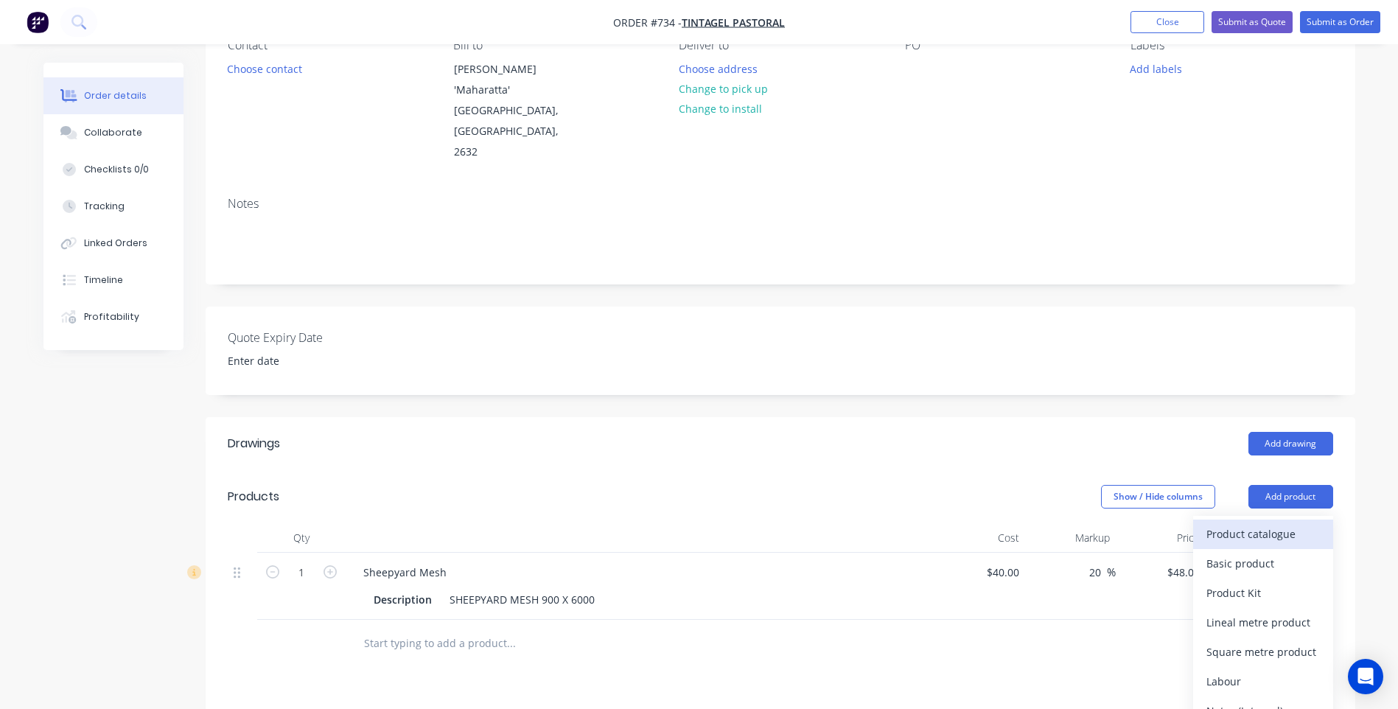
click at [1254, 523] on div "Product catalogue" at bounding box center [1262, 533] width 113 height 21
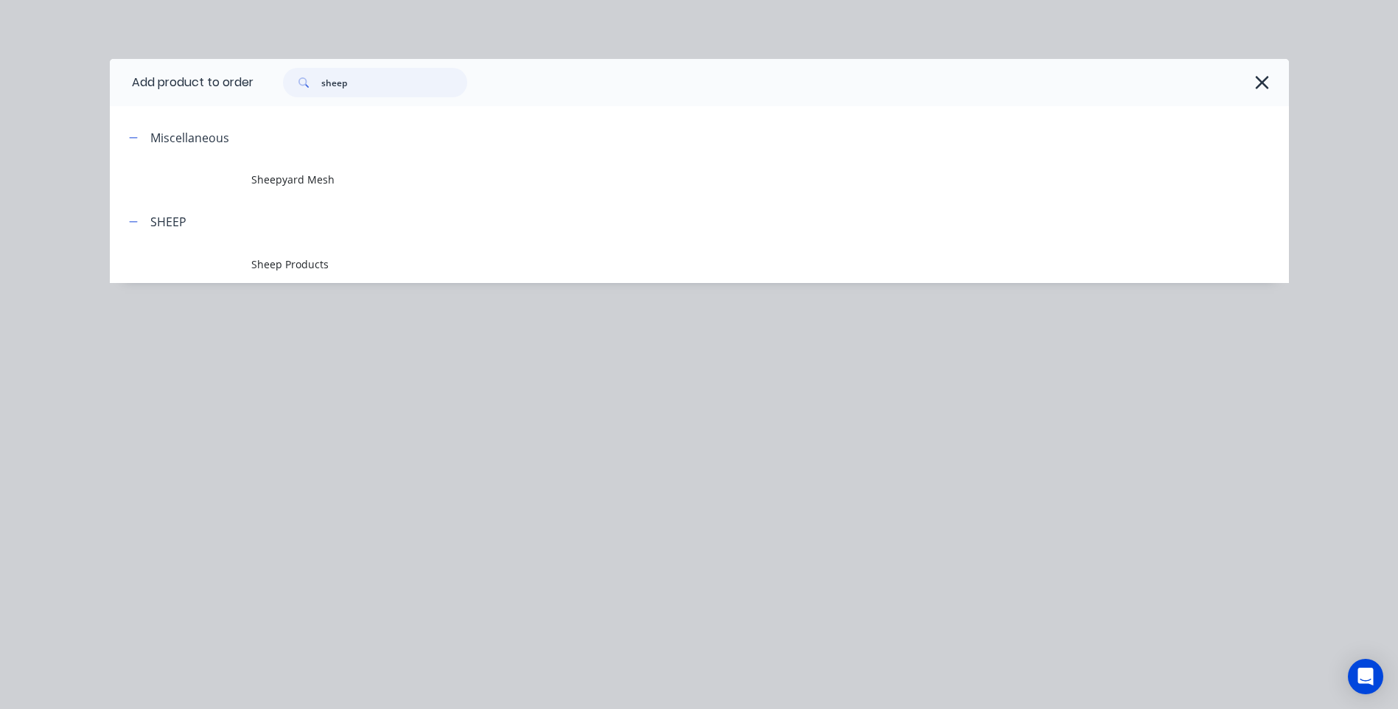
drag, startPoint x: 356, startPoint y: 88, endPoint x: 296, endPoint y: 86, distance: 60.5
click at [296, 86] on div "sheep" at bounding box center [375, 82] width 184 height 29
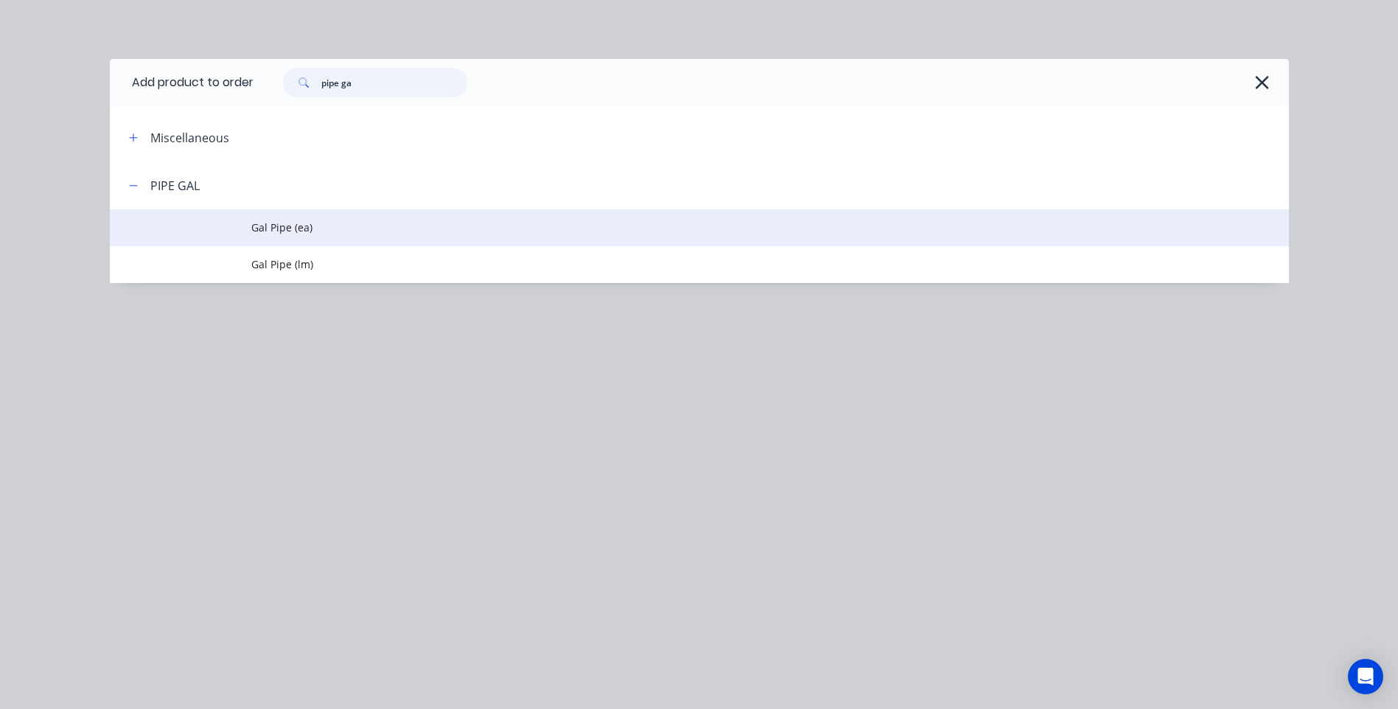
type input "pipe ga"
click at [277, 226] on span "Gal Pipe (ea)" at bounding box center [666, 227] width 830 height 15
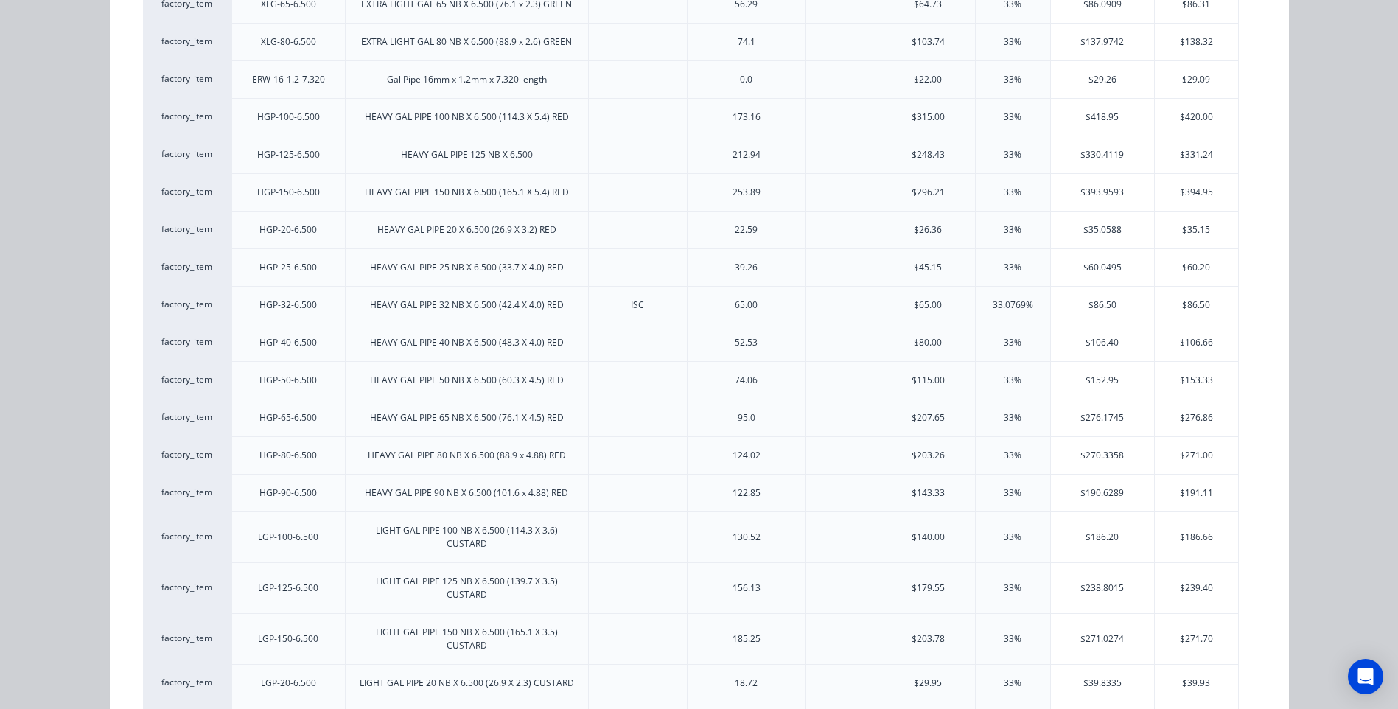
scroll to position [811, 0]
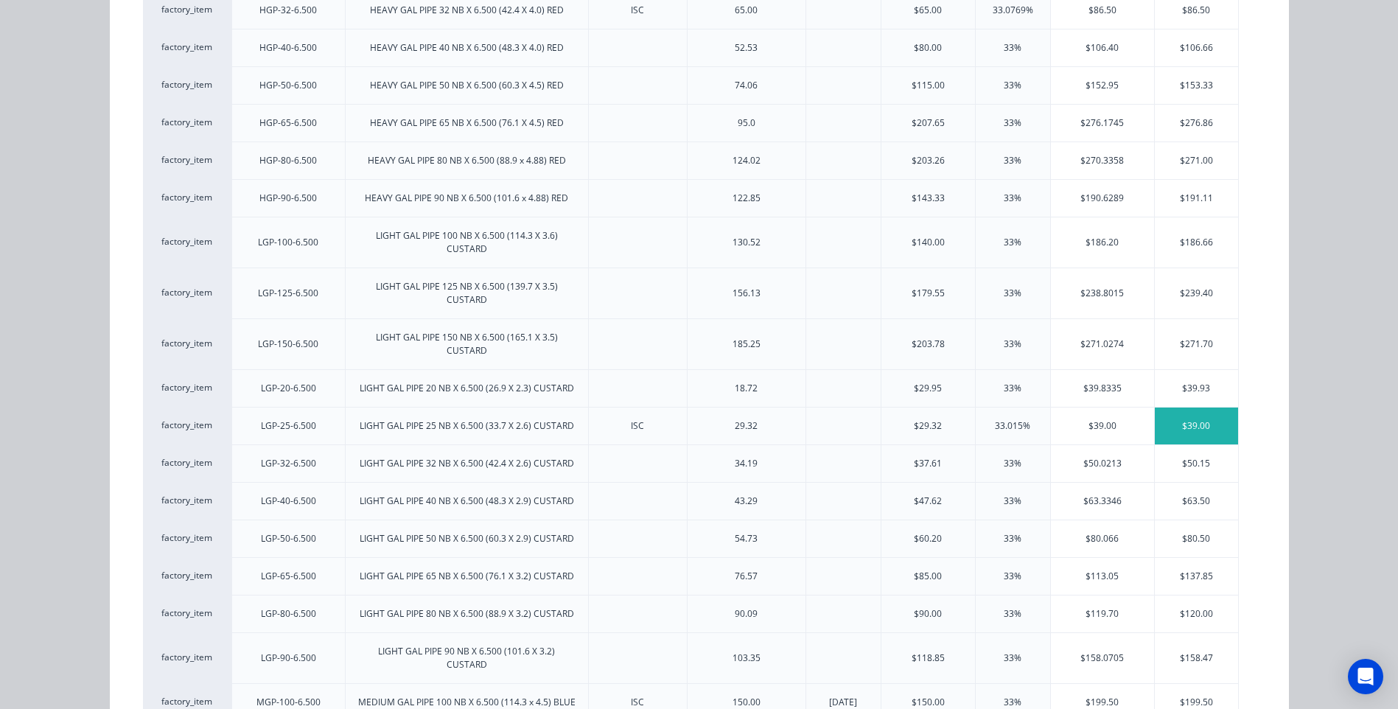
click at [1197, 421] on div "$39.00" at bounding box center [1196, 426] width 83 height 37
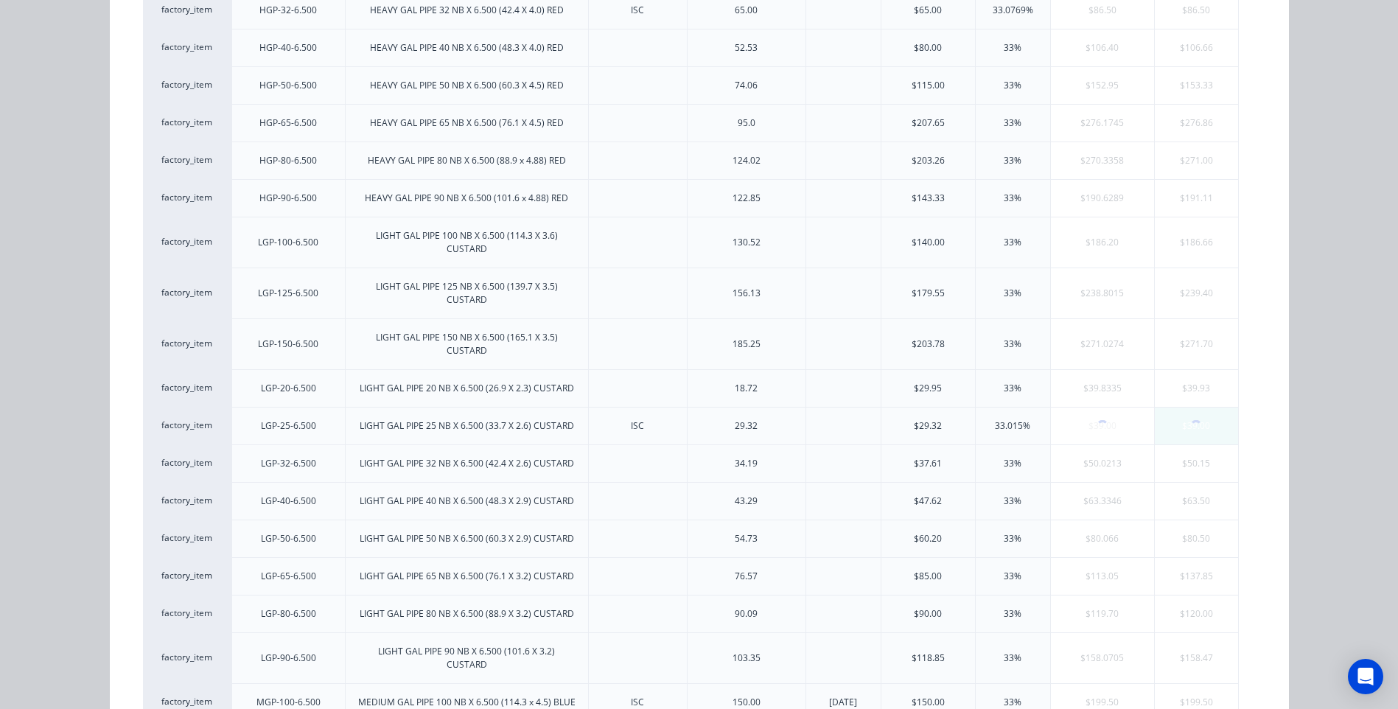
scroll to position [0, 0]
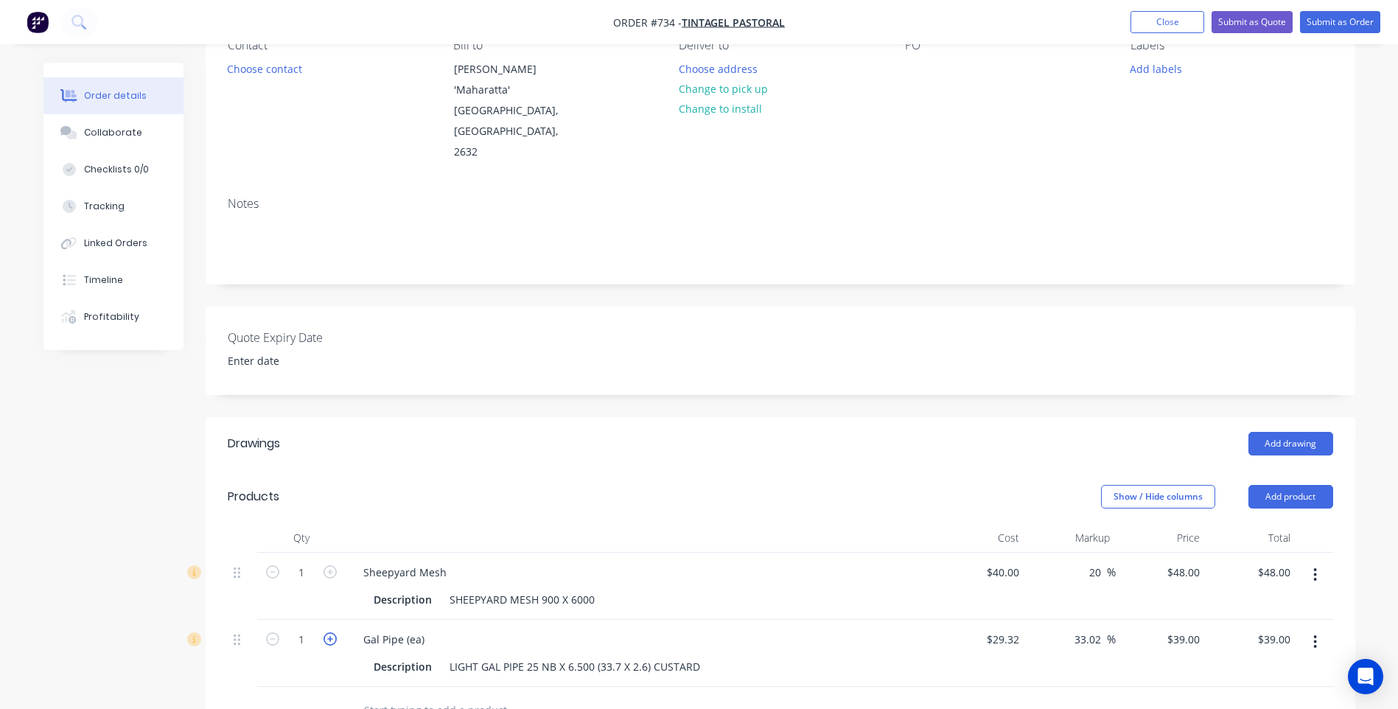
click at [327, 632] on icon "button" at bounding box center [330, 638] width 13 height 13
type input "2"
type input "$78.00"
click at [327, 632] on icon "button" at bounding box center [330, 638] width 13 height 13
type input "3"
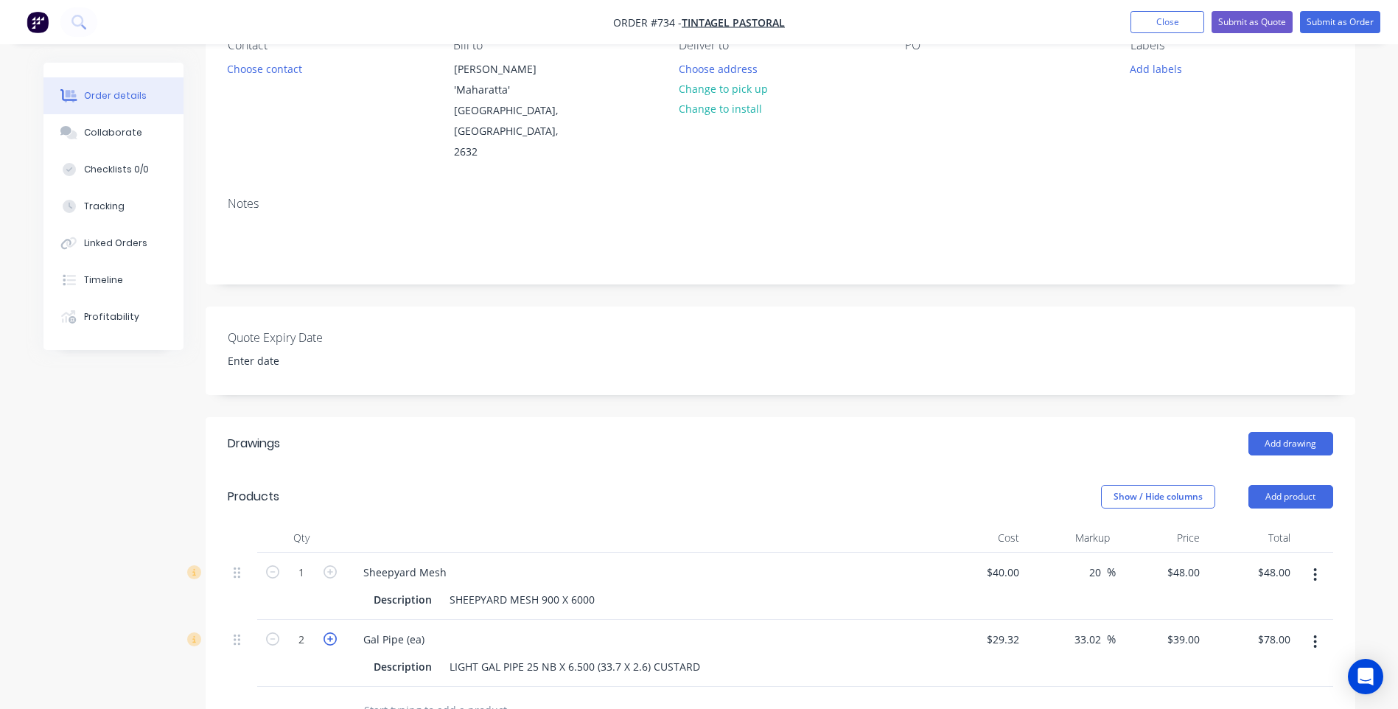
type input "$117.00"
click at [327, 632] on icon "button" at bounding box center [330, 638] width 13 height 13
type input "4"
type input "$156.00"
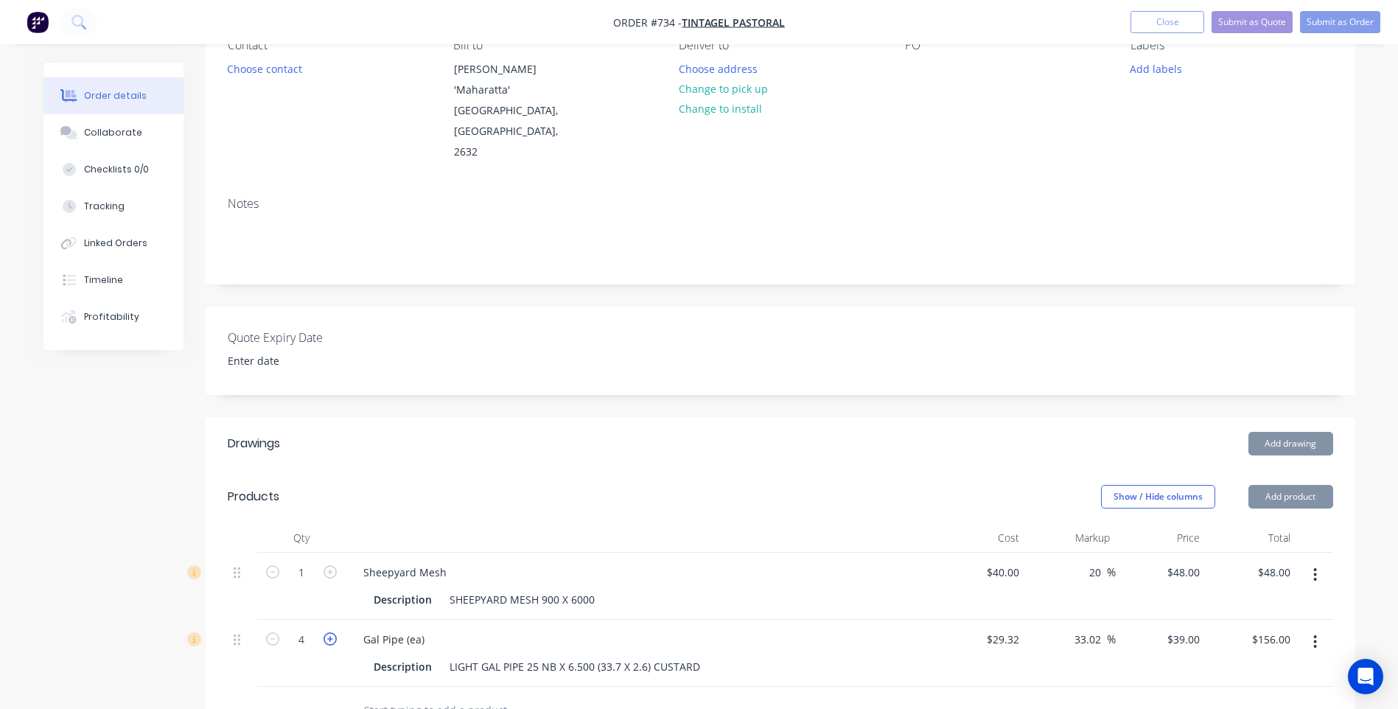
click at [327, 632] on icon "button" at bounding box center [330, 638] width 13 height 13
type input "5"
type input "$195.00"
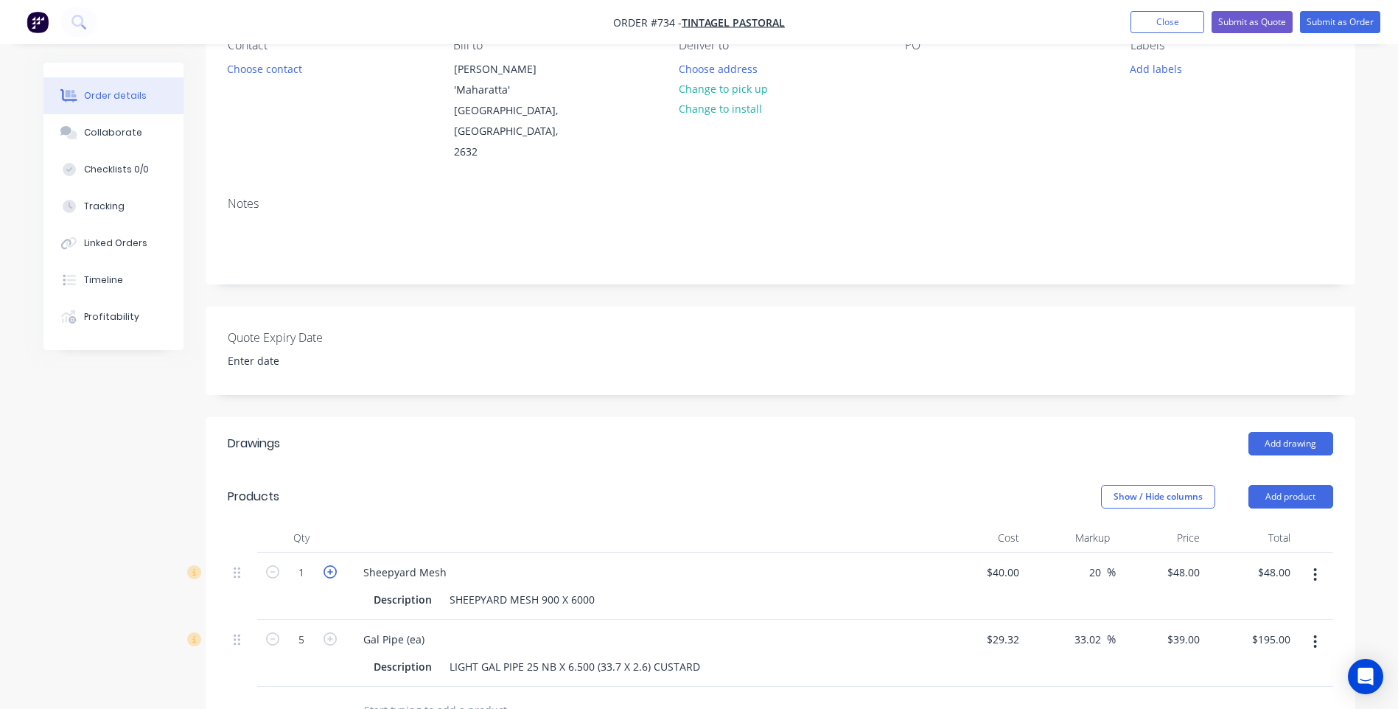
click at [331, 565] on icon "button" at bounding box center [330, 571] width 13 height 13
type input "2"
type input "$96.00"
click at [331, 565] on icon "button" at bounding box center [330, 571] width 13 height 13
type input "3"
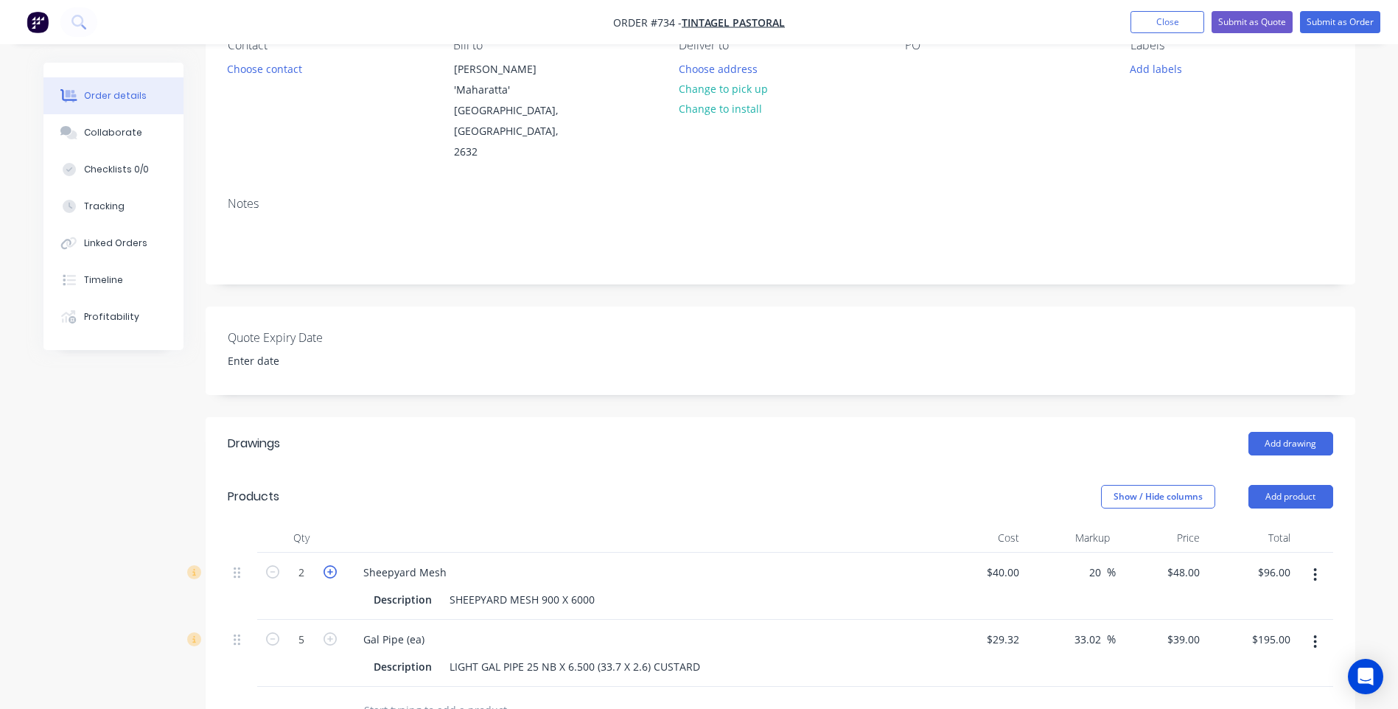
type input "$144.00"
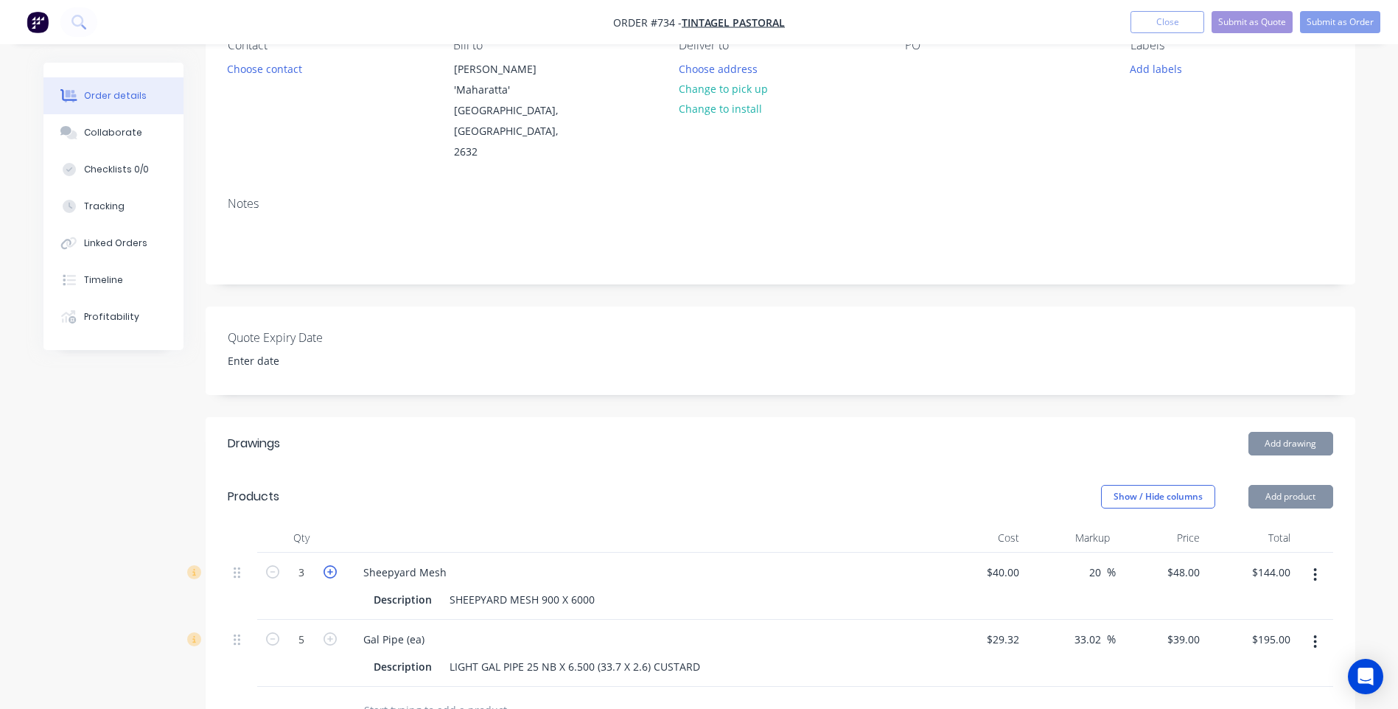
click at [331, 565] on icon "button" at bounding box center [330, 571] width 13 height 13
type input "4"
type input "$192.00"
click at [331, 565] on icon "button" at bounding box center [330, 571] width 13 height 13
type input "5"
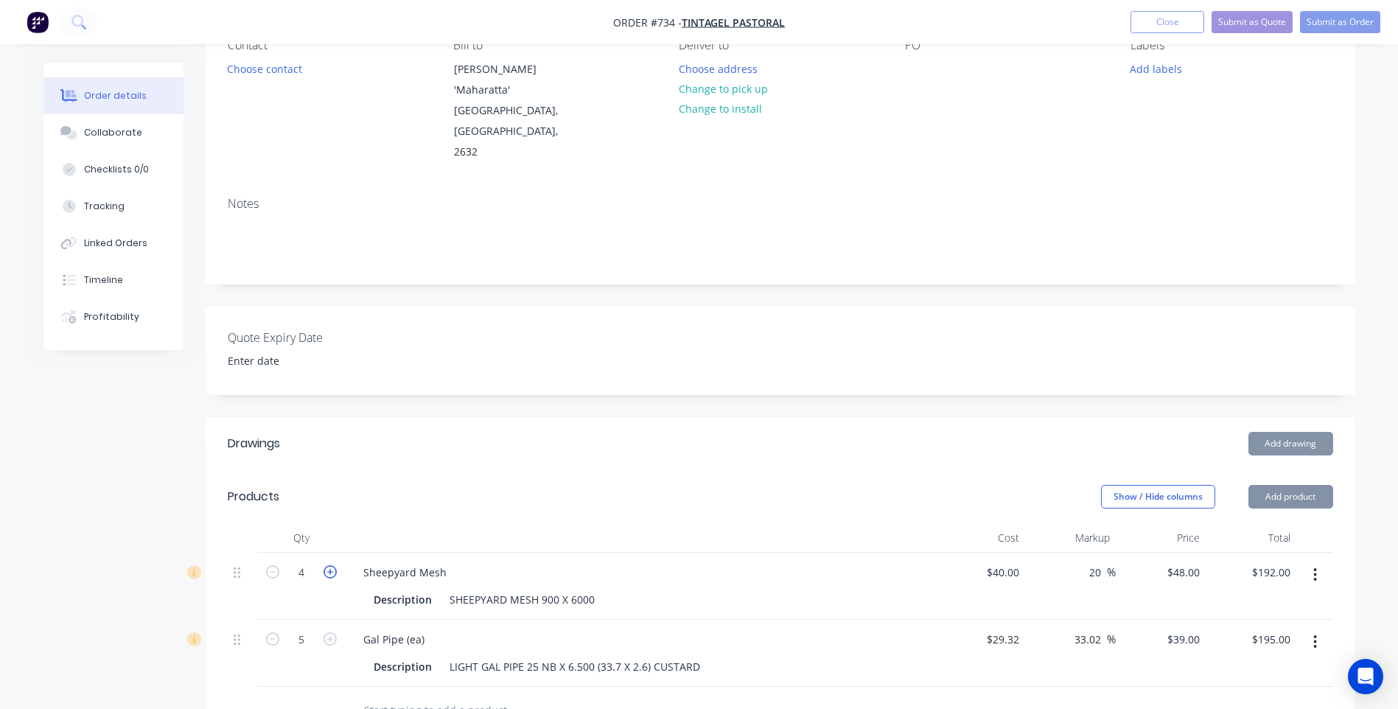
type input "$240.00"
click at [331, 565] on icon "button" at bounding box center [330, 571] width 13 height 13
type input "6"
type input "$288.00"
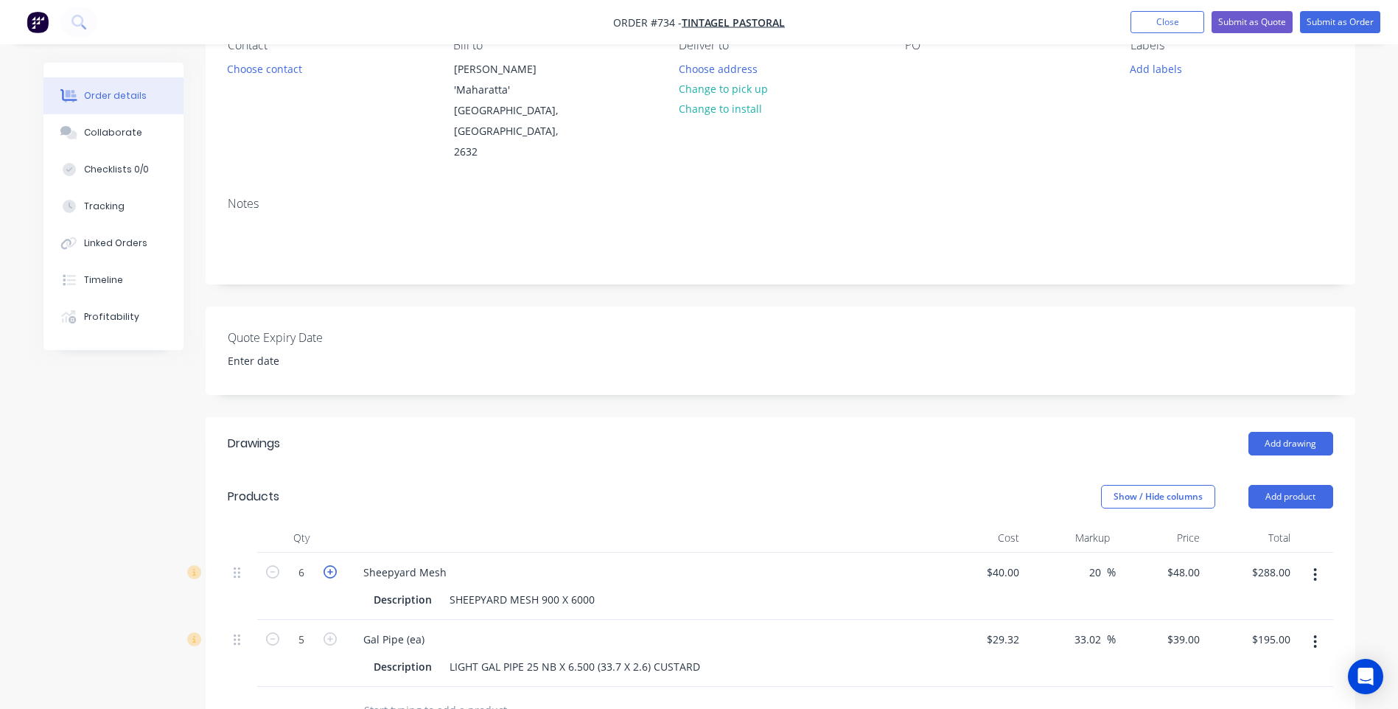
click at [331, 565] on icon "button" at bounding box center [330, 571] width 13 height 13
type input "7"
type input "$336.00"
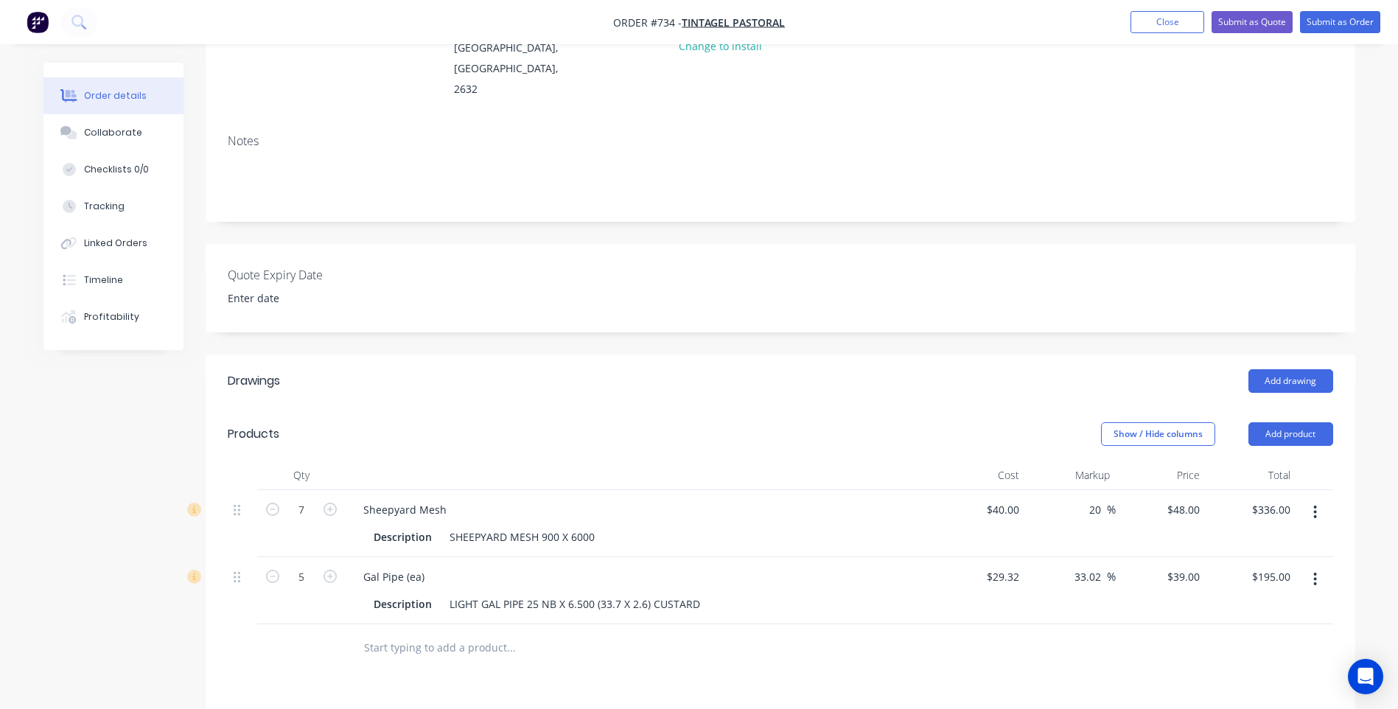
scroll to position [221, 0]
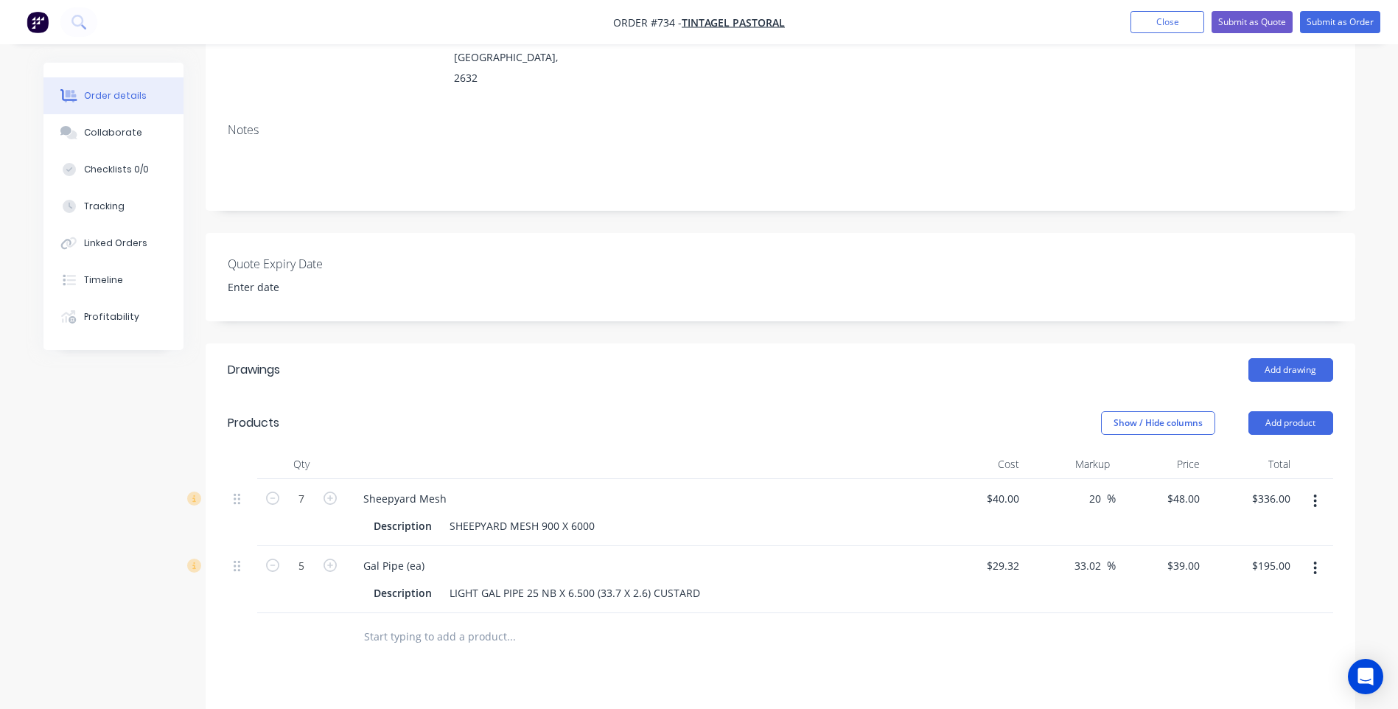
click at [1315, 494] on icon "button" at bounding box center [1315, 500] width 3 height 13
click at [1227, 618] on div "Delete" at bounding box center [1262, 628] width 113 height 21
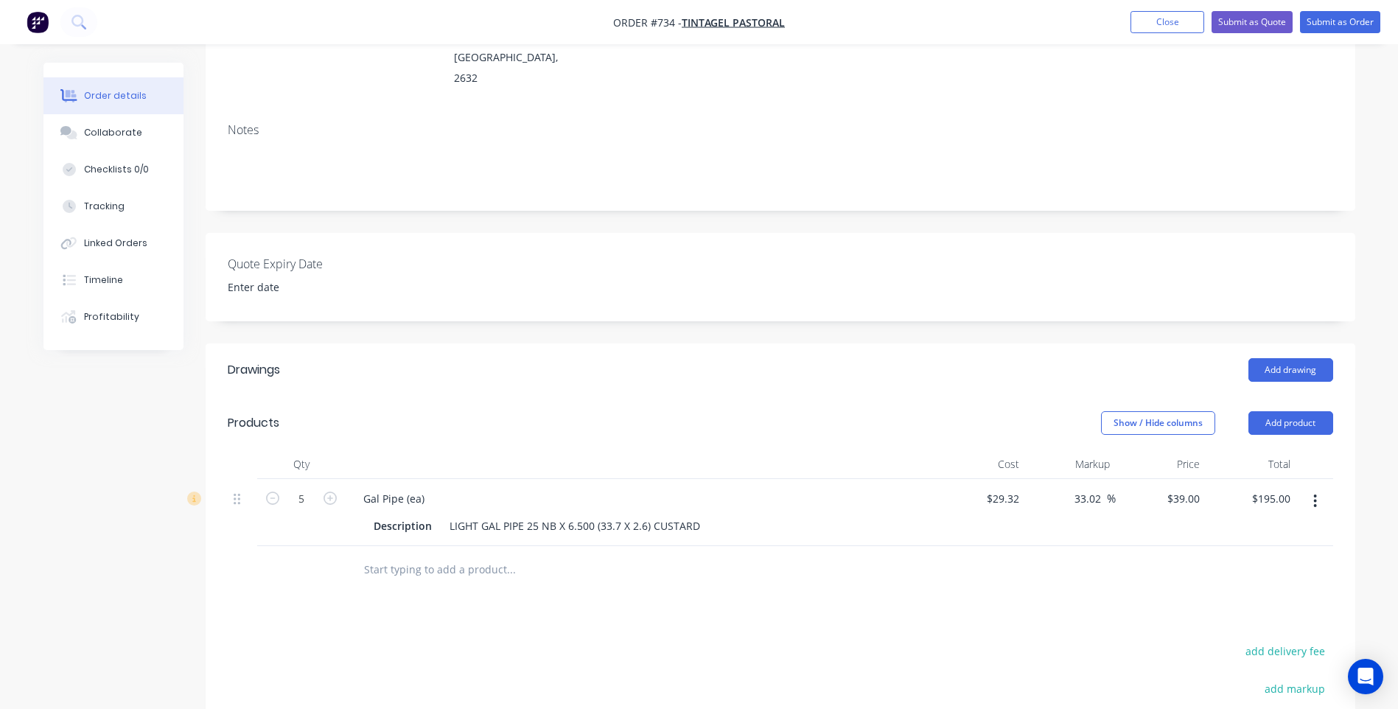
click at [1315, 494] on icon "button" at bounding box center [1315, 500] width 3 height 13
click at [1226, 618] on div "Delete" at bounding box center [1262, 628] width 113 height 21
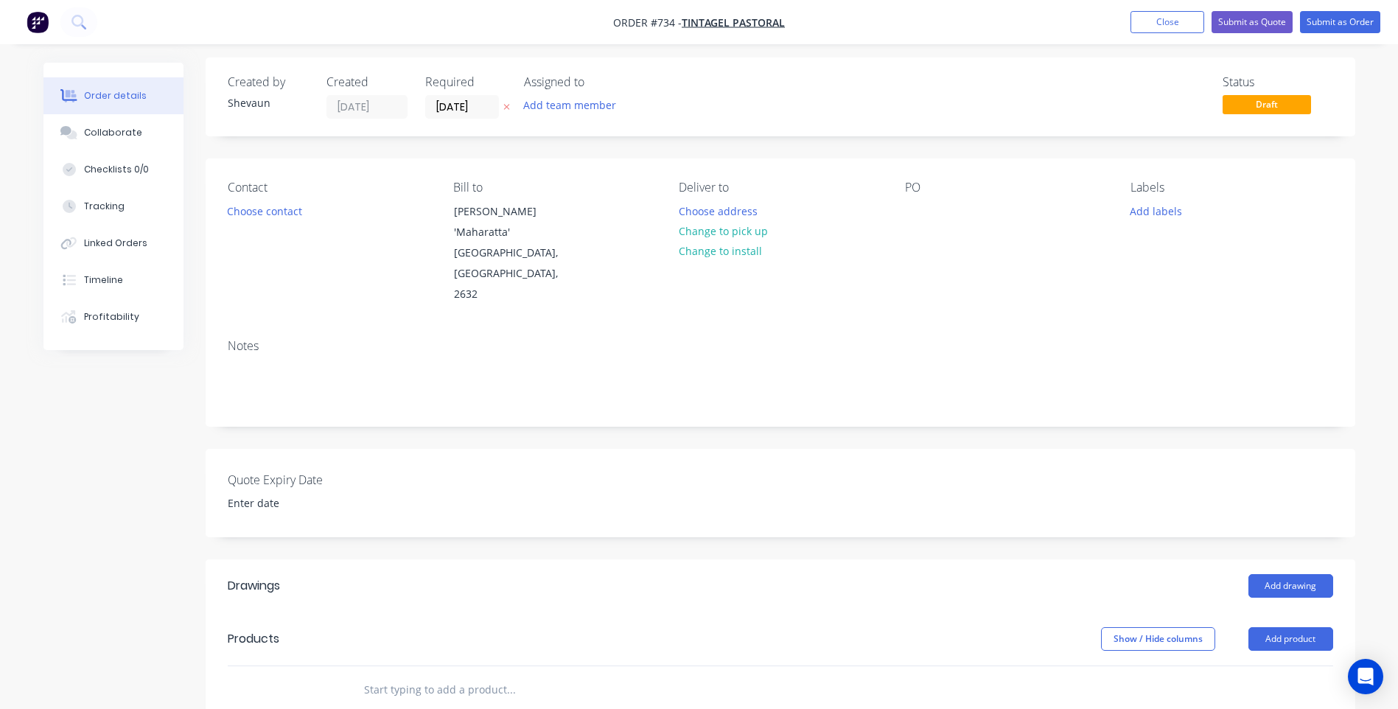
scroll to position [0, 0]
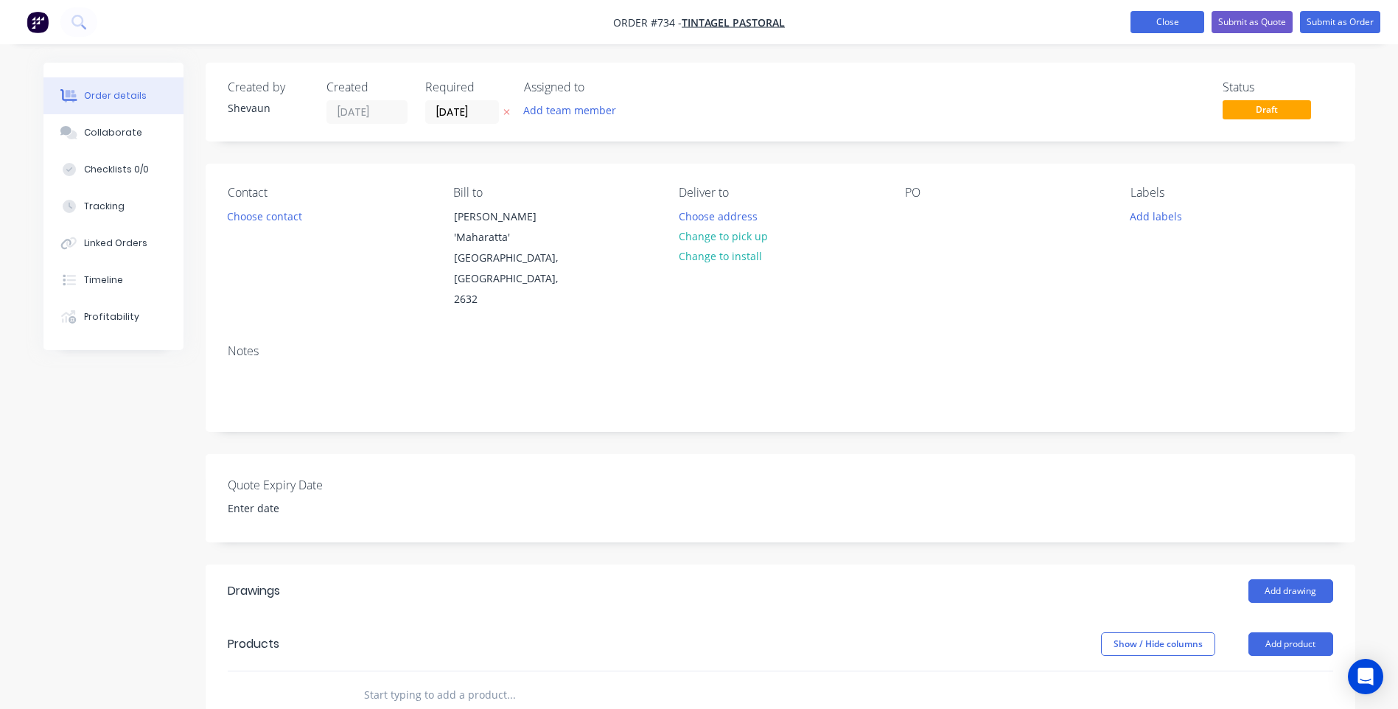
click at [1158, 23] on button "Close" at bounding box center [1167, 22] width 74 height 22
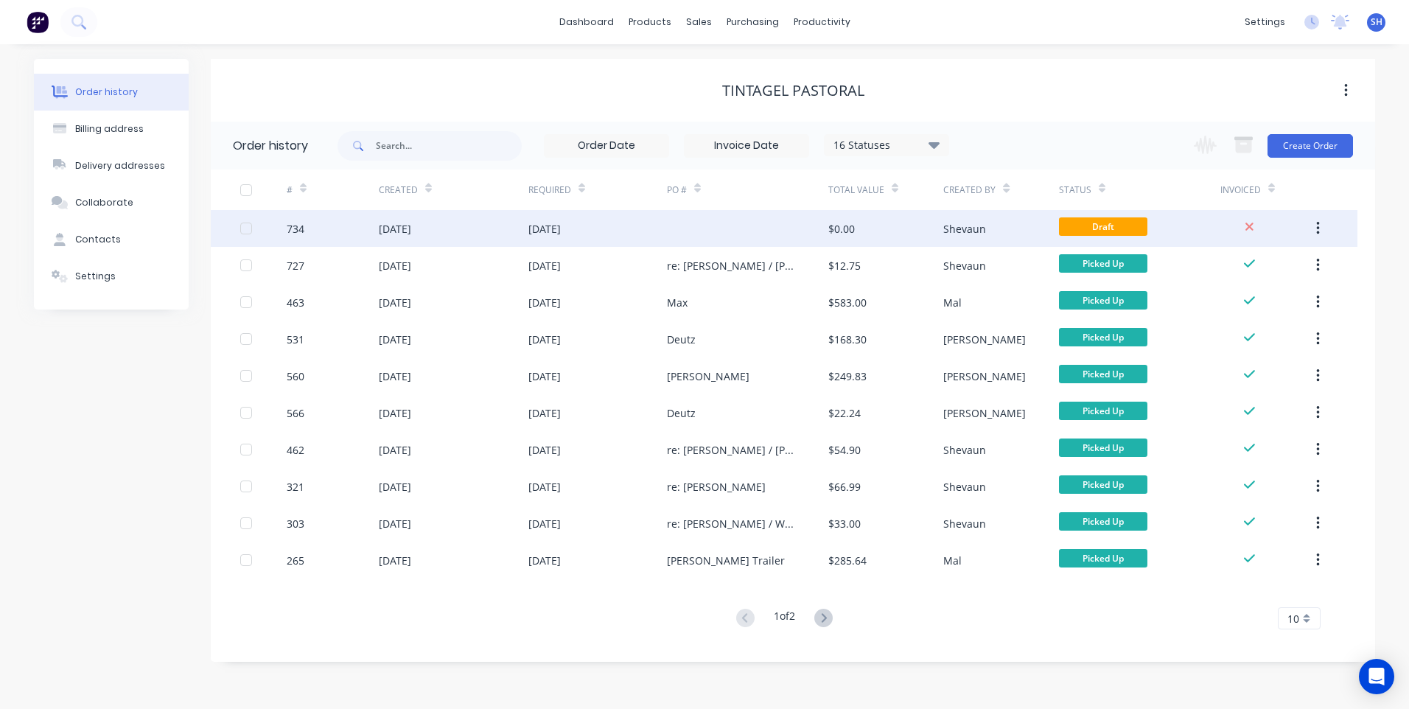
click at [1316, 225] on icon "button" at bounding box center [1318, 228] width 4 height 16
click at [1224, 262] on div "Archive" at bounding box center [1265, 266] width 113 height 21
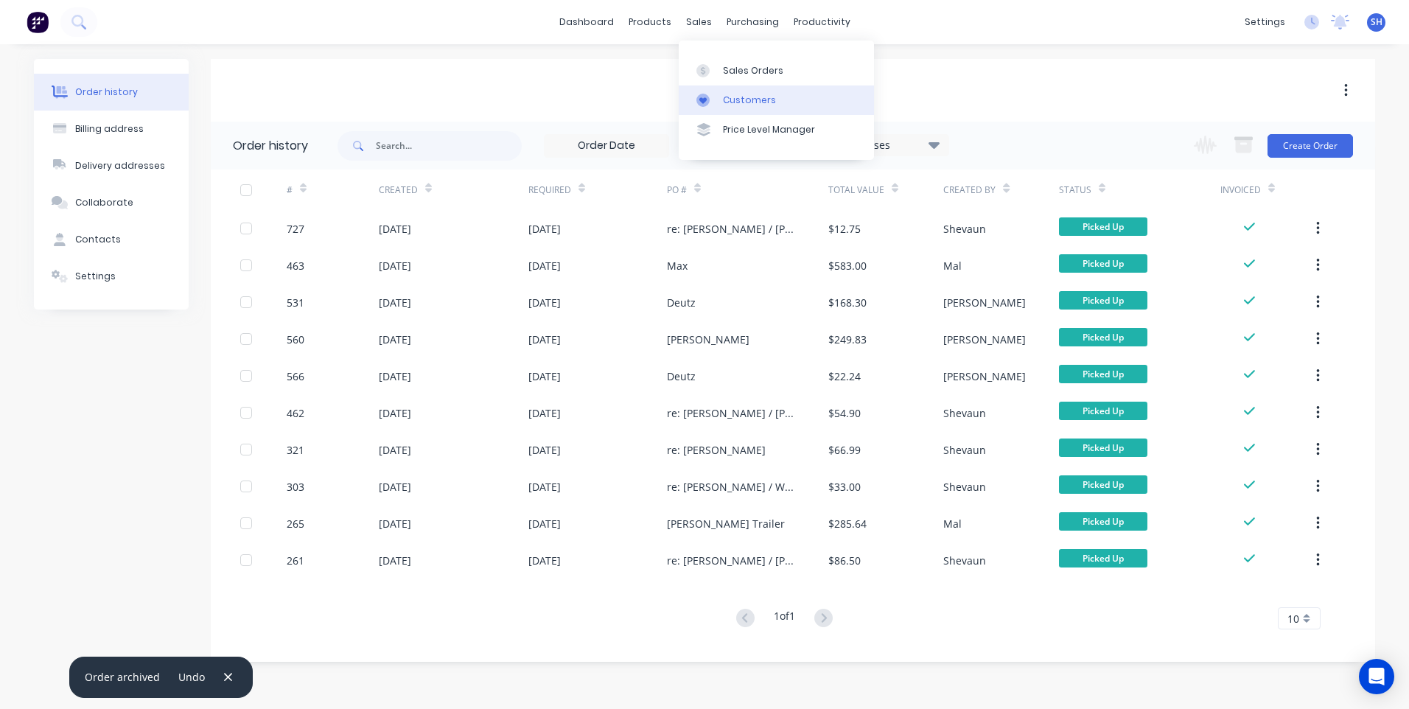
click at [745, 98] on div "Customers" at bounding box center [749, 100] width 53 height 13
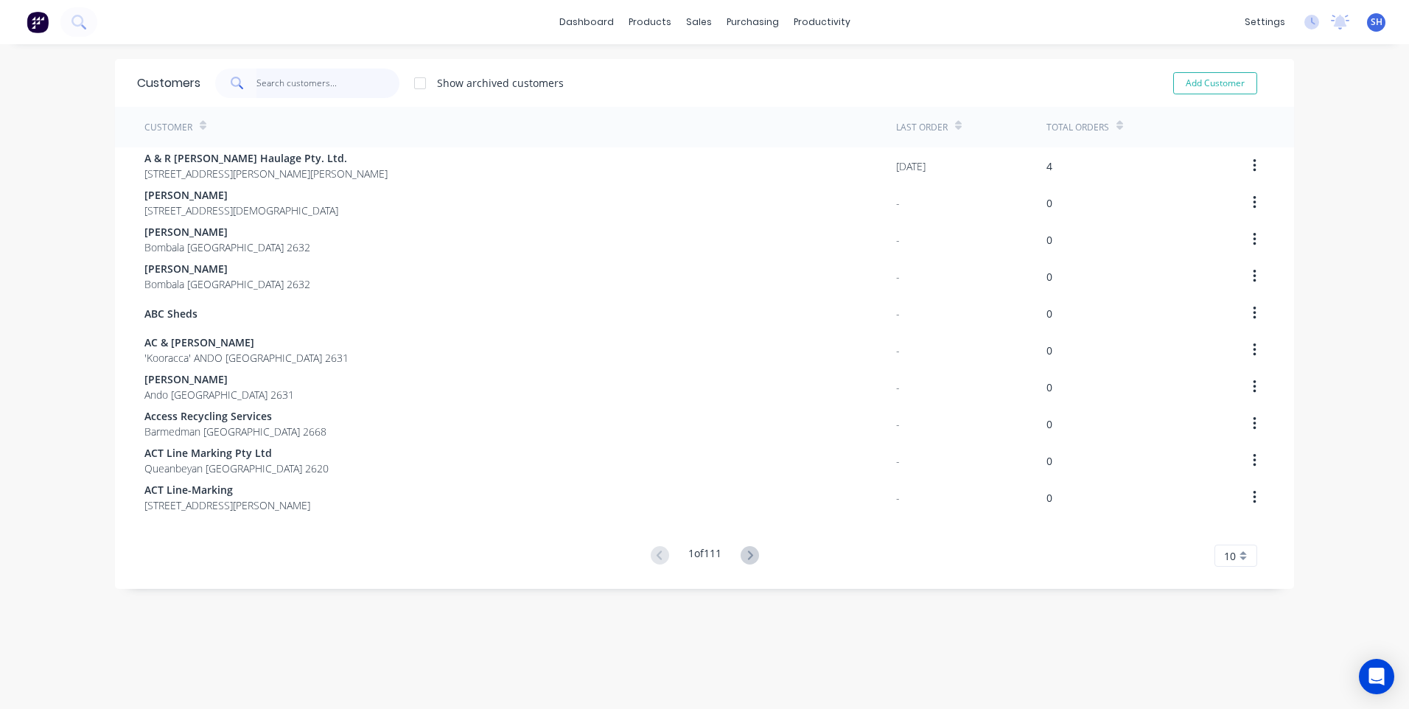
click at [273, 77] on input "text" at bounding box center [328, 83] width 144 height 29
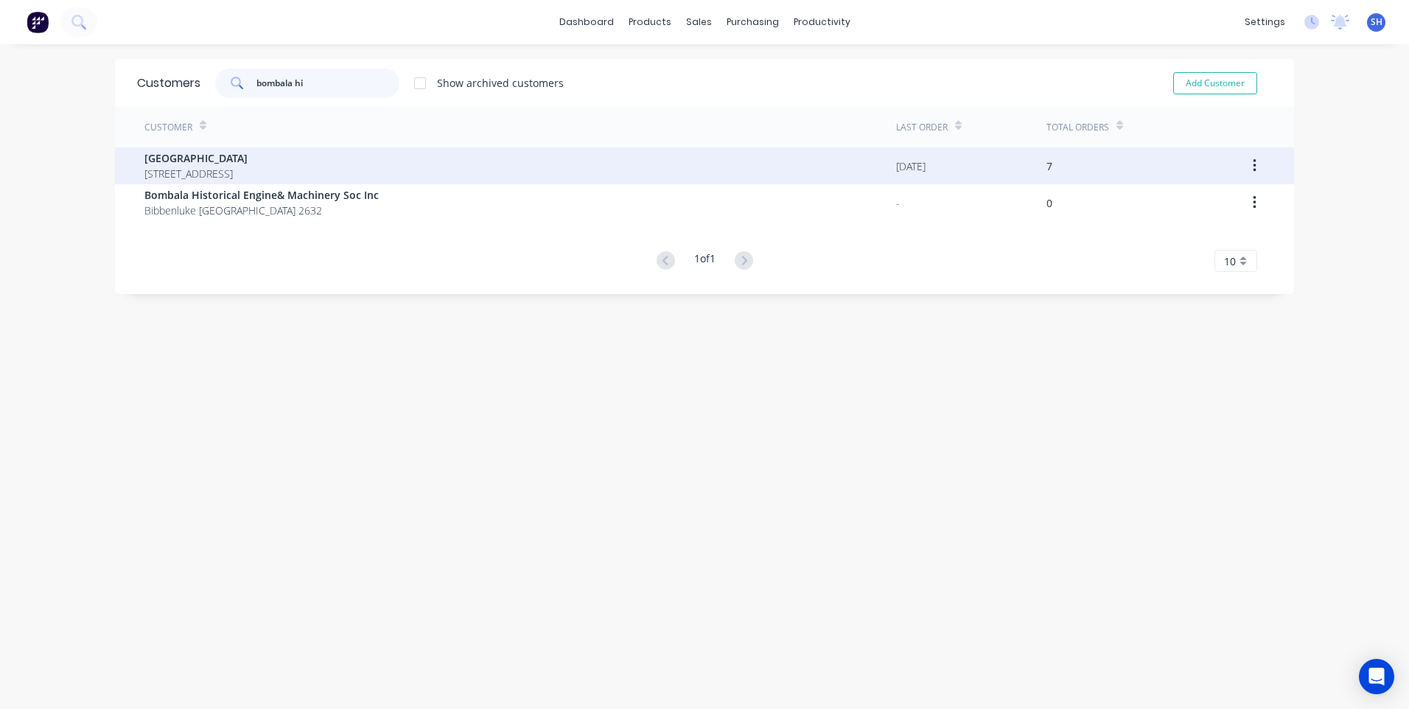
type input "bombala hi"
click at [204, 154] on span "[GEOGRAPHIC_DATA]" at bounding box center [195, 157] width 103 height 15
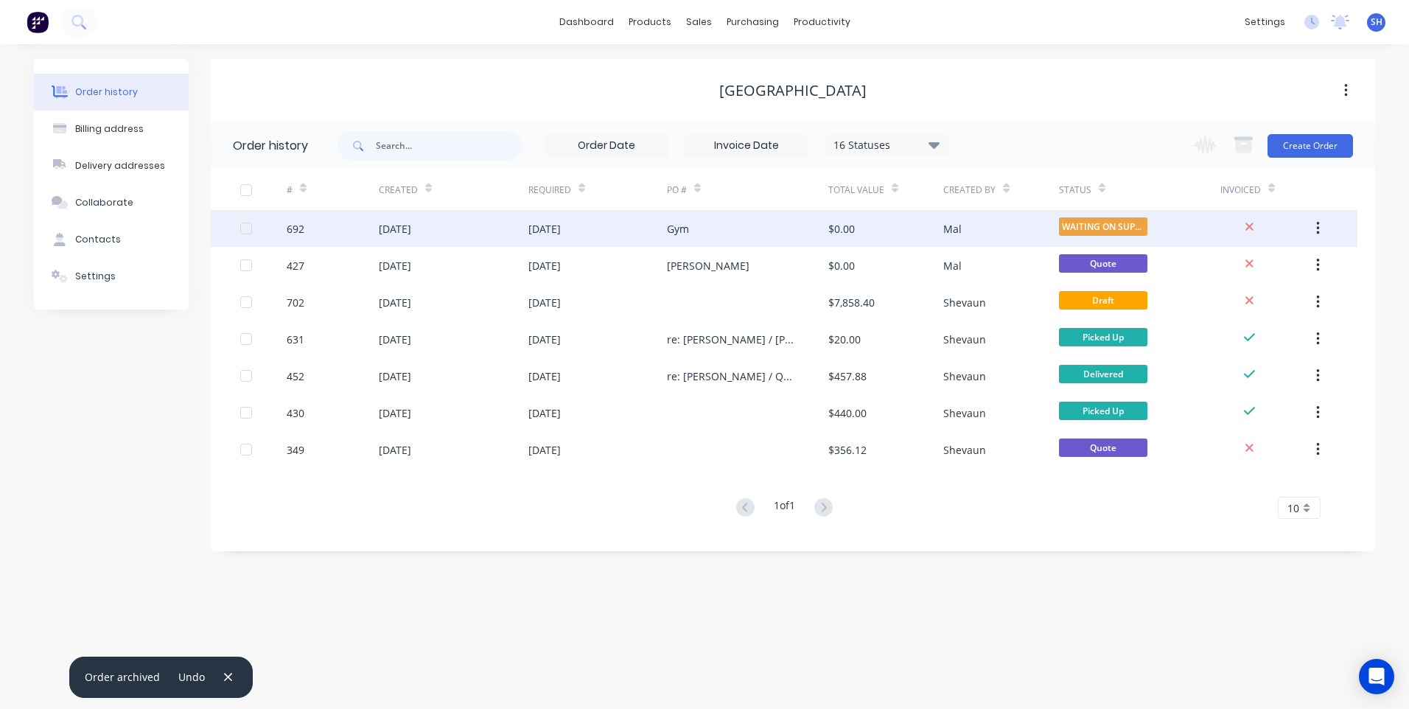
click at [614, 222] on div "[DATE]" at bounding box center [597, 228] width 139 height 37
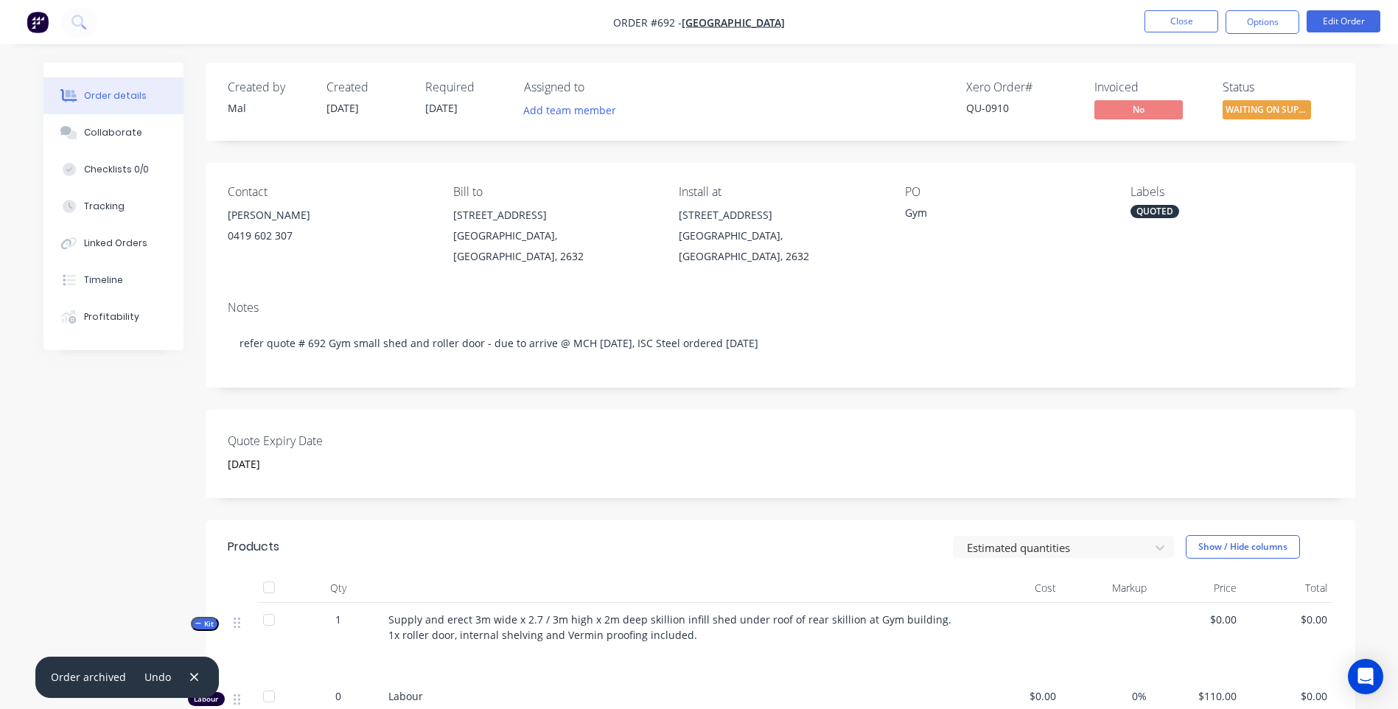
click at [35, 20] on img "button" at bounding box center [38, 22] width 22 height 22
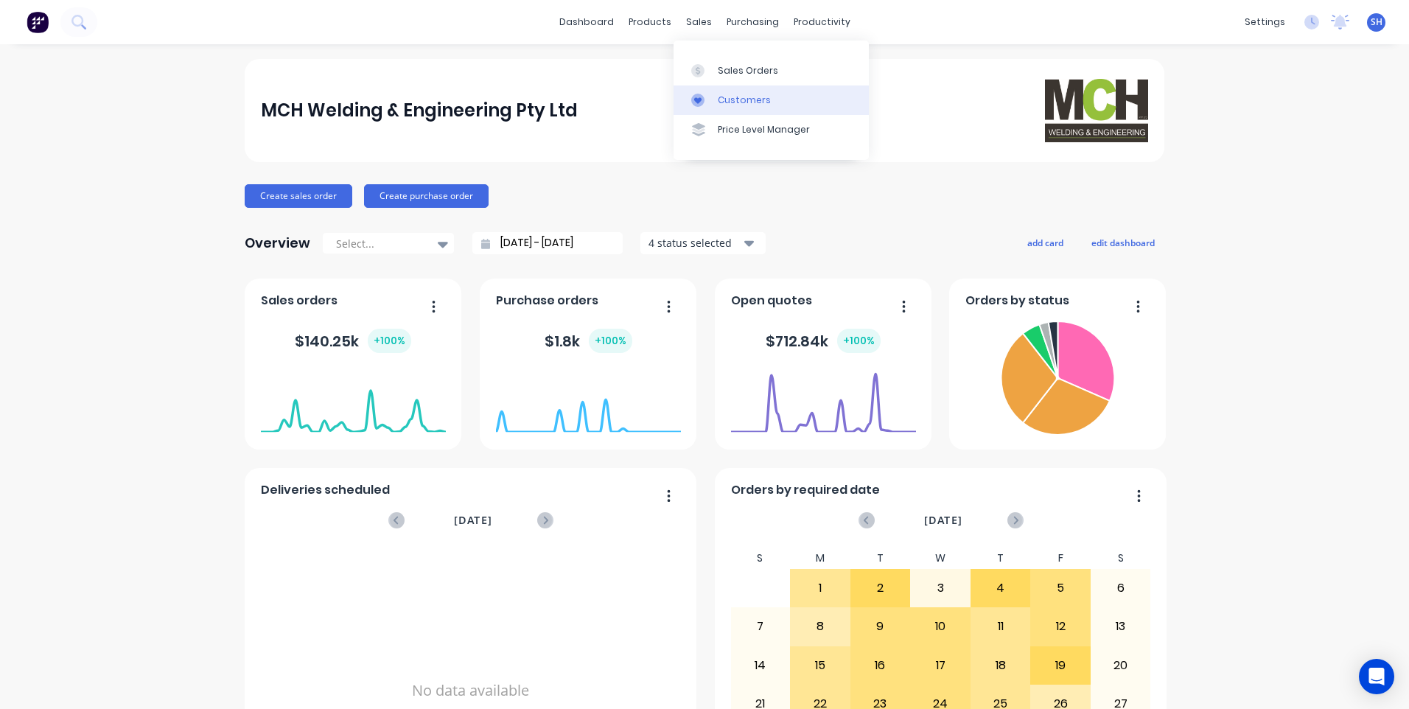
click at [740, 97] on div "Customers" at bounding box center [744, 100] width 53 height 13
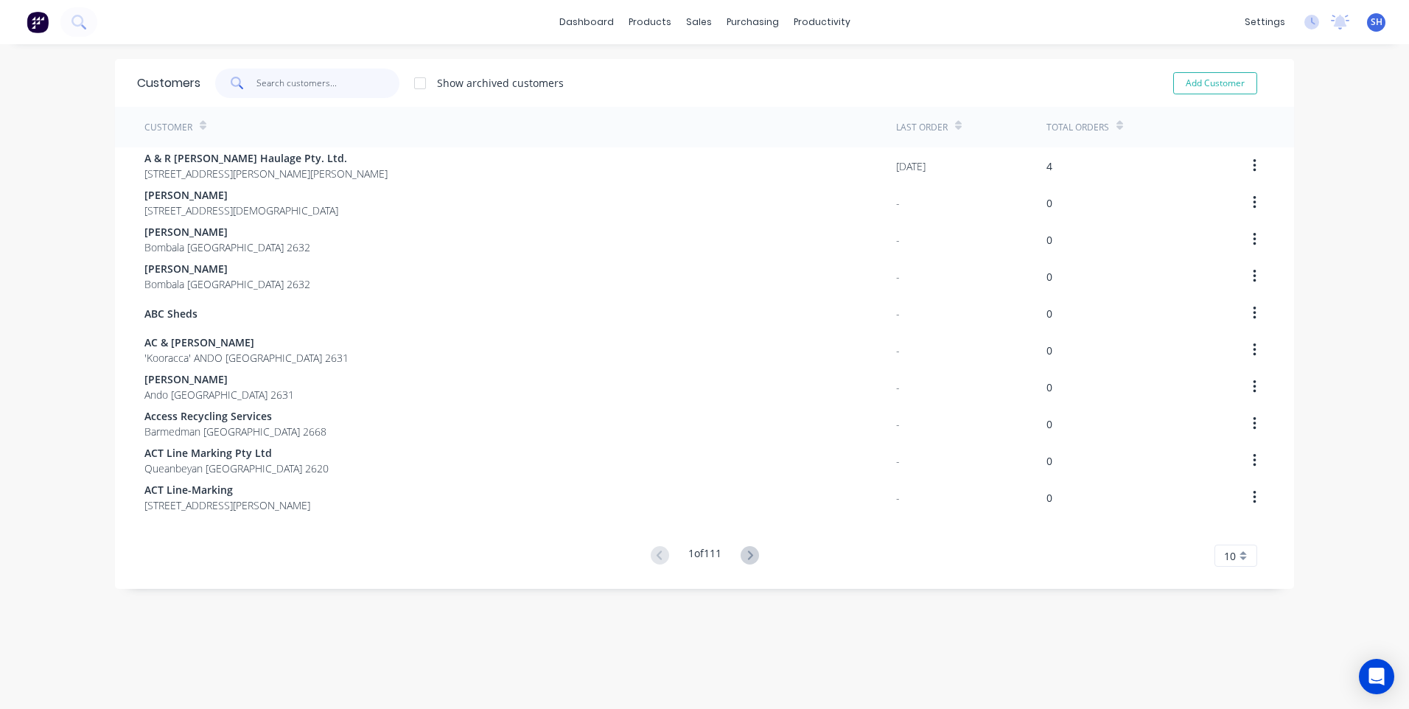
click at [261, 83] on input "text" at bounding box center [328, 83] width 144 height 29
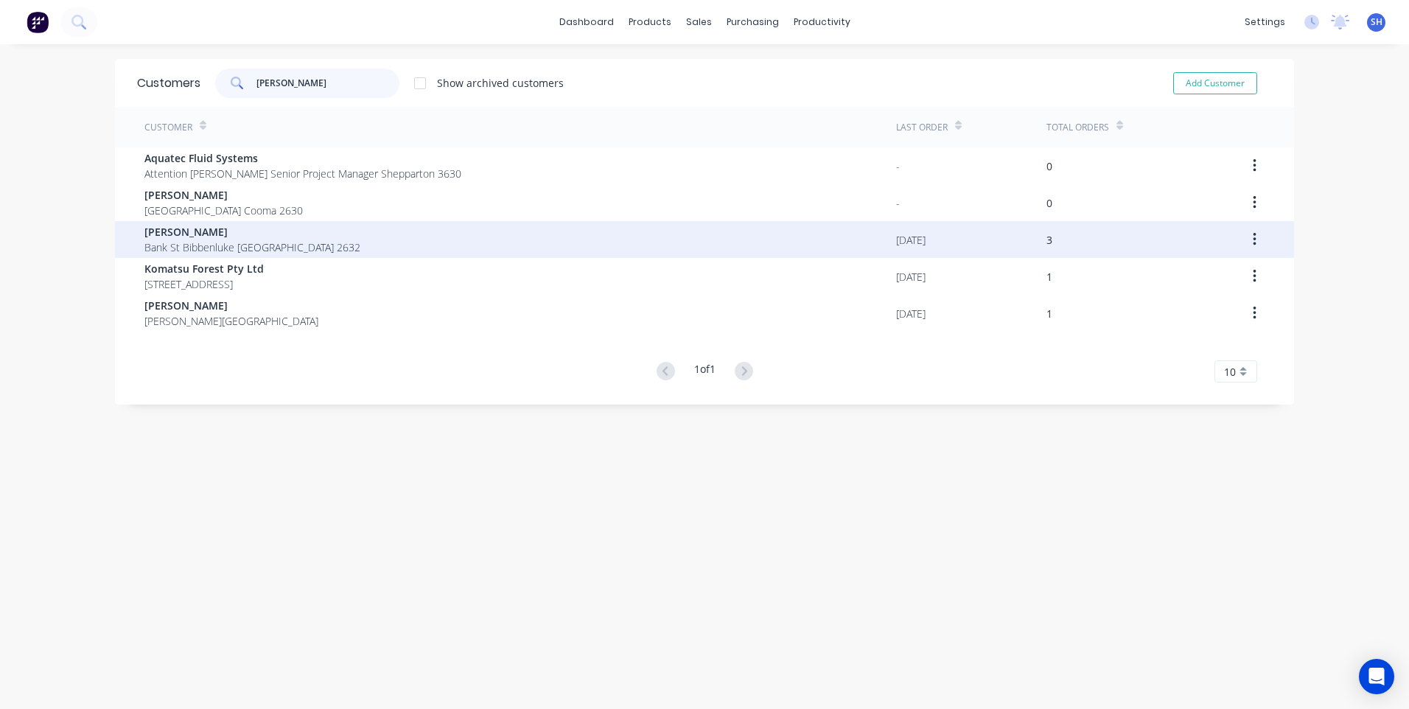
type input "[PERSON_NAME]"
click at [196, 233] on span "[PERSON_NAME]" at bounding box center [252, 231] width 216 height 15
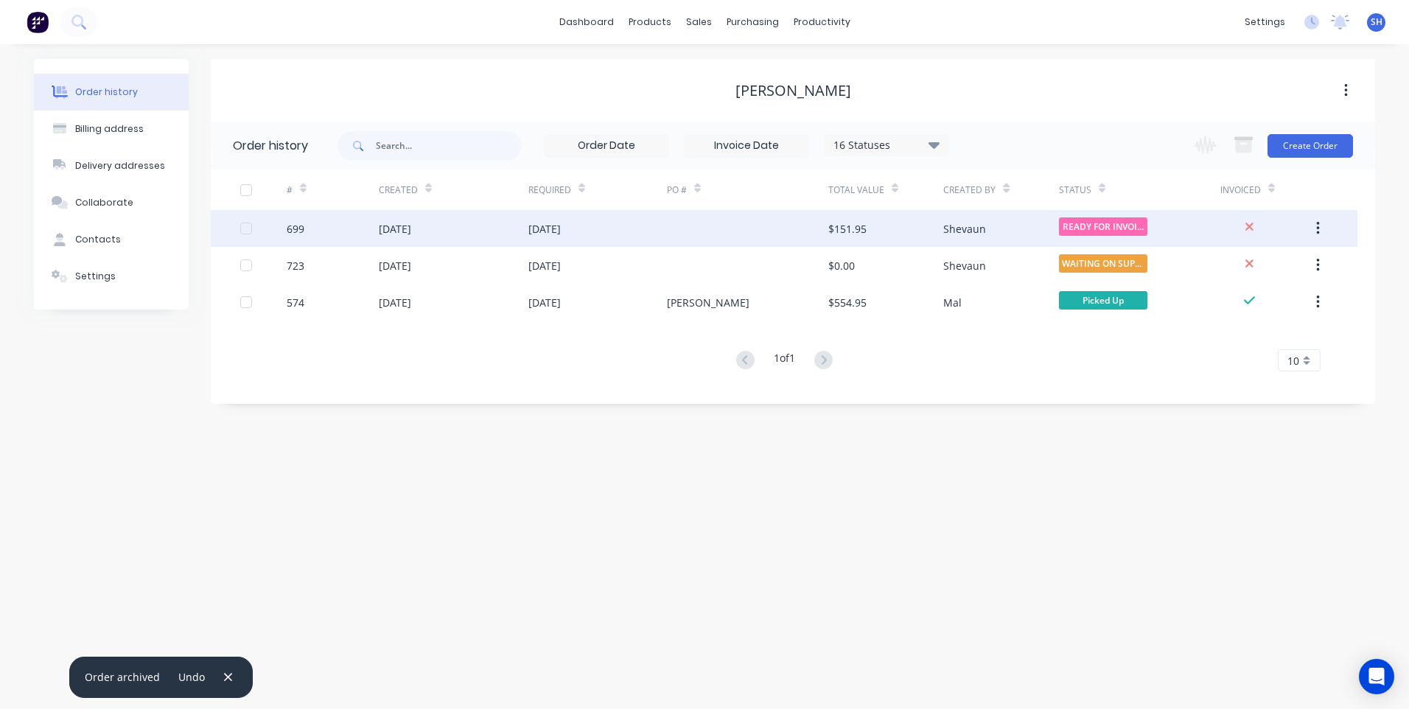
click at [664, 223] on div "[DATE]" at bounding box center [597, 228] width 139 height 37
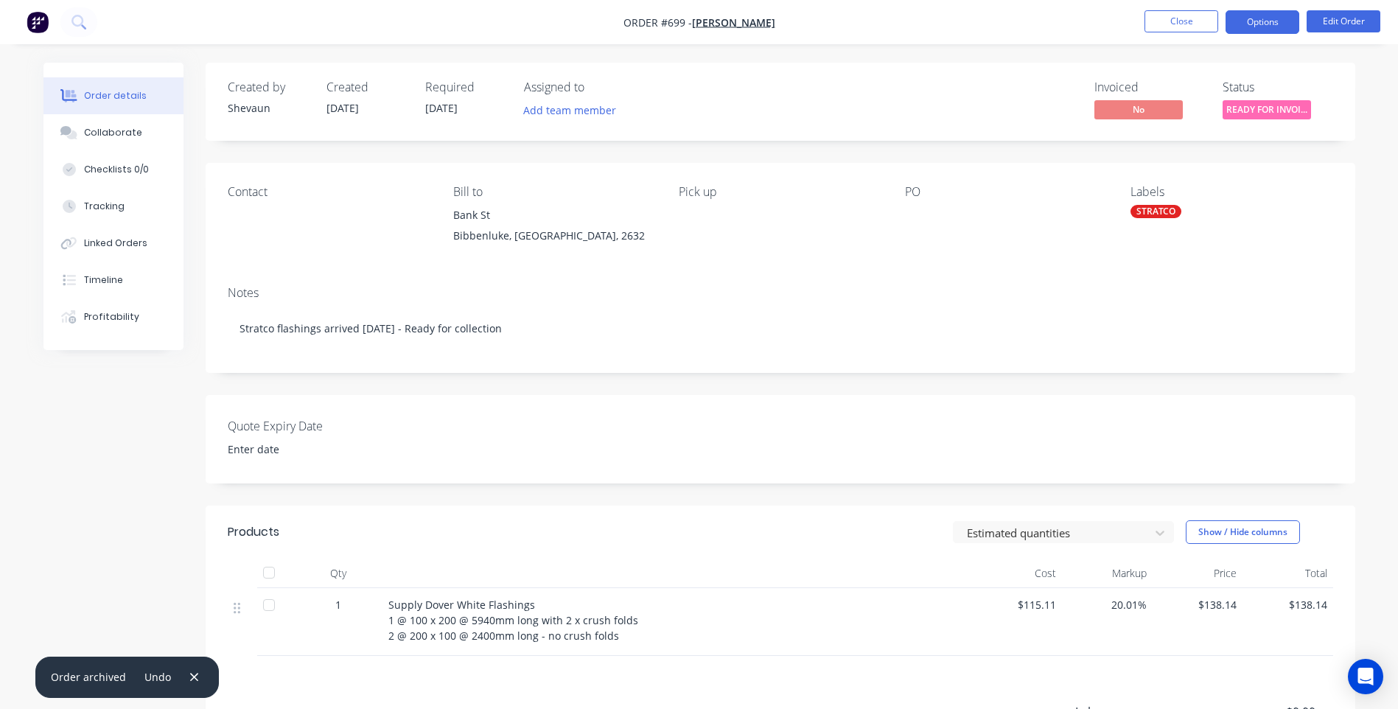
click at [1262, 26] on button "Options" at bounding box center [1262, 22] width 74 height 24
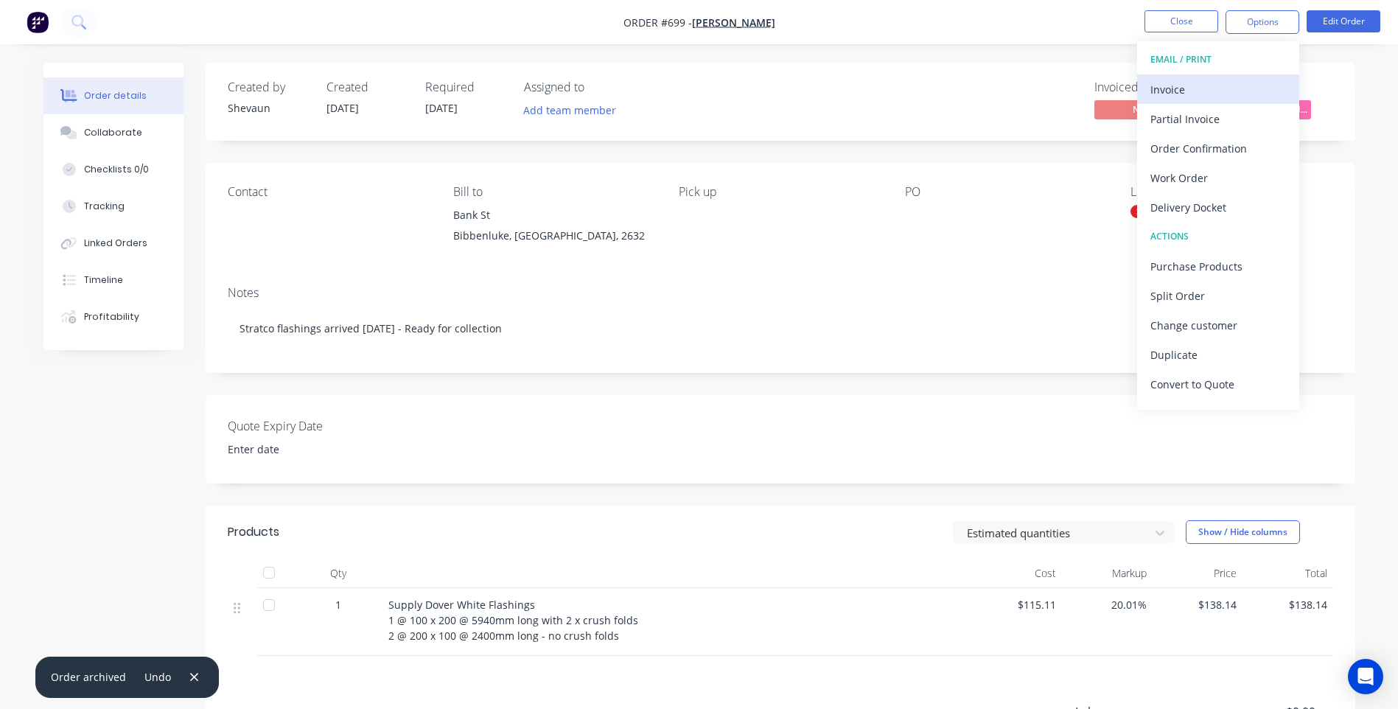
click at [1174, 85] on div "Invoice" at bounding box center [1218, 89] width 136 height 21
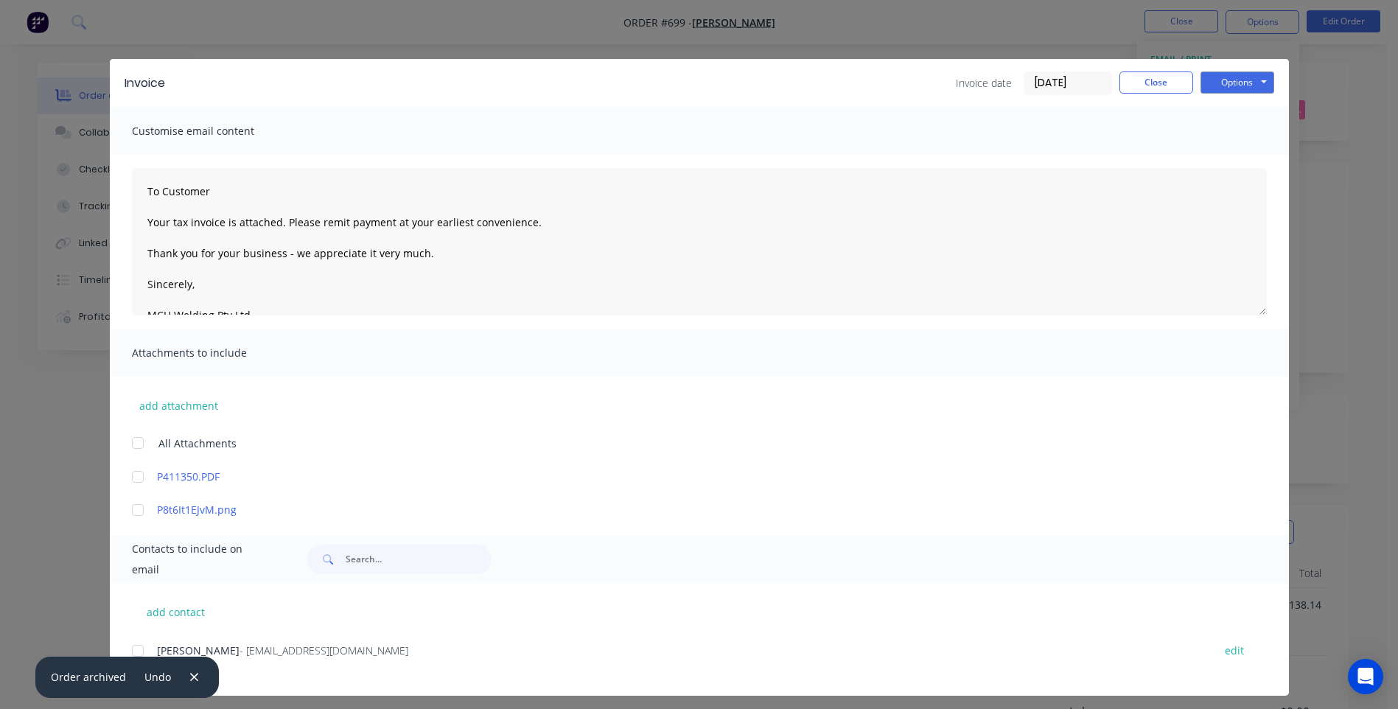
scroll to position [7, 0]
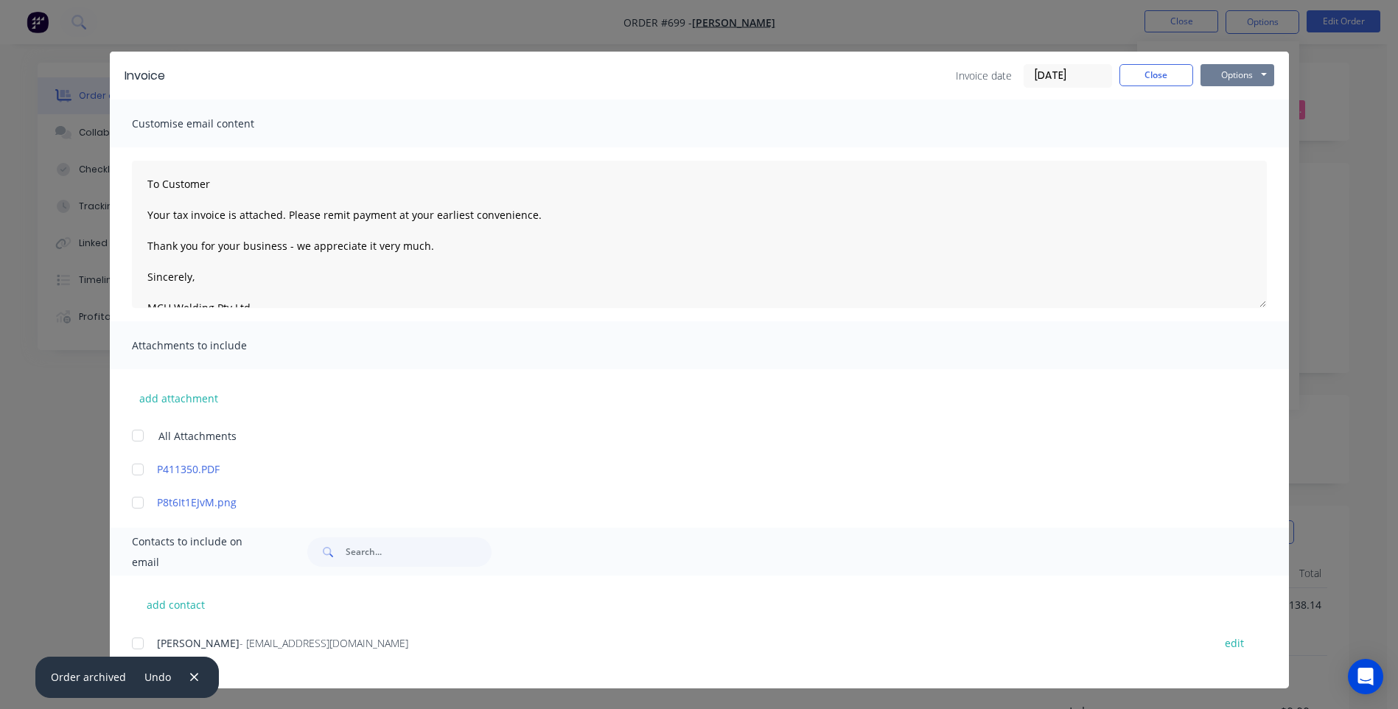
click at [1223, 74] on button "Options" at bounding box center [1237, 75] width 74 height 22
click at [1237, 99] on button "Preview" at bounding box center [1247, 101] width 94 height 24
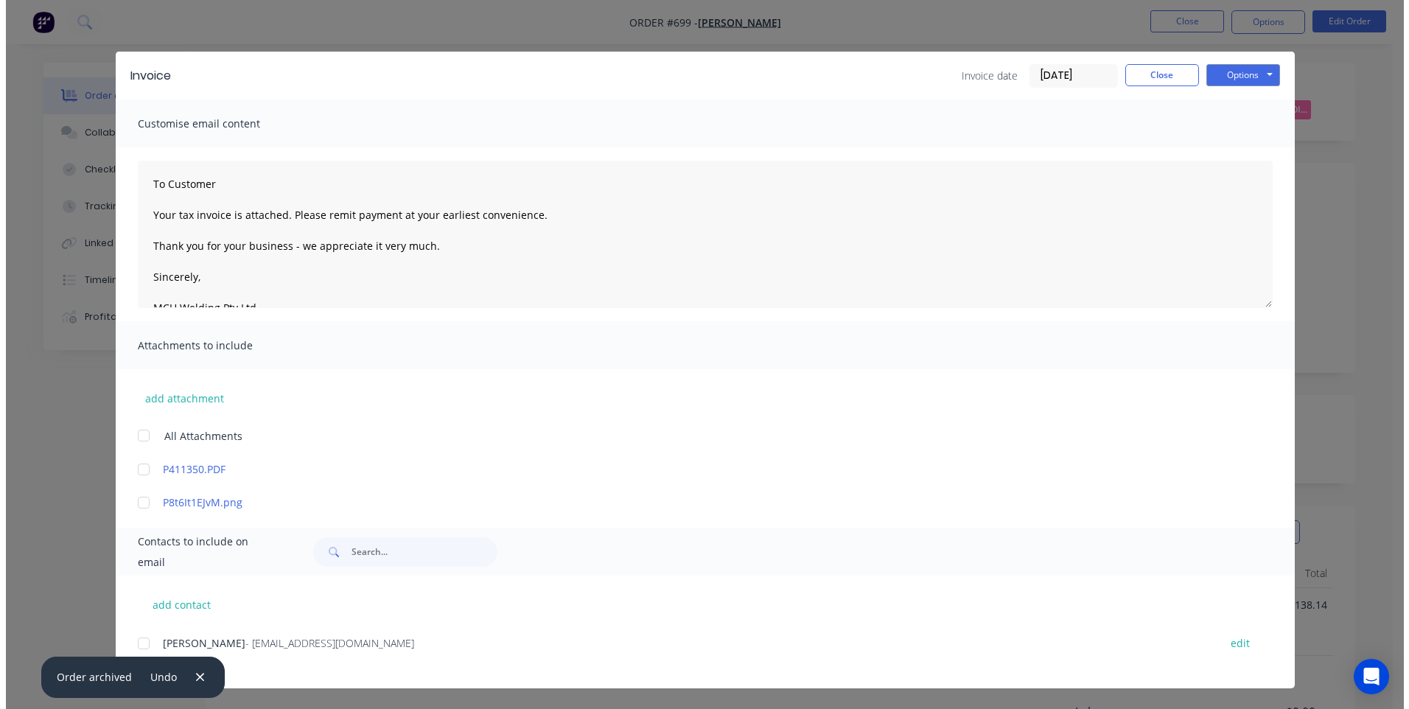
scroll to position [0, 0]
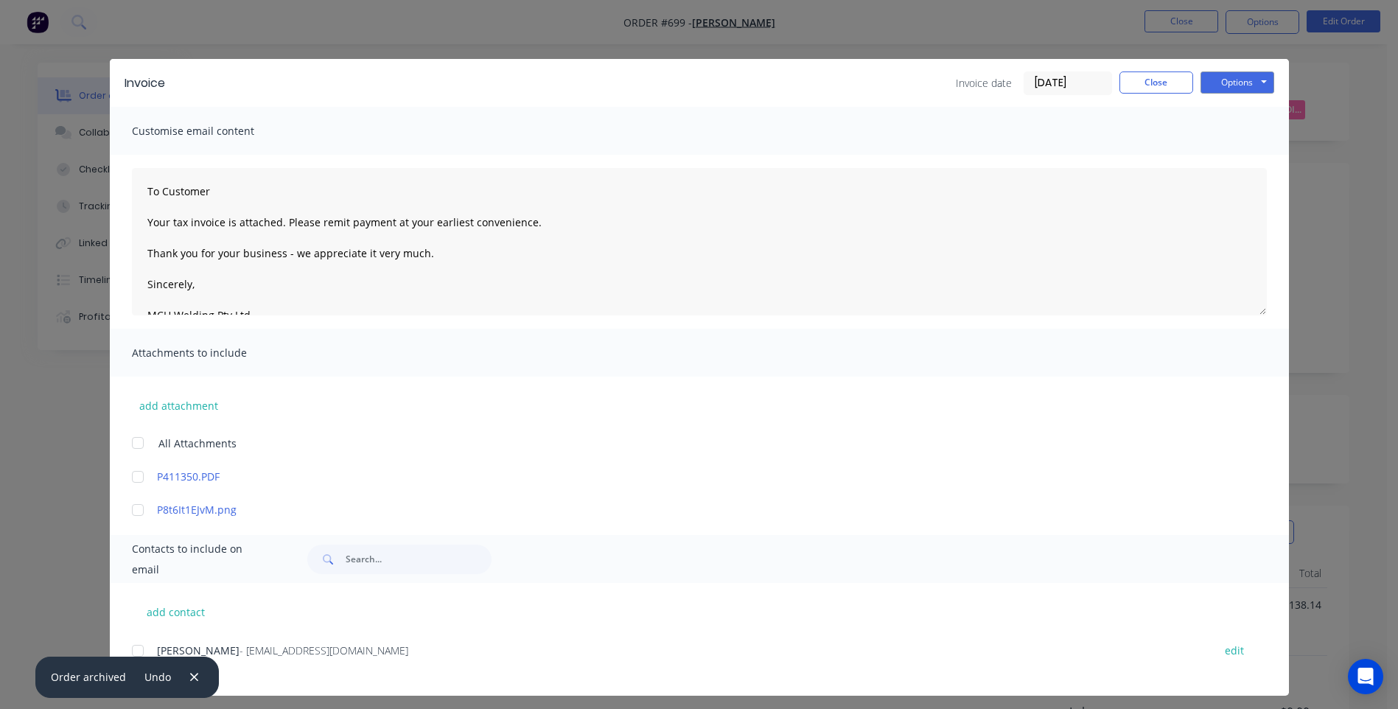
click at [134, 648] on div at bounding box center [137, 650] width 29 height 29
click at [1237, 80] on button "Options" at bounding box center [1237, 82] width 74 height 22
click at [1225, 155] on button "Email" at bounding box center [1247, 157] width 94 height 24
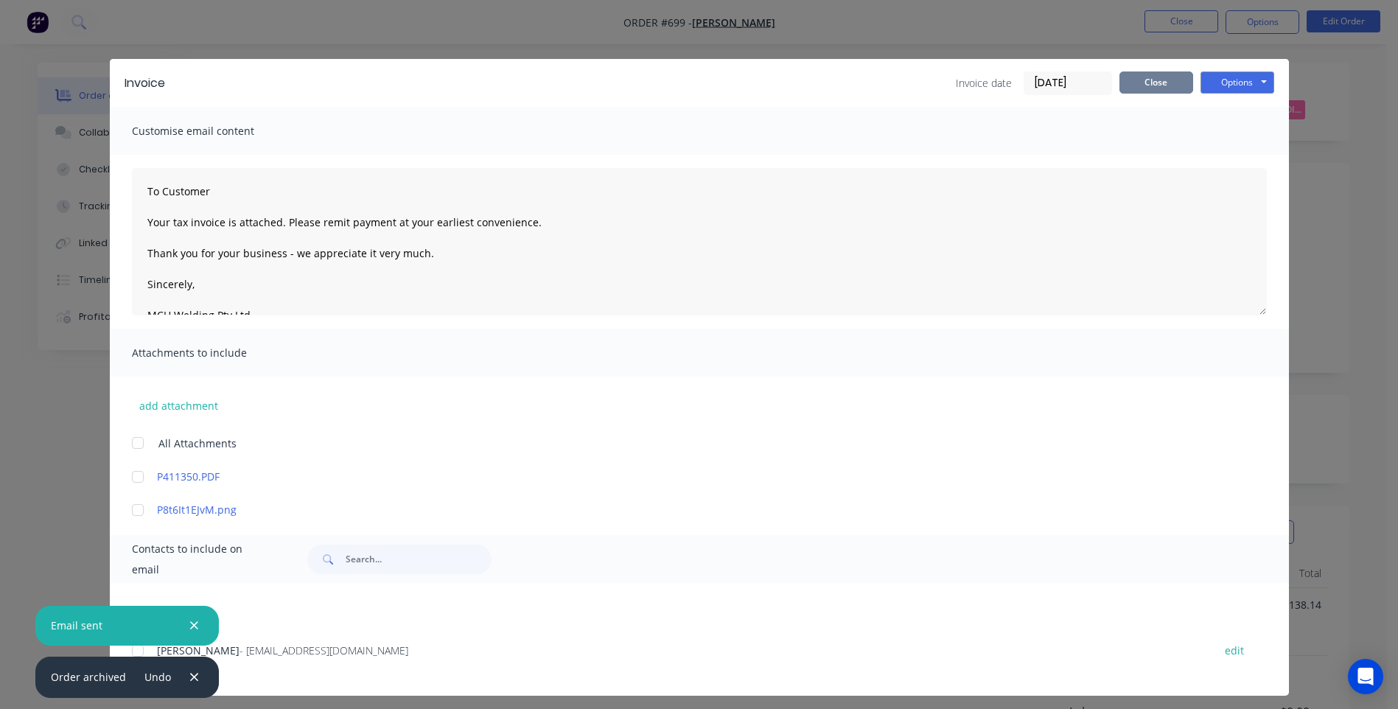
click at [1158, 85] on button "Close" at bounding box center [1156, 82] width 74 height 22
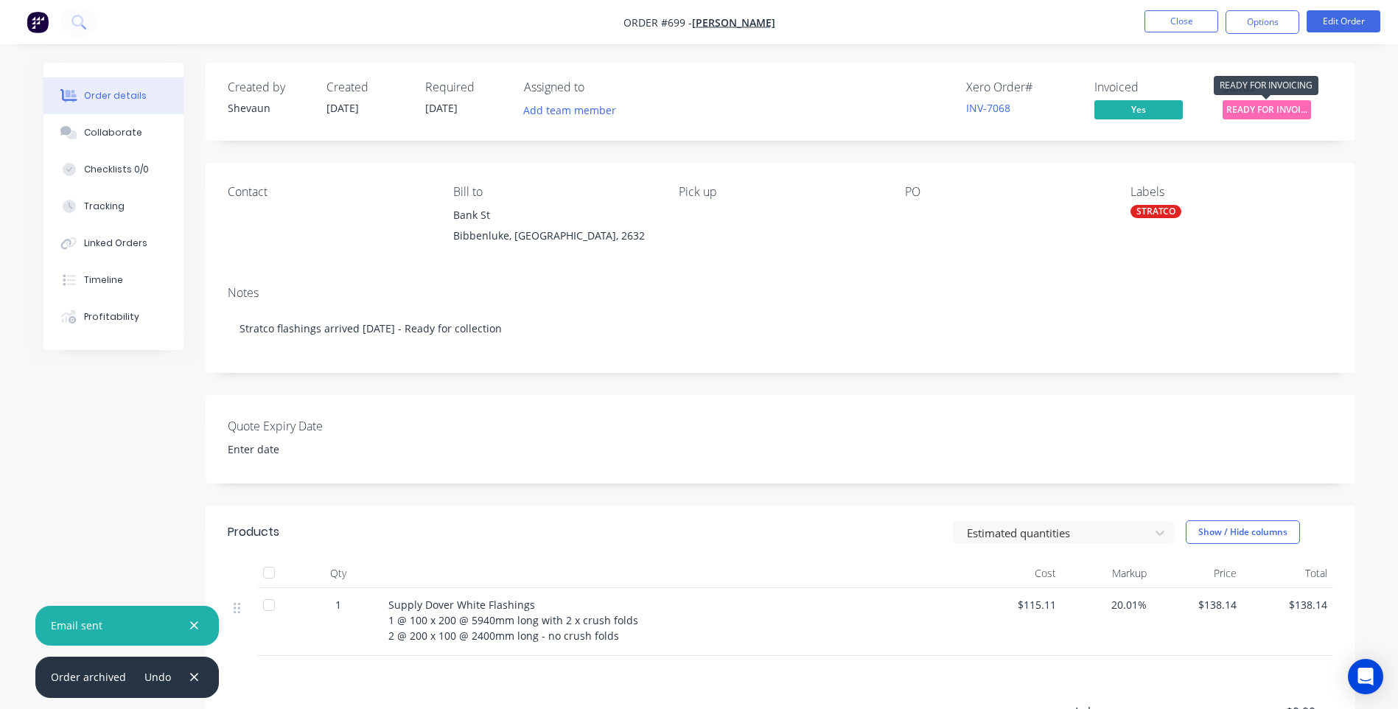
click at [1259, 112] on span "READY FOR INVOI..." at bounding box center [1267, 109] width 88 height 18
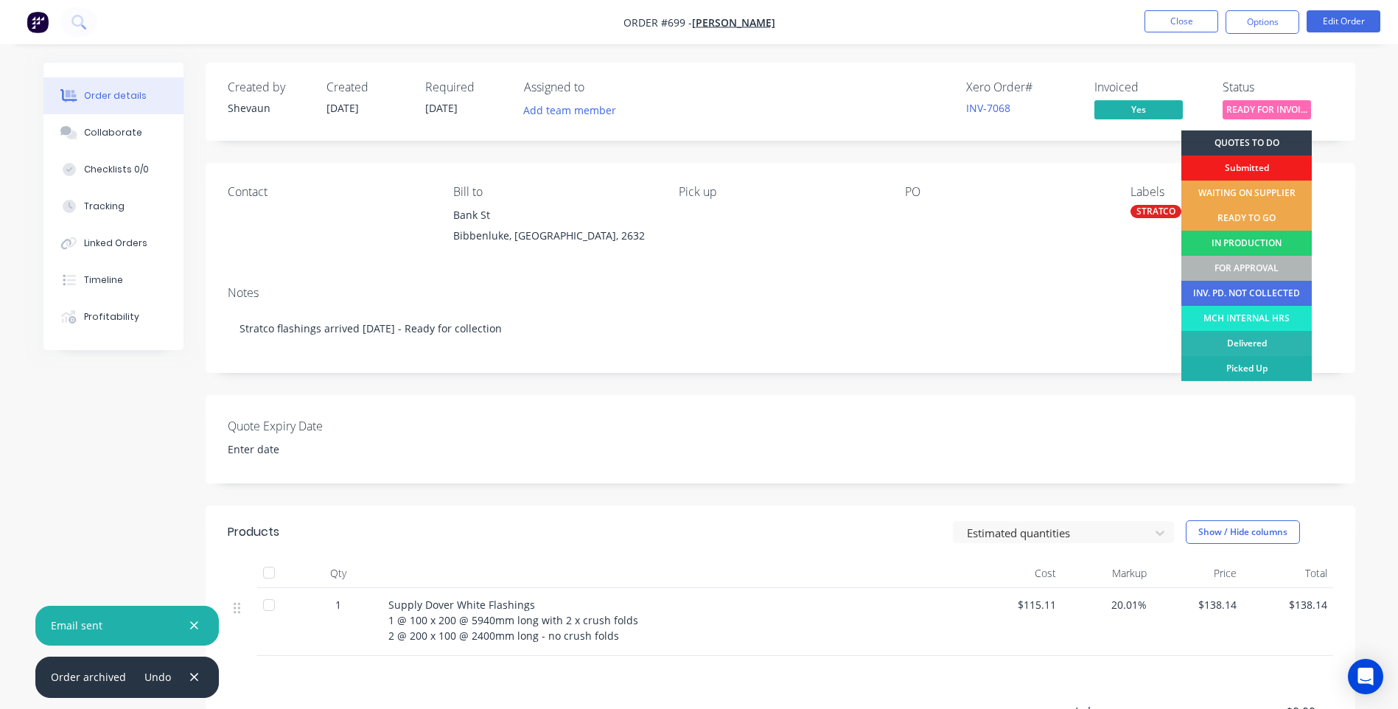
click at [1248, 363] on div "Picked Up" at bounding box center [1246, 368] width 130 height 25
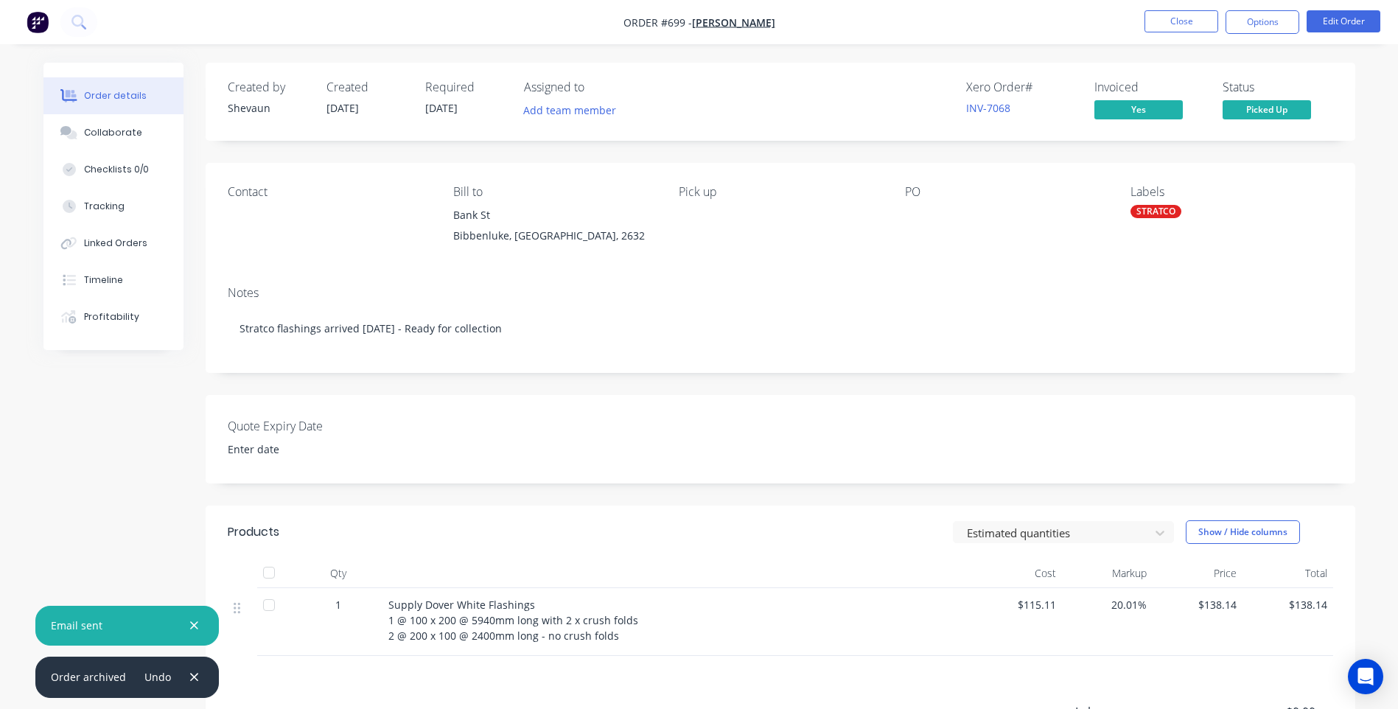
click at [781, 533] on div "Estimated quantities Show / Hide columns" at bounding box center [897, 532] width 870 height 24
click at [1176, 18] on button "Close" at bounding box center [1181, 21] width 74 height 22
